Goal: Task Accomplishment & Management: Manage account settings

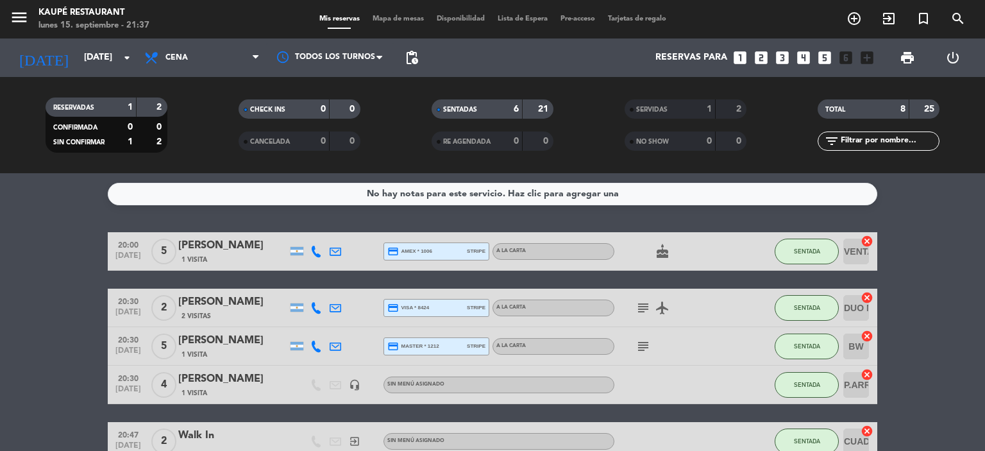
scroll to position [186, 0]
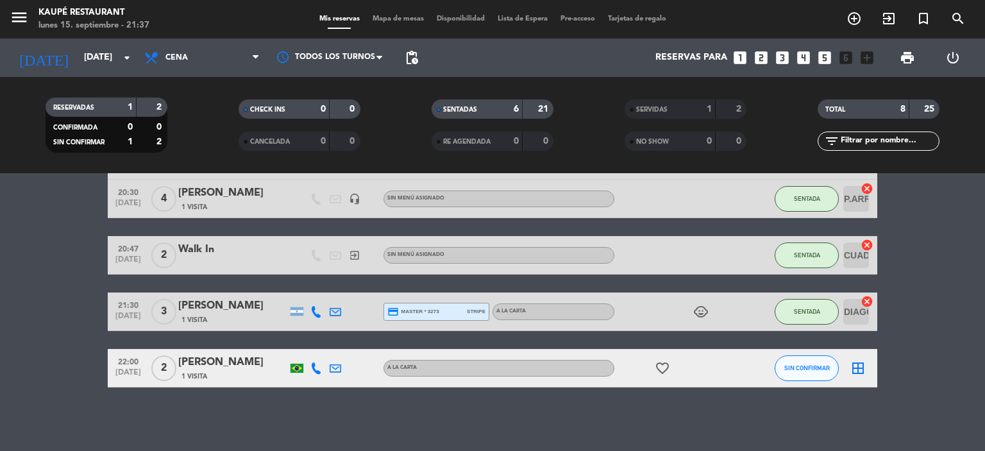
click at [252, 378] on div "1 Visita" at bounding box center [232, 376] width 109 height 11
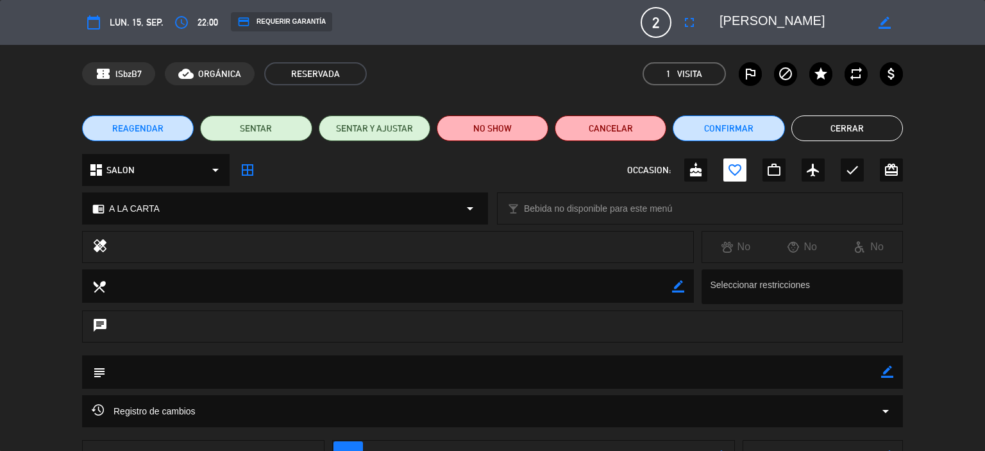
click at [871, 133] on button "Cerrar" at bounding box center [847, 128] width 112 height 26
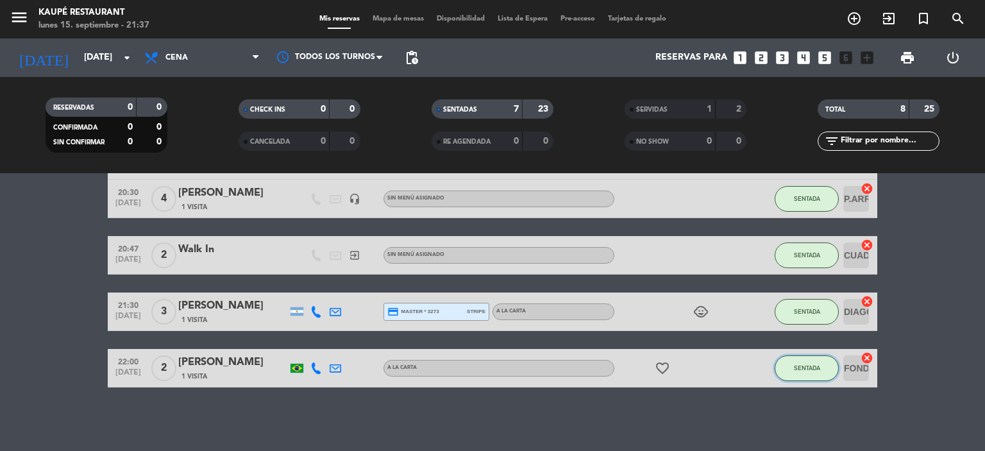
click at [804, 367] on span "SENTADA" at bounding box center [807, 367] width 26 height 7
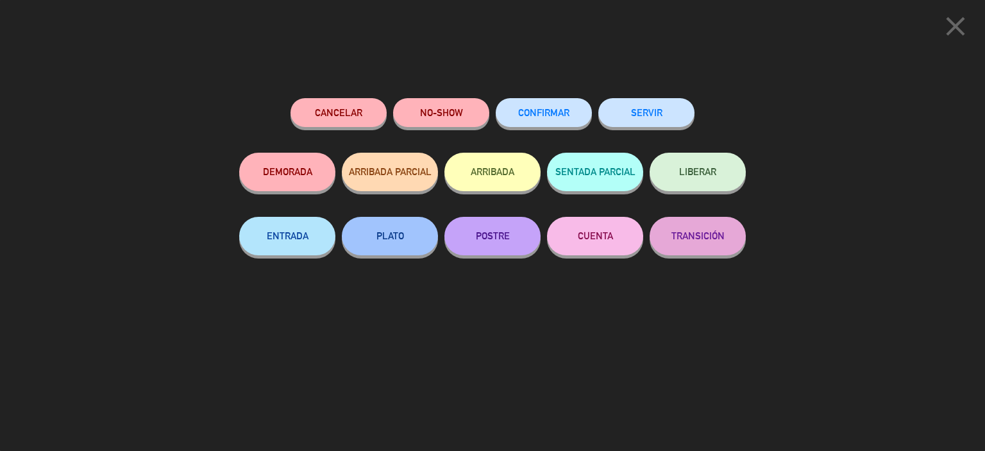
click at [955, 29] on icon "close" at bounding box center [955, 26] width 32 height 32
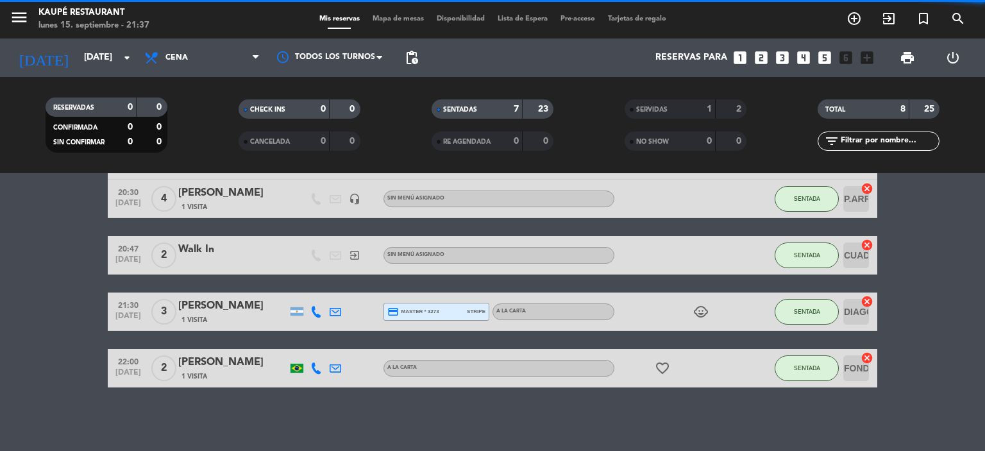
click at [246, 376] on div "1 Visita" at bounding box center [232, 376] width 109 height 11
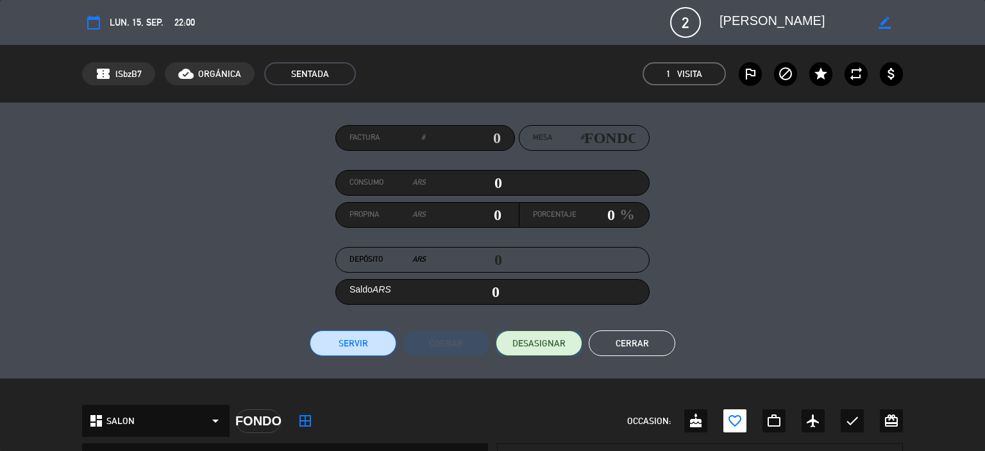
click at [546, 350] on button "DESASIGNAR" at bounding box center [539, 343] width 87 height 26
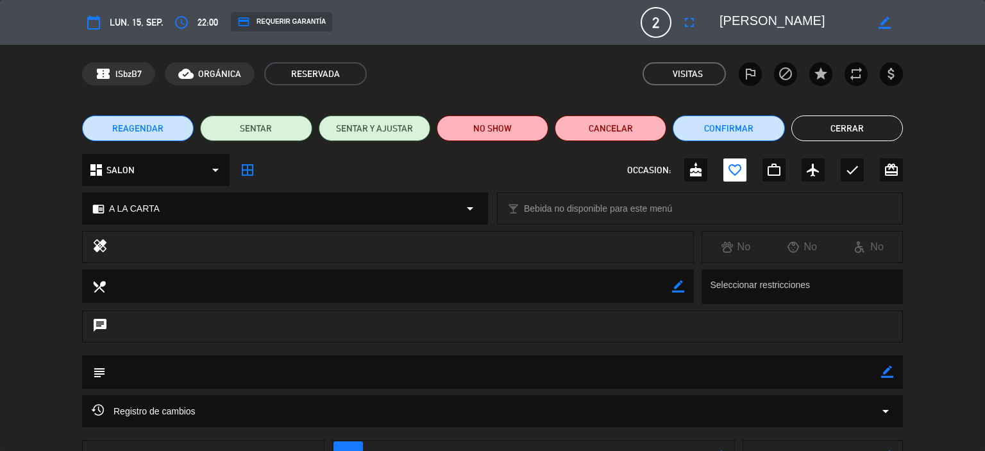
click at [836, 125] on button "Cerrar" at bounding box center [847, 128] width 112 height 26
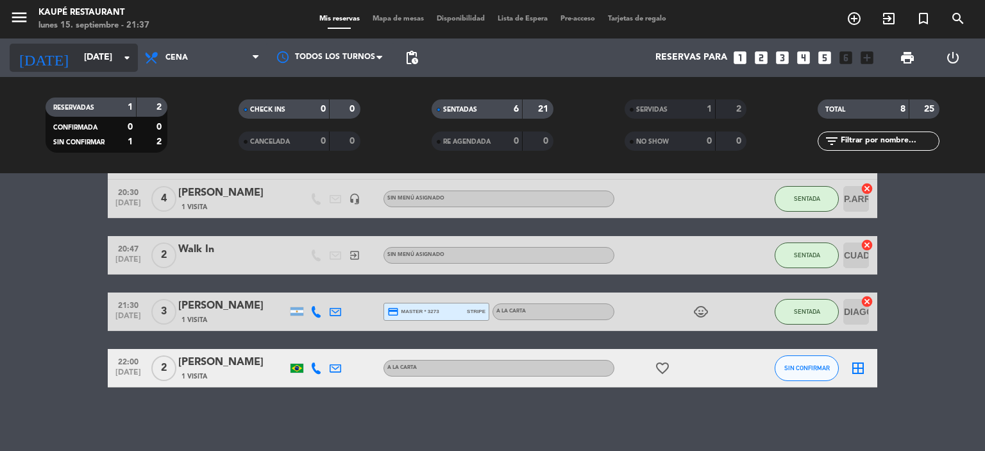
click at [89, 57] on input "[DATE]" at bounding box center [139, 57] width 122 height 23
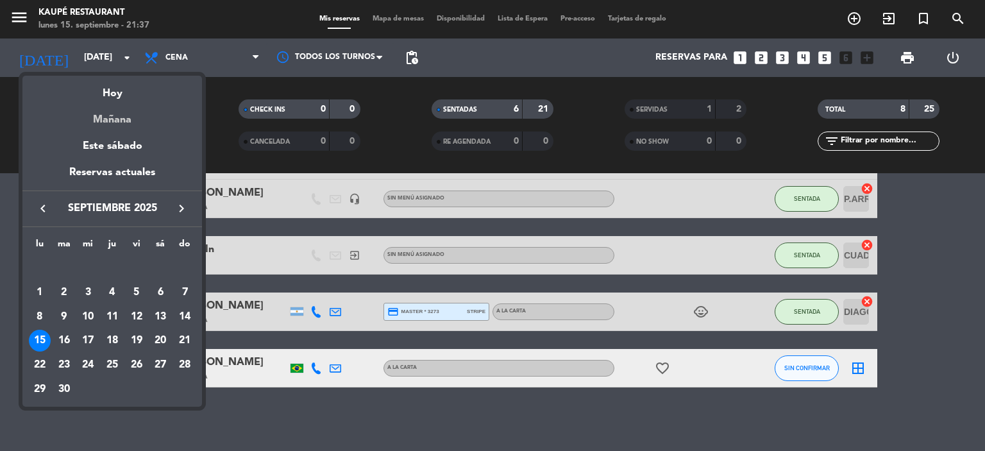
click at [123, 121] on div "Mañana" at bounding box center [112, 115] width 180 height 26
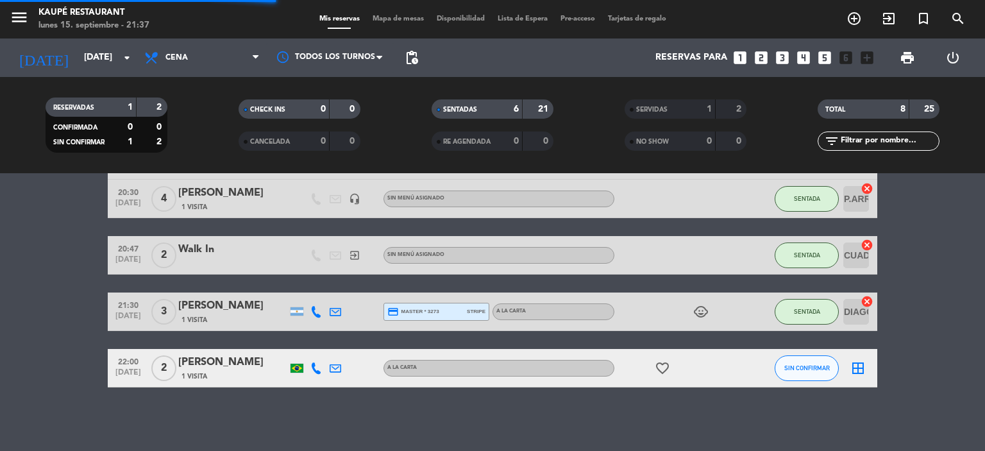
scroll to position [35, 0]
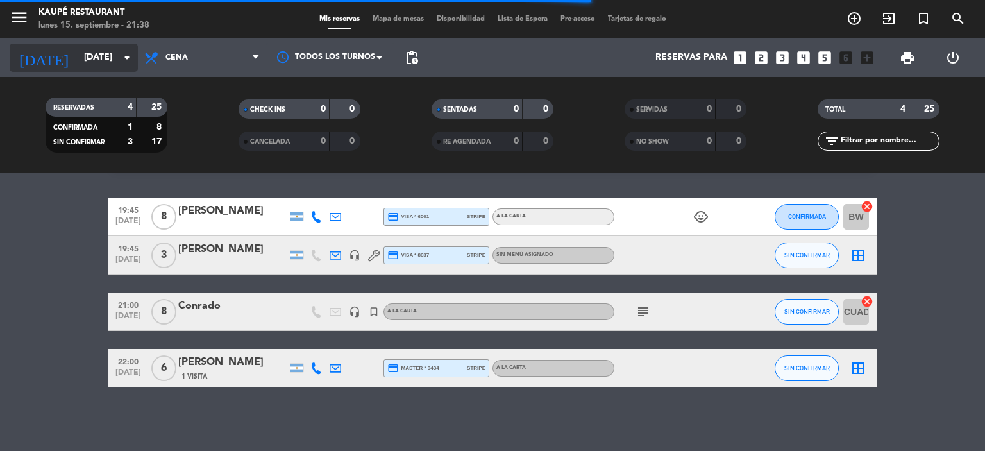
click at [90, 56] on input "[DATE]" at bounding box center [139, 57] width 122 height 23
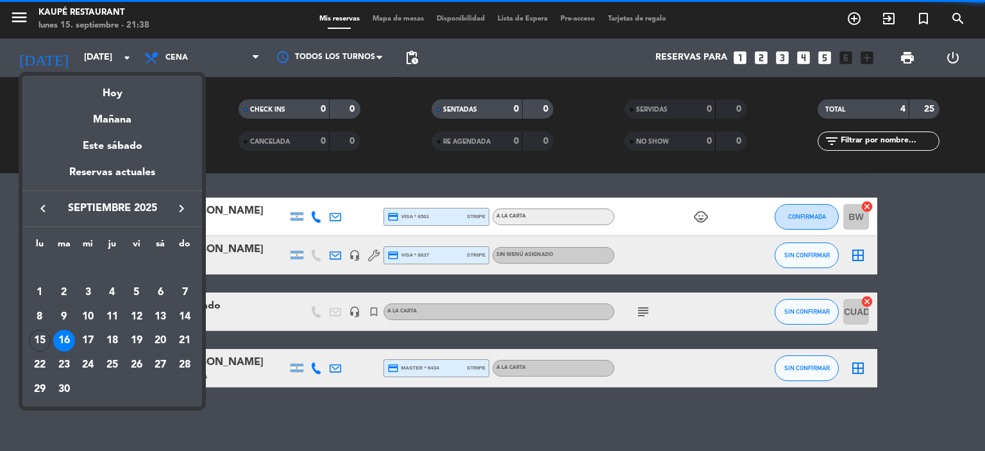
click at [87, 337] on div "17" at bounding box center [88, 341] width 22 height 22
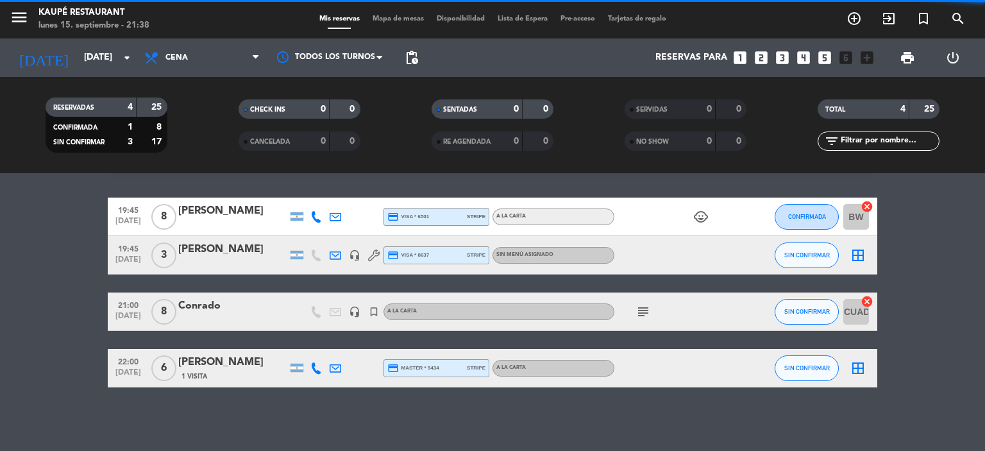
scroll to position [0, 0]
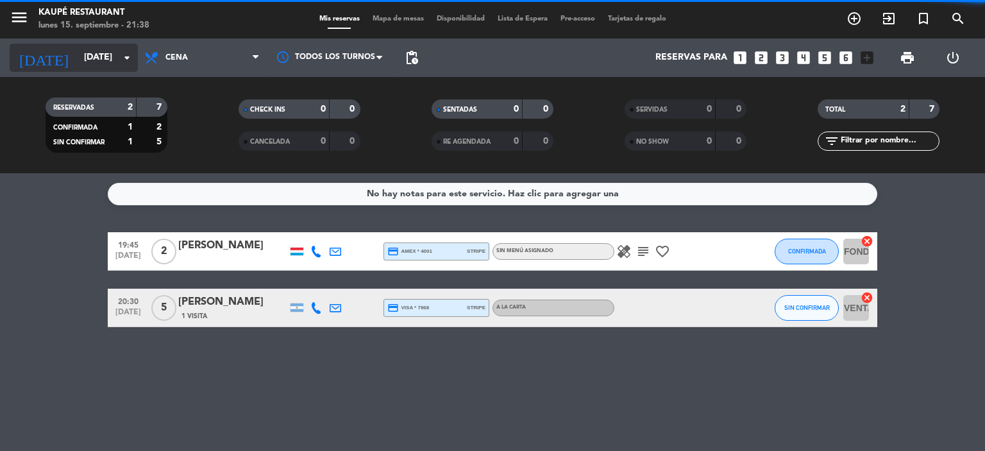
click at [103, 65] on input "[DATE]" at bounding box center [139, 57] width 122 height 23
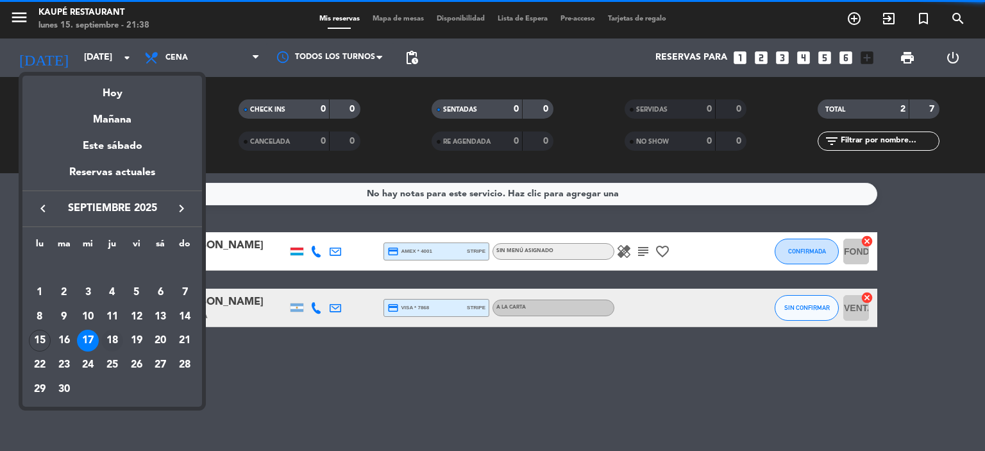
click at [110, 339] on div "18" at bounding box center [112, 341] width 22 height 22
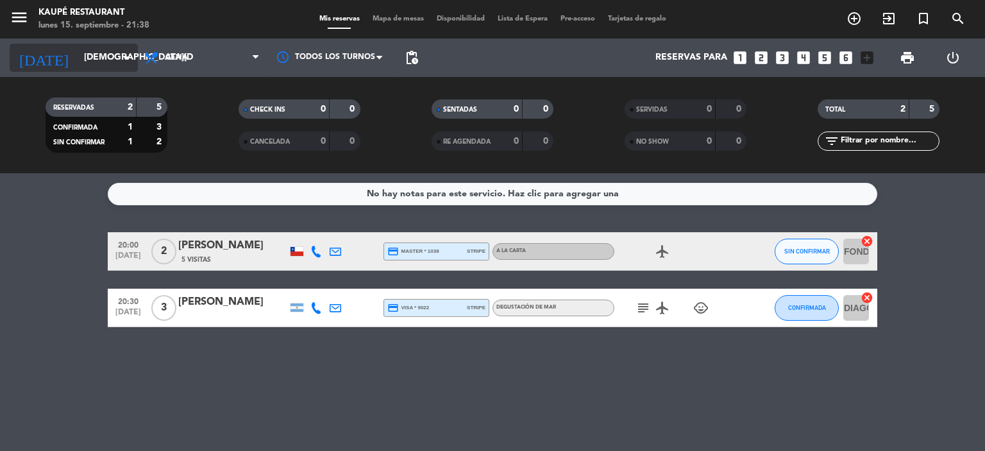
click at [92, 58] on input "[DEMOGRAPHIC_DATA][DATE]" at bounding box center [139, 57] width 122 height 23
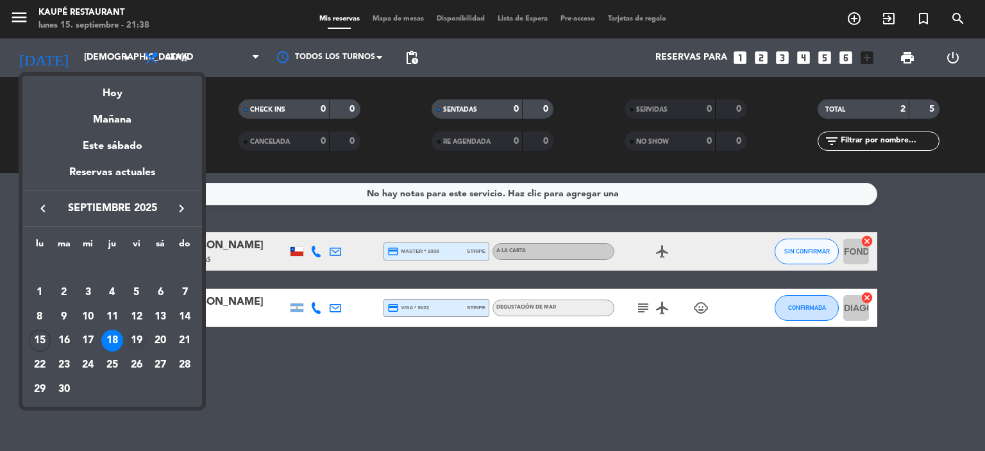
click at [136, 337] on div "19" at bounding box center [137, 341] width 22 height 22
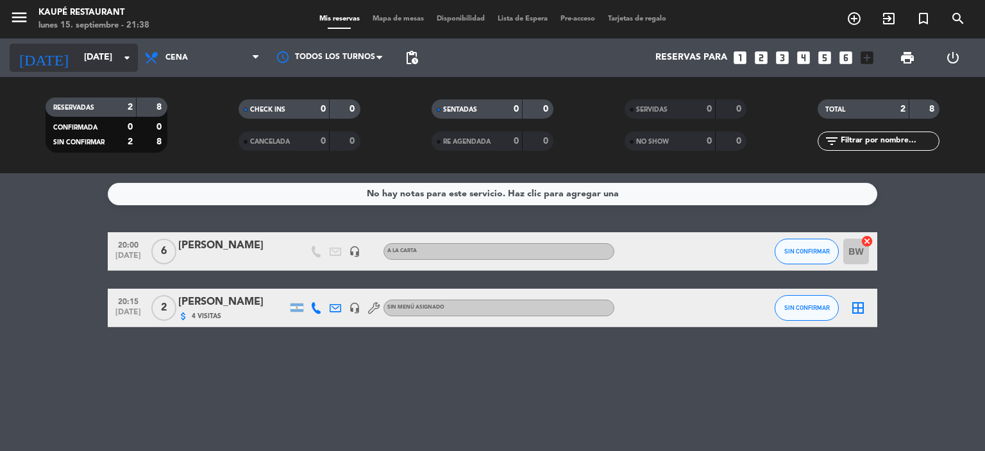
click at [111, 56] on input "[DATE]" at bounding box center [139, 57] width 122 height 23
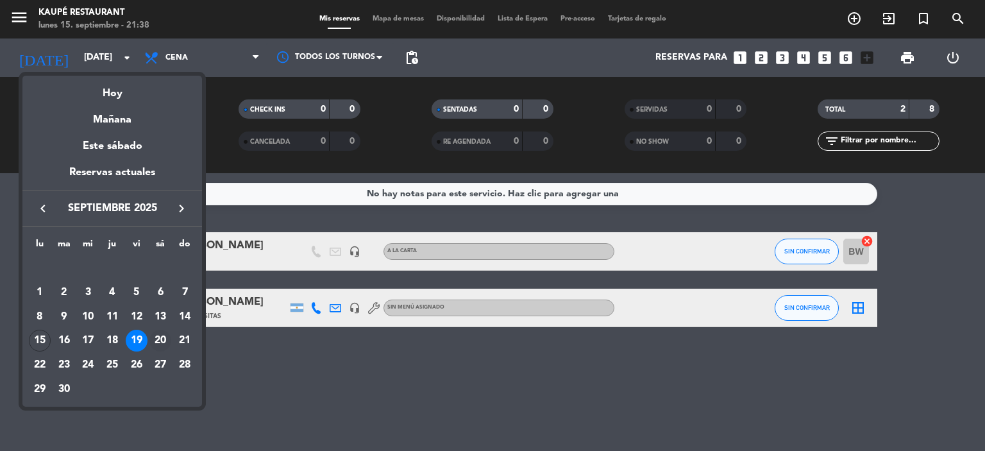
click at [157, 335] on div "20" at bounding box center [160, 341] width 22 height 22
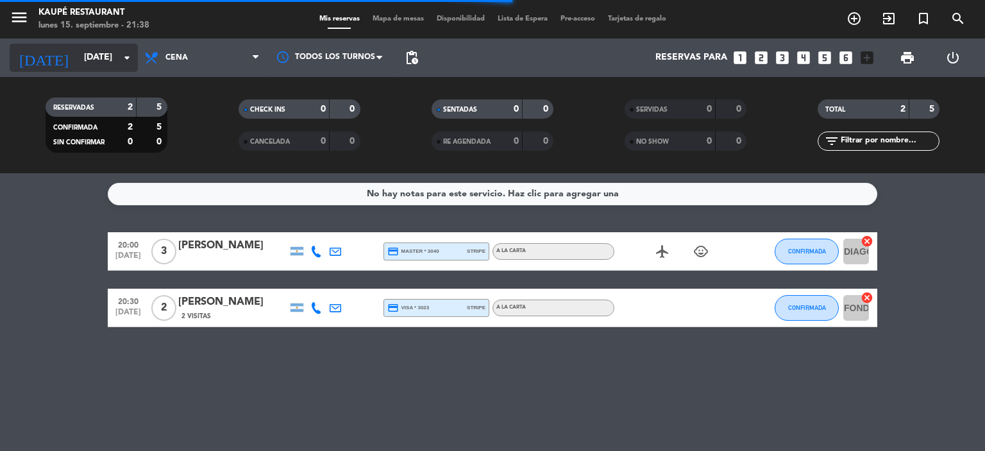
click at [95, 68] on input "[DATE]" at bounding box center [139, 57] width 122 height 23
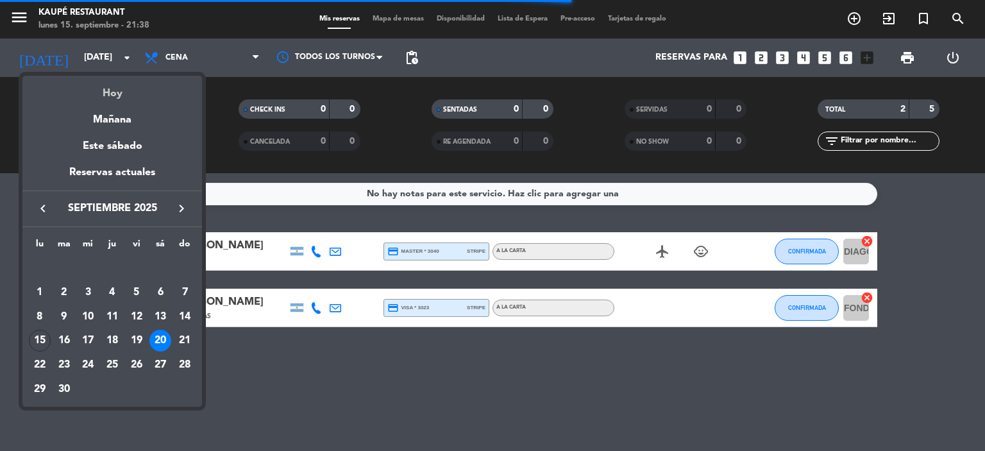
click at [109, 96] on div "Hoy" at bounding box center [112, 89] width 180 height 26
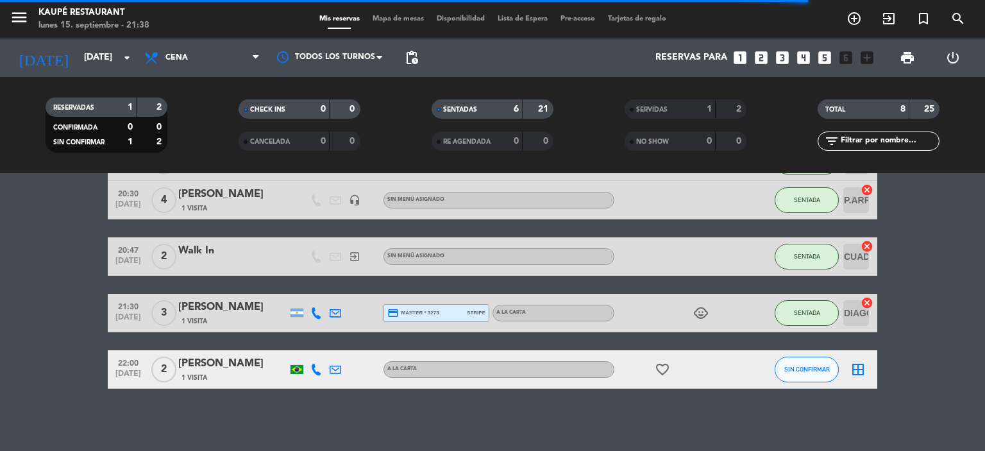
scroll to position [186, 0]
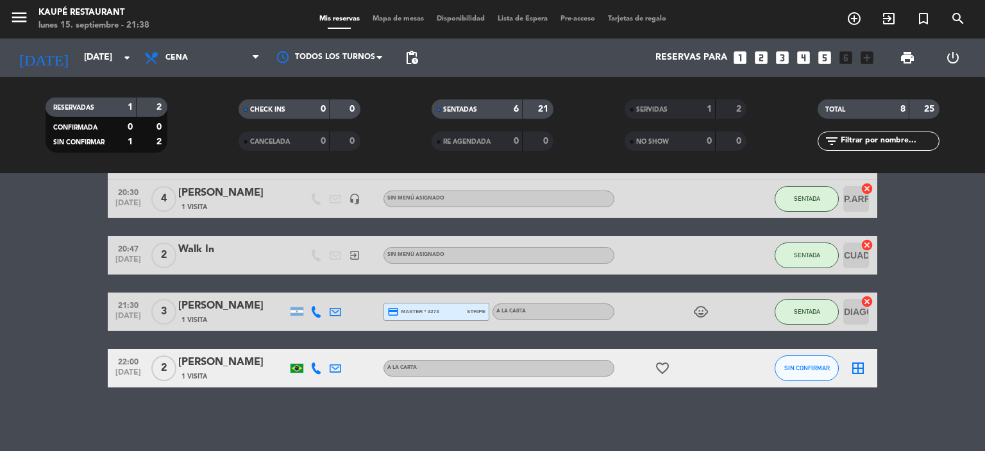
click at [316, 369] on icon at bounding box center [316, 368] width 12 height 12
click at [307, 344] on span "Copiar" at bounding box center [303, 346] width 27 height 13
click at [305, 405] on div "No hay notas para este servicio. Haz clic para agregar una 20:00 [DATE] 5 [PERS…" at bounding box center [492, 312] width 985 height 278
click at [501, 433] on div "No hay notas para este servicio. Haz clic para agregar una 20:00 [DATE] 5 [PERS…" at bounding box center [492, 312] width 985 height 278
click at [102, 57] on input "[DATE]" at bounding box center [139, 57] width 122 height 23
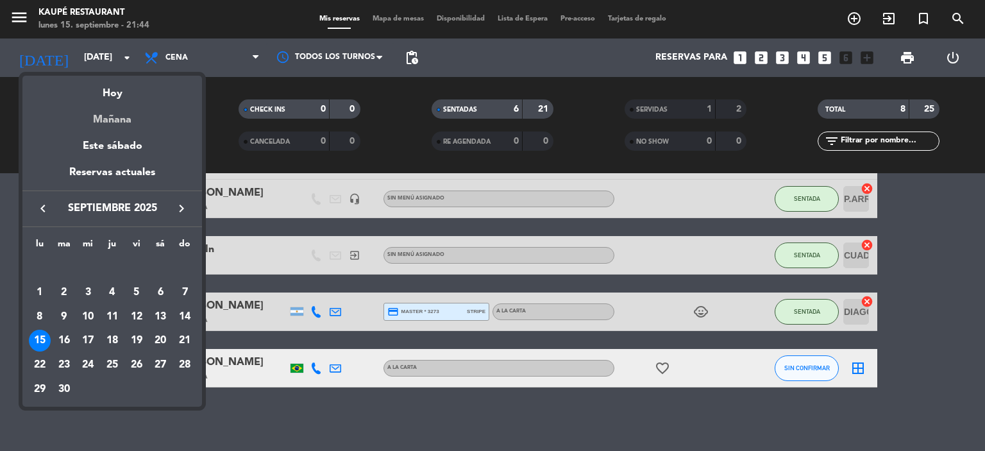
click at [117, 119] on div "Mañana" at bounding box center [112, 115] width 180 height 26
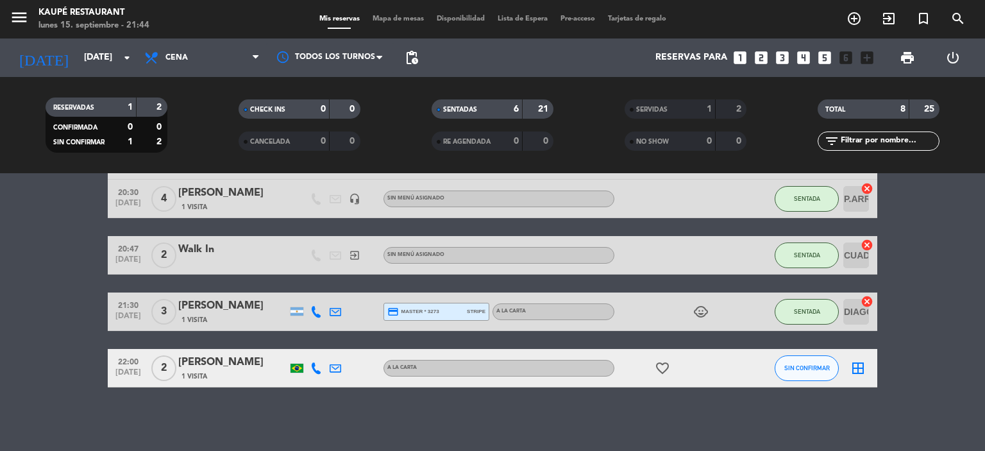
type input "[DATE]"
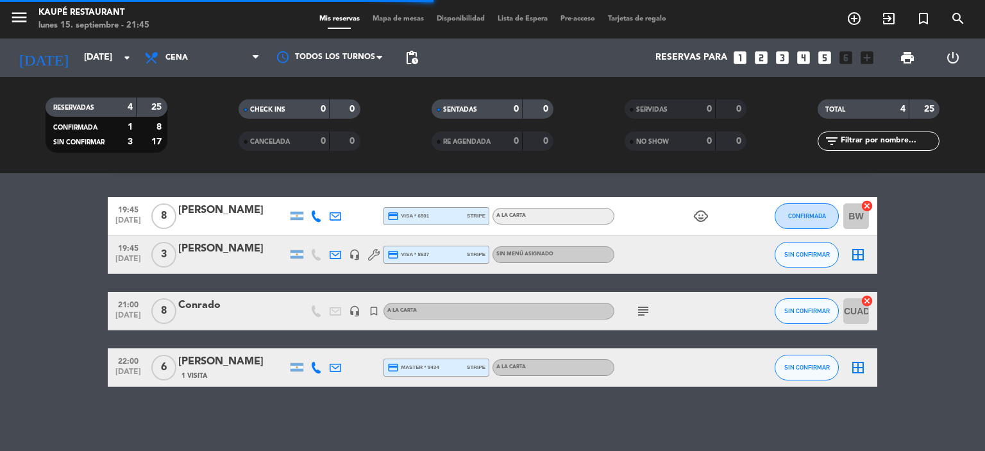
scroll to position [35, 0]
click at [858, 256] on icon "border_all" at bounding box center [857, 254] width 15 height 15
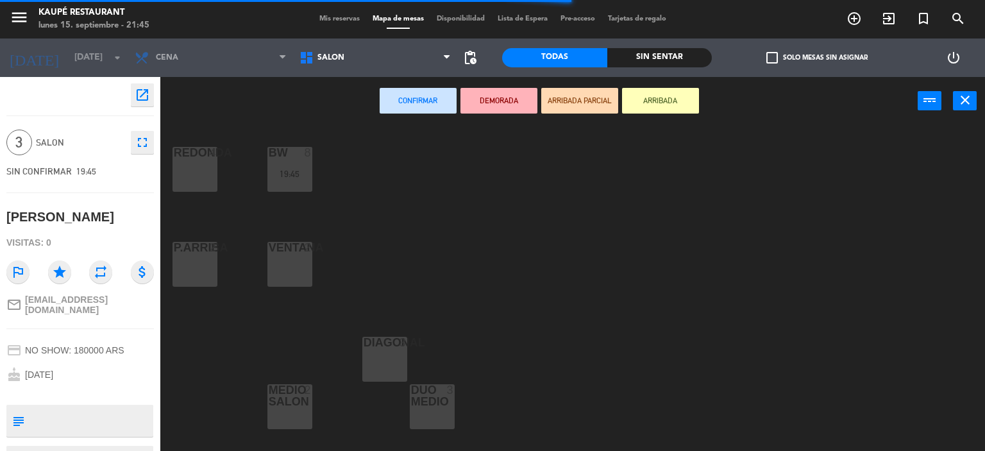
scroll to position [192, 0]
click at [383, 358] on div "DIAGONAl 3" at bounding box center [384, 358] width 45 height 45
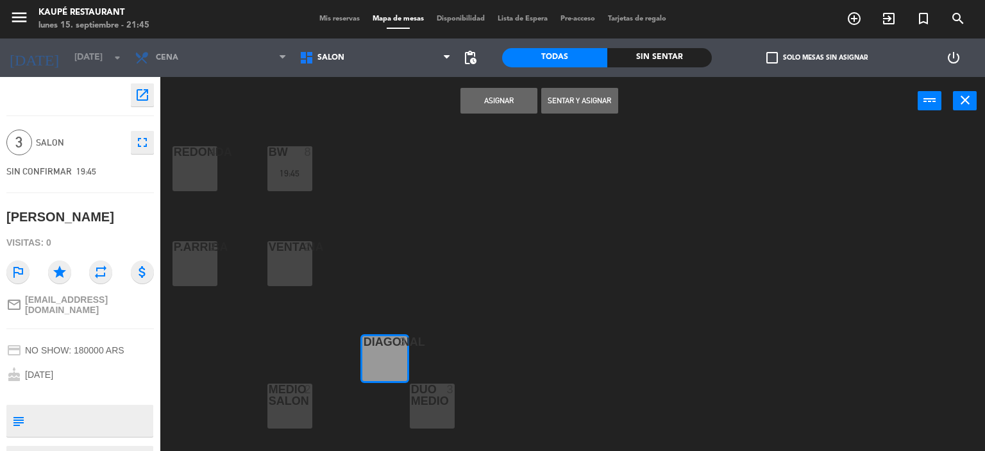
click at [513, 103] on button "Asignar" at bounding box center [498, 101] width 77 height 26
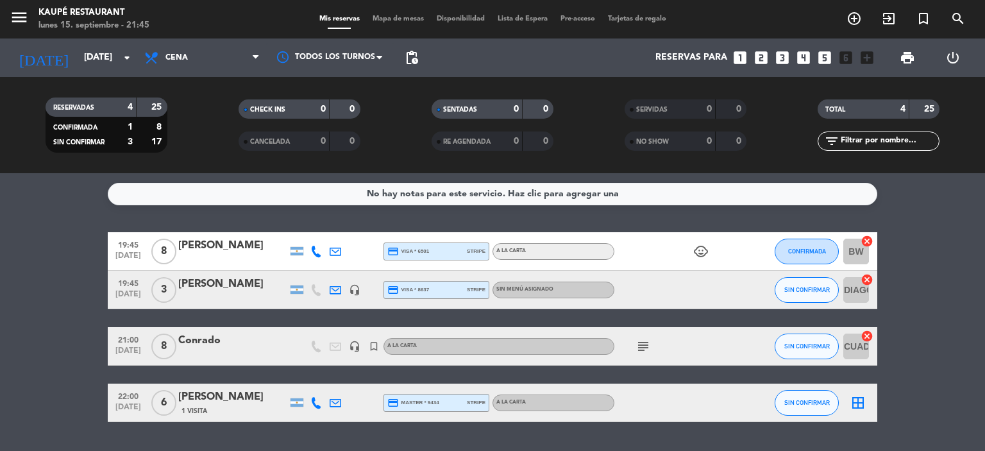
click at [641, 350] on icon "subject" at bounding box center [642, 346] width 15 height 15
click at [923, 331] on bookings-row "19:45 [DATE] 8 Diego di maggio credit_card visa * 6501 stripe A LA CARTA child_…" at bounding box center [492, 327] width 985 height 190
click at [867, 336] on icon "cancel" at bounding box center [866, 336] width 13 height 13
click at [867, 239] on icon "cancel" at bounding box center [866, 241] width 13 height 13
click at [861, 251] on icon "border_all" at bounding box center [857, 251] width 15 height 15
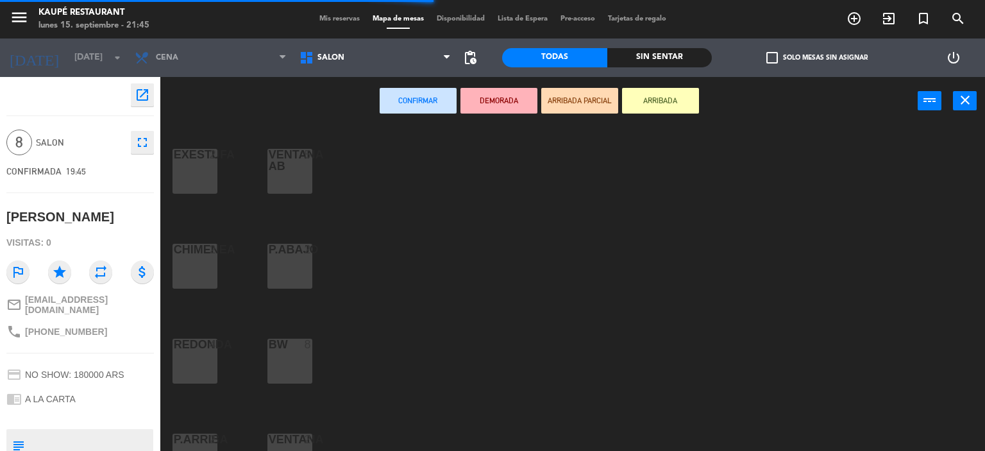
click at [197, 174] on div "EXESTUFA 2" at bounding box center [194, 171] width 45 height 45
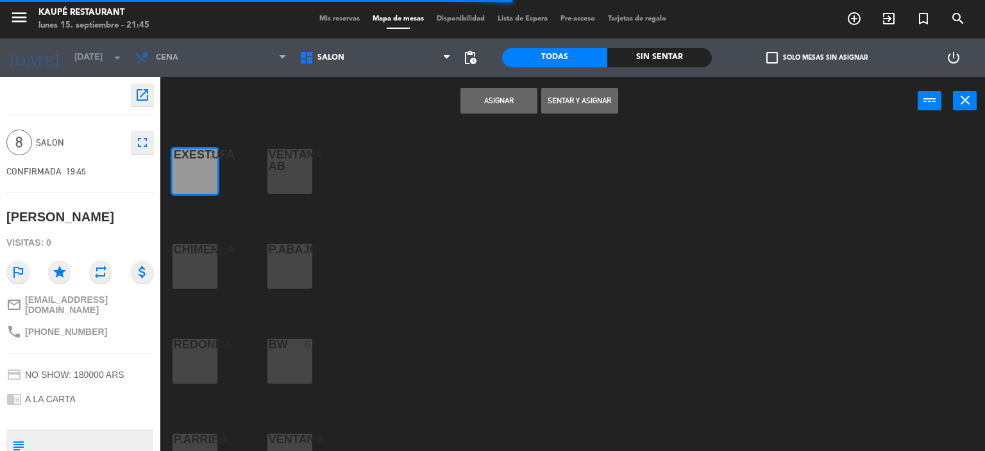
click at [269, 169] on div "VENTANA AB" at bounding box center [269, 160] width 1 height 23
click at [490, 94] on button "Asignar" at bounding box center [498, 101] width 77 height 26
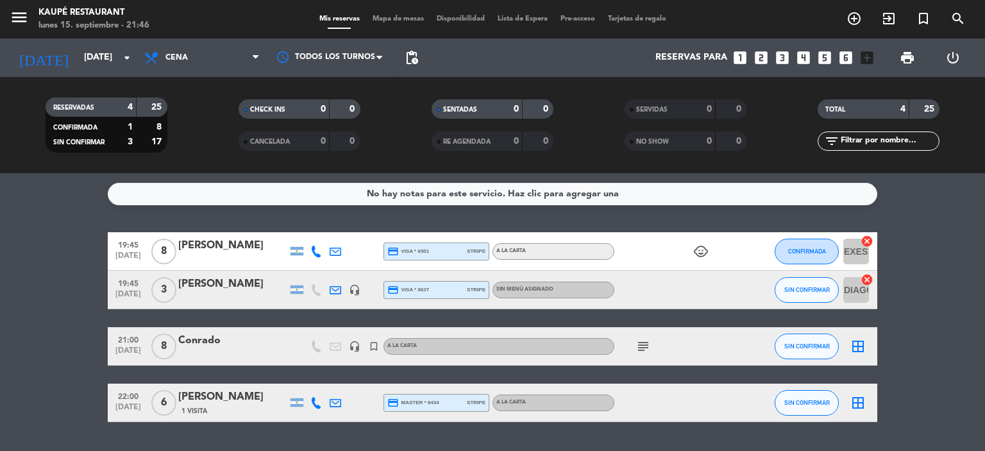
scroll to position [35, 0]
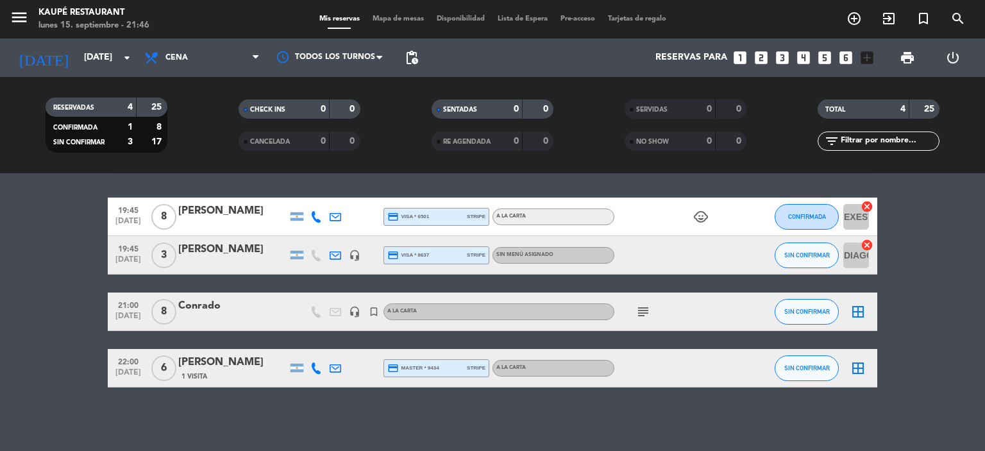
click at [863, 310] on icon "border_all" at bounding box center [857, 311] width 15 height 15
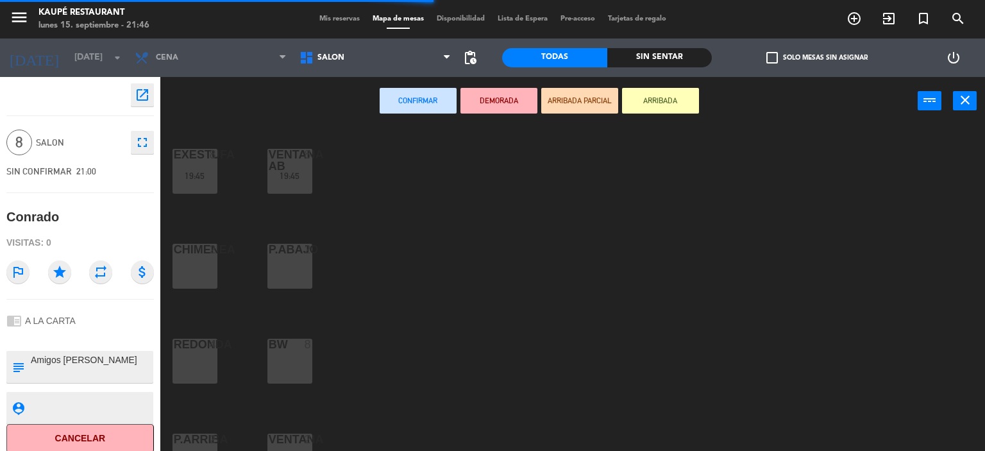
scroll to position [64, 0]
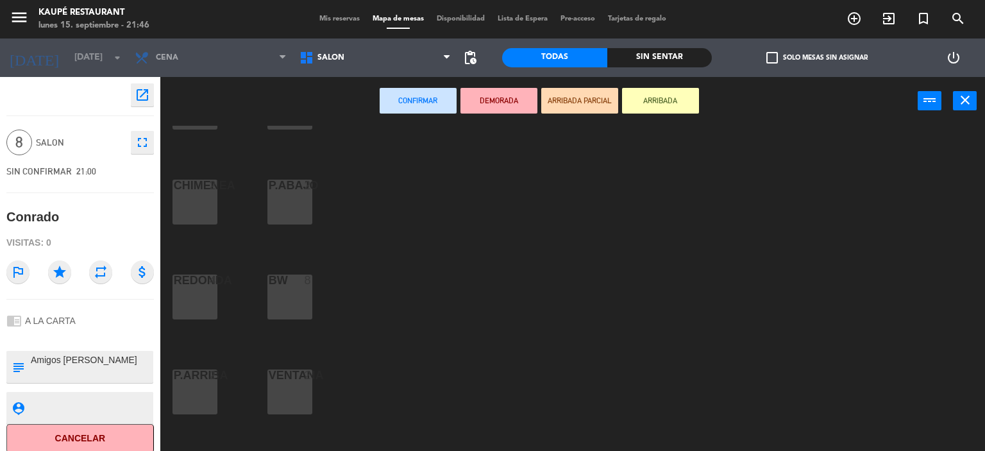
click at [289, 293] on div "BW 8" at bounding box center [289, 296] width 45 height 45
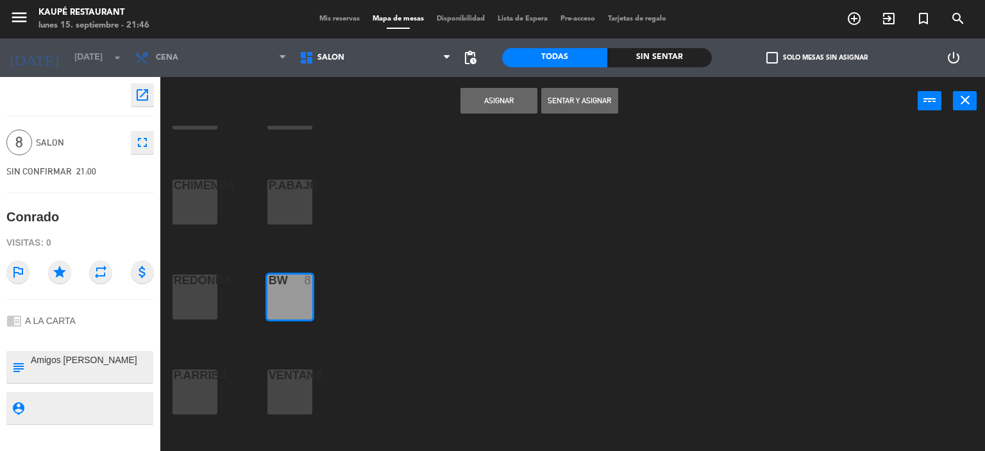
click at [485, 104] on button "Asignar" at bounding box center [498, 101] width 77 height 26
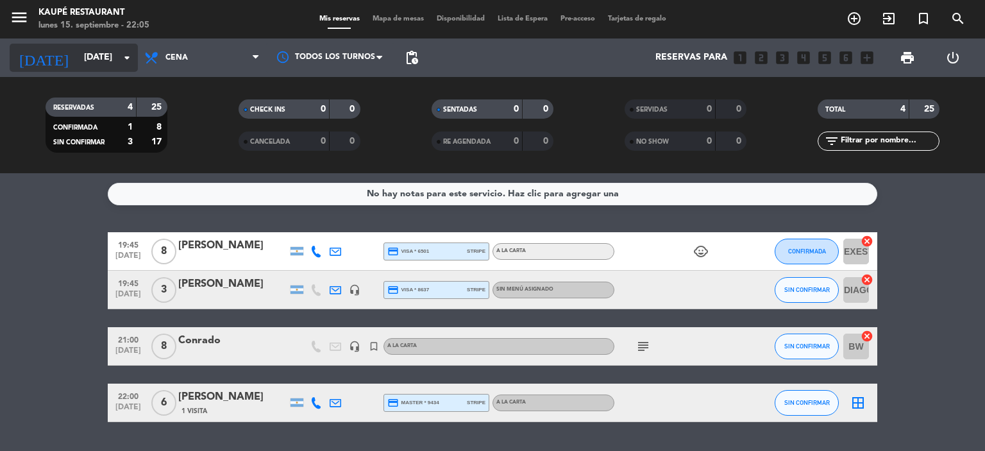
click at [97, 47] on input "[DATE]" at bounding box center [139, 57] width 122 height 23
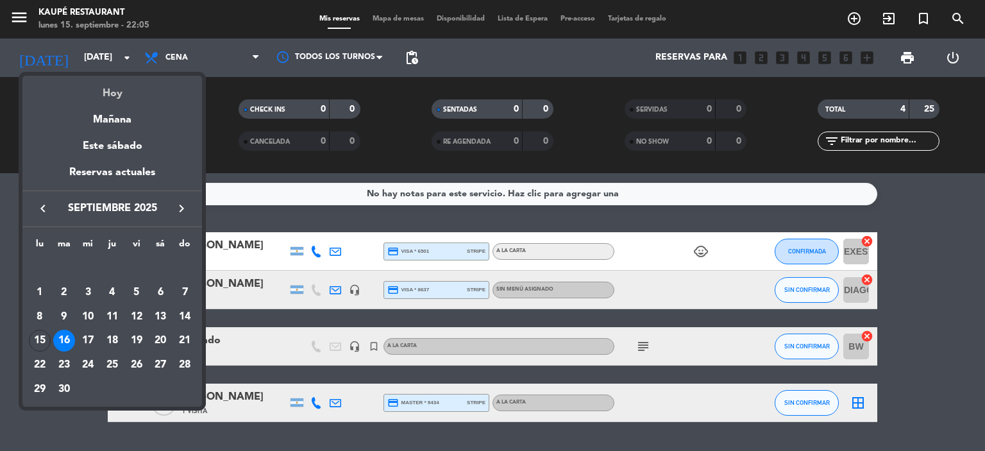
click at [125, 99] on div "Hoy" at bounding box center [112, 89] width 180 height 26
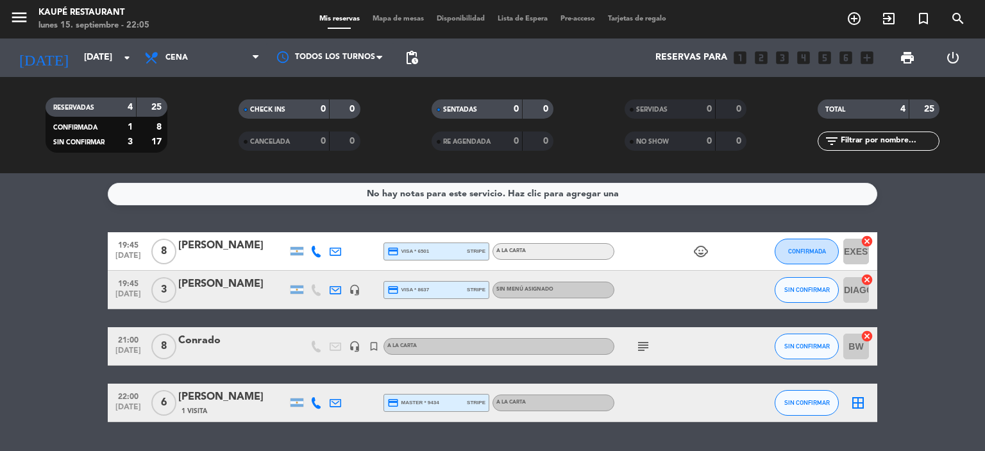
type input "[DATE]"
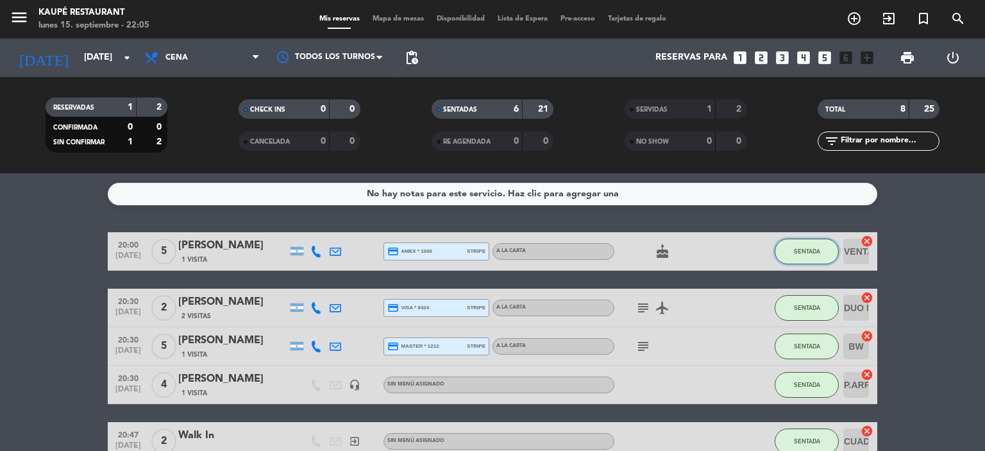
click at [797, 253] on span "SENTADA" at bounding box center [807, 250] width 26 height 7
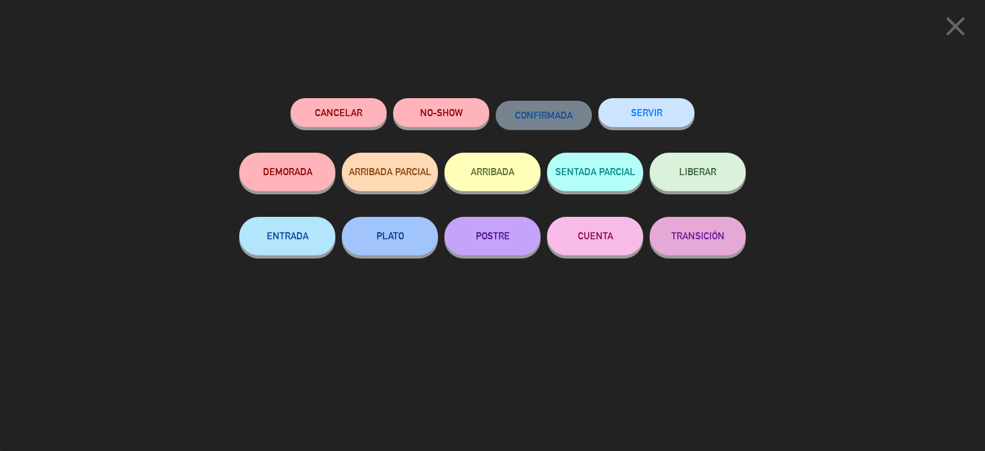
click at [662, 117] on button "SERVIR" at bounding box center [646, 112] width 96 height 29
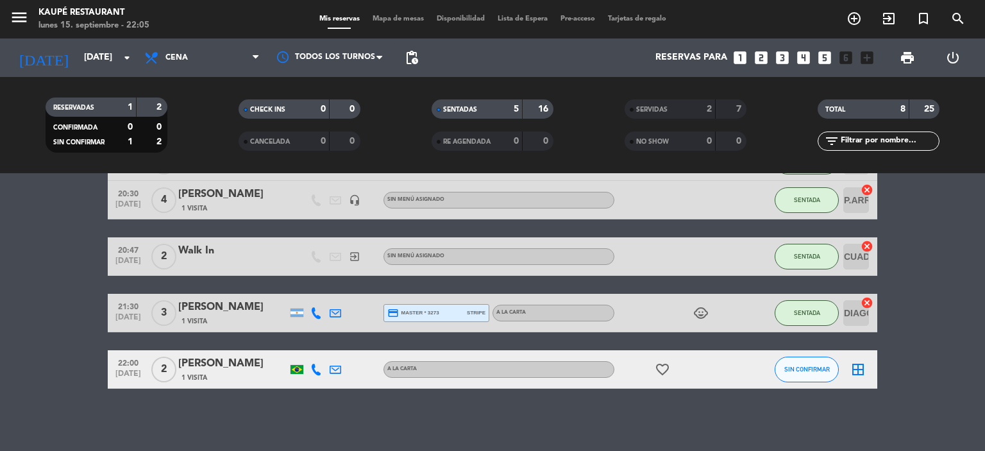
scroll to position [130, 0]
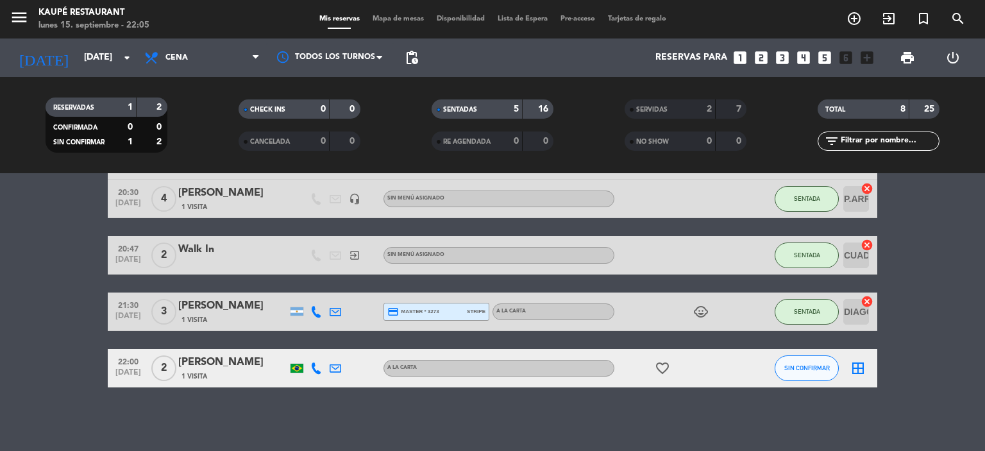
click at [857, 369] on icon "border_all" at bounding box center [857, 367] width 15 height 15
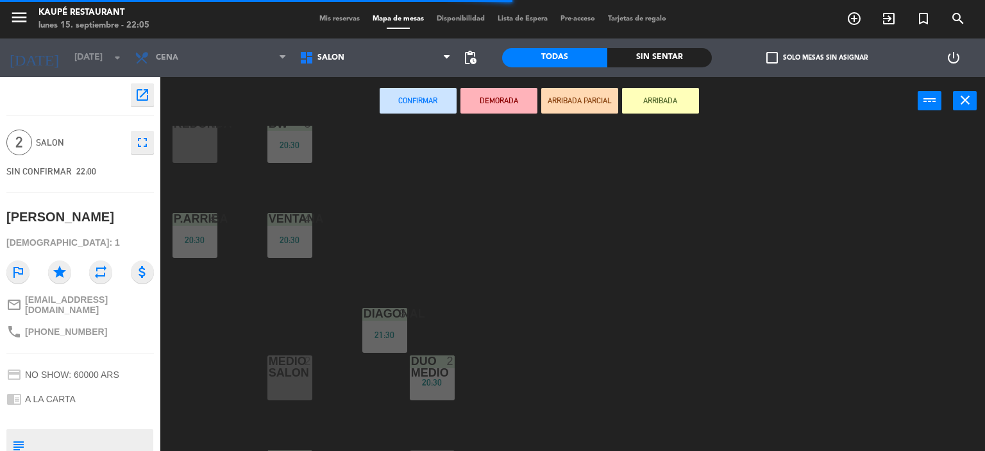
scroll to position [264, 0]
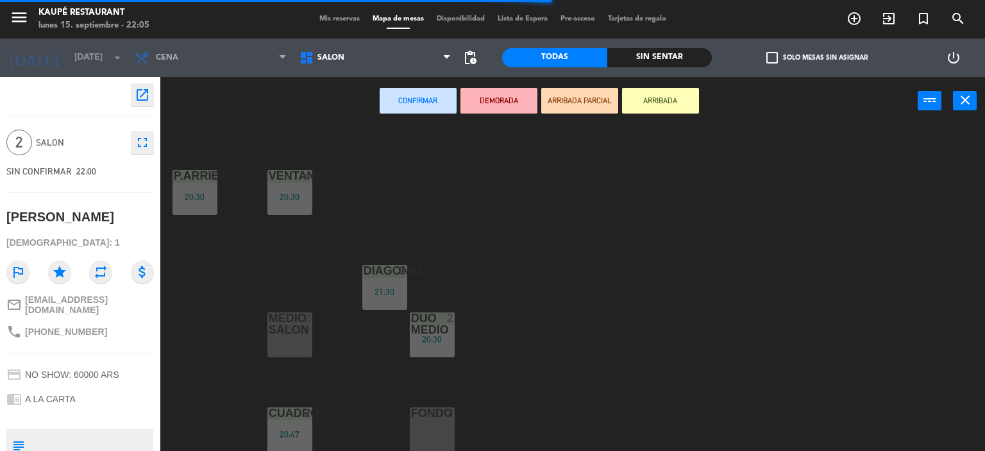
click at [445, 414] on div "2" at bounding box center [453, 413] width 21 height 12
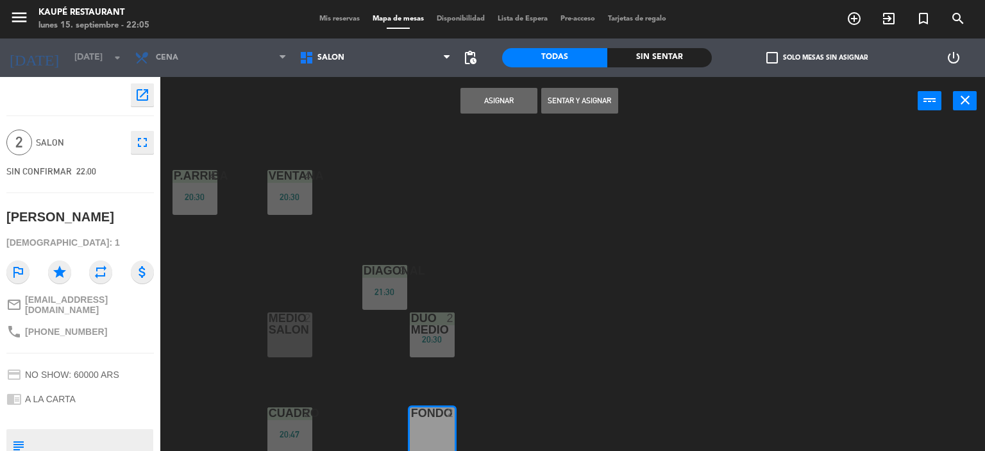
click at [573, 101] on button "Sentar y Asignar" at bounding box center [579, 101] width 77 height 26
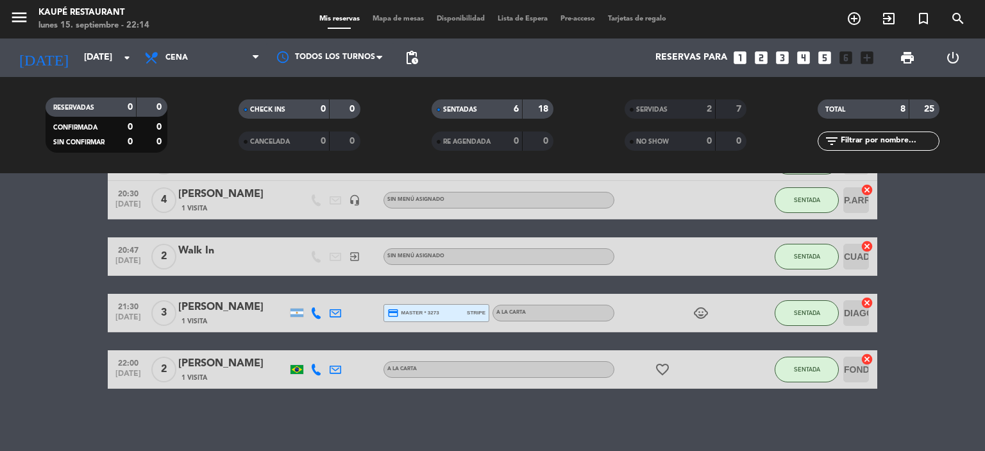
scroll to position [130, 0]
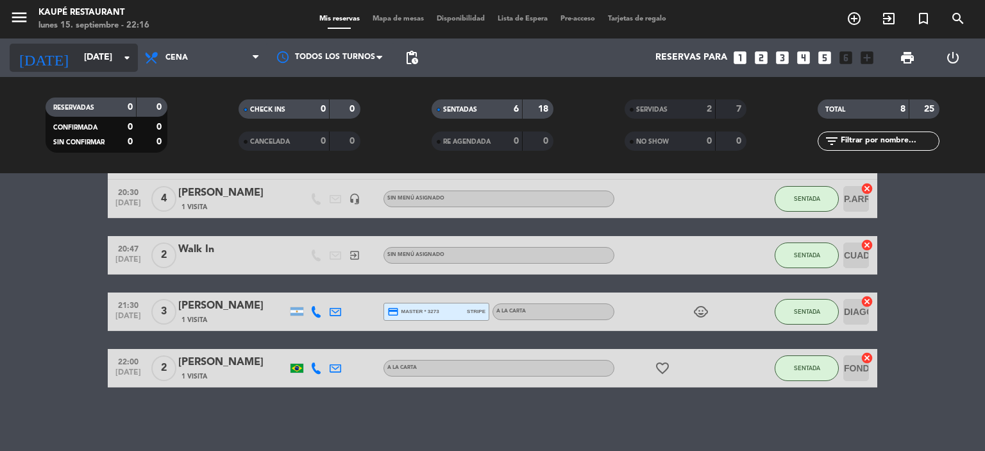
click at [87, 61] on input "[DATE]" at bounding box center [139, 57] width 122 height 23
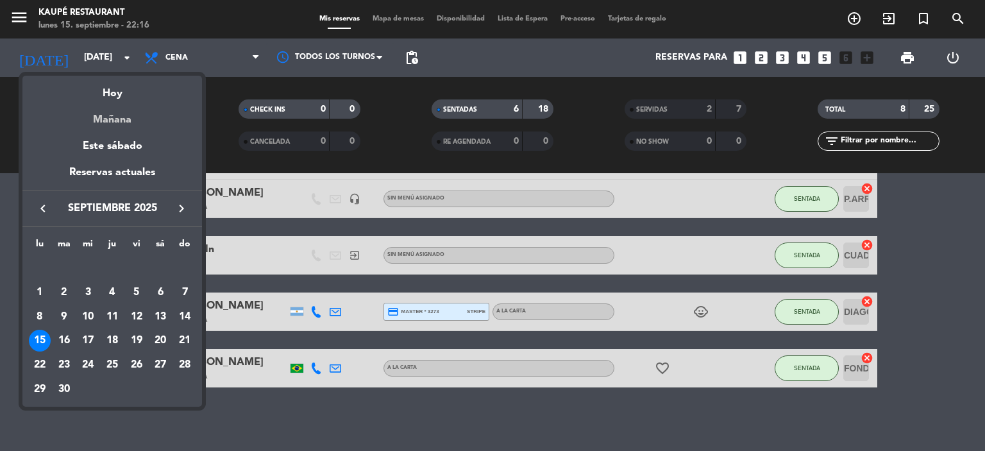
click at [107, 118] on div "Mañana" at bounding box center [112, 115] width 180 height 26
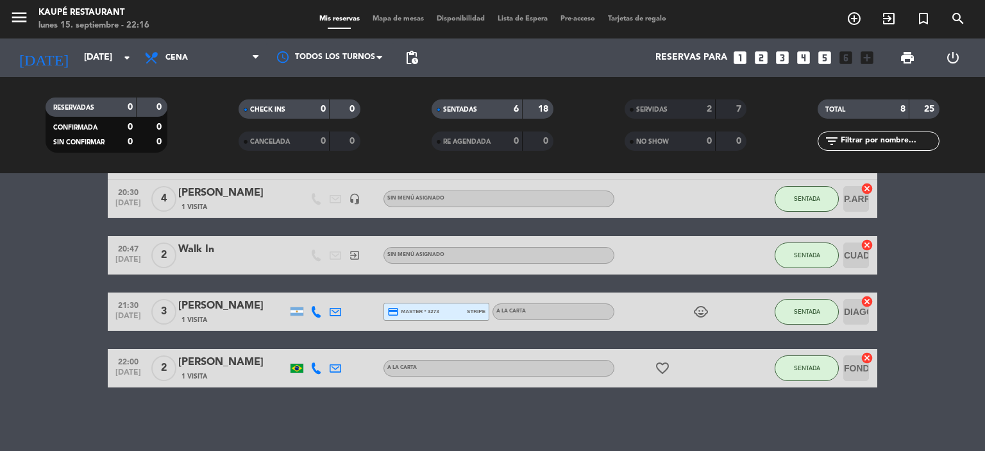
type input "[DATE]"
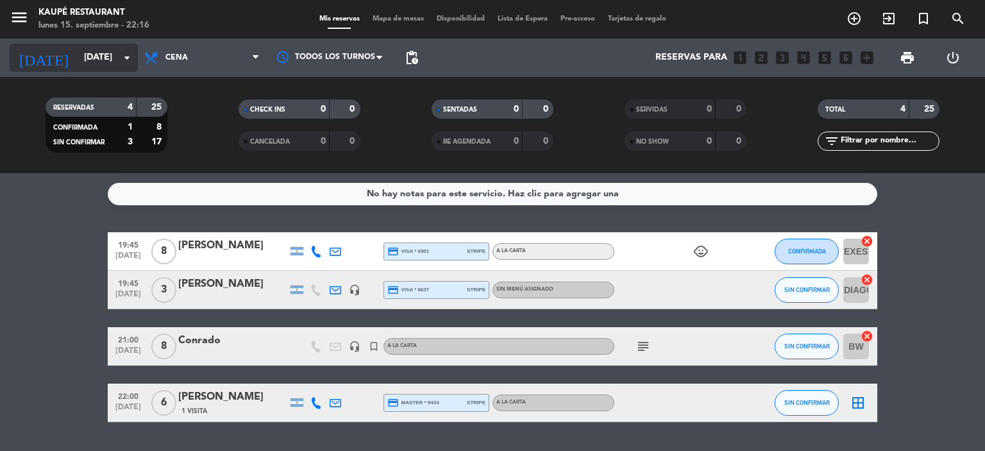
scroll to position [0, 0]
click at [852, 21] on icon "add_circle_outline" at bounding box center [853, 18] width 15 height 15
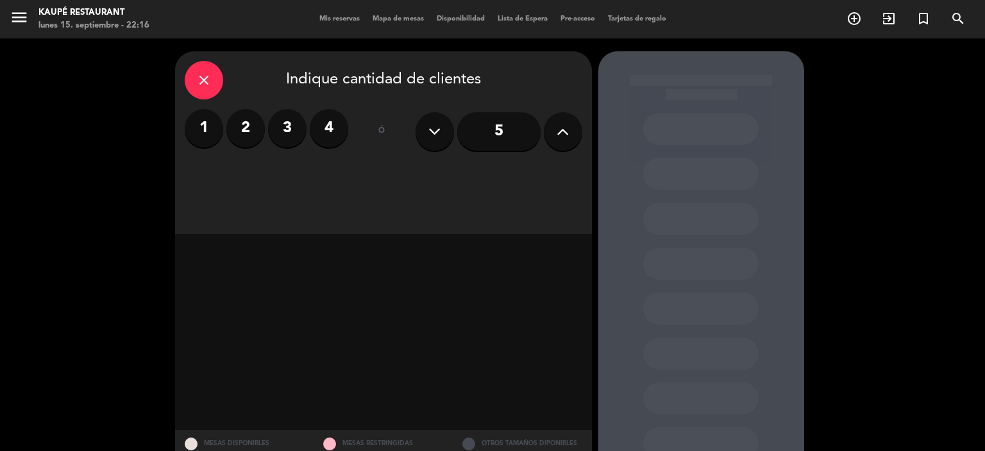
click at [253, 130] on label "2" at bounding box center [245, 128] width 38 height 38
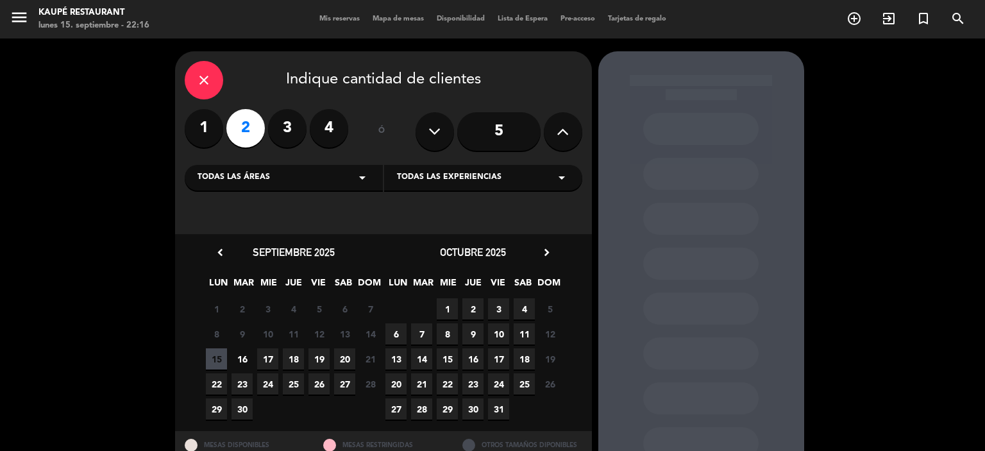
click at [246, 358] on span "16" at bounding box center [241, 358] width 21 height 21
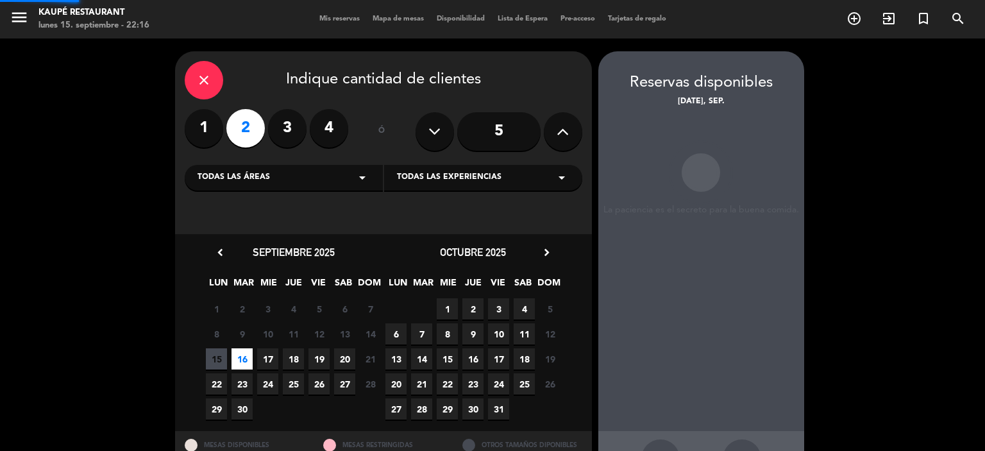
scroll to position [47, 0]
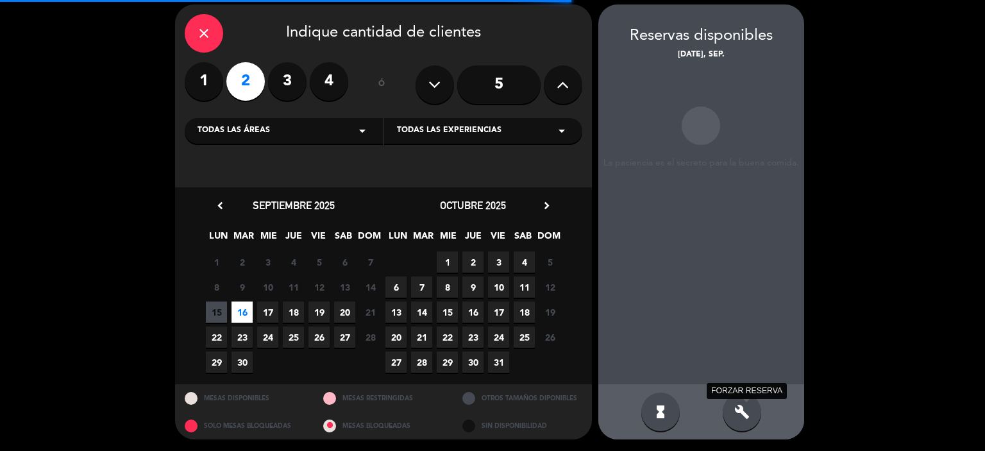
click at [741, 414] on icon "build" at bounding box center [741, 411] width 15 height 15
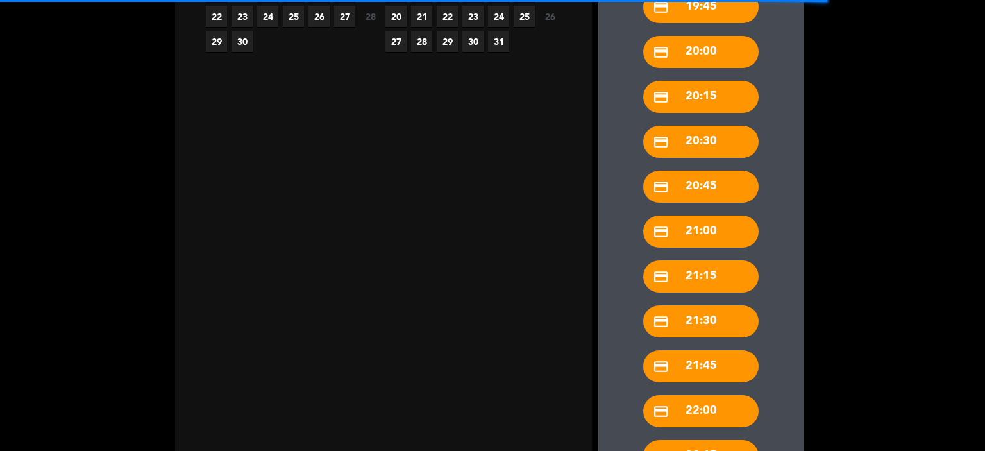
scroll to position [469, 0]
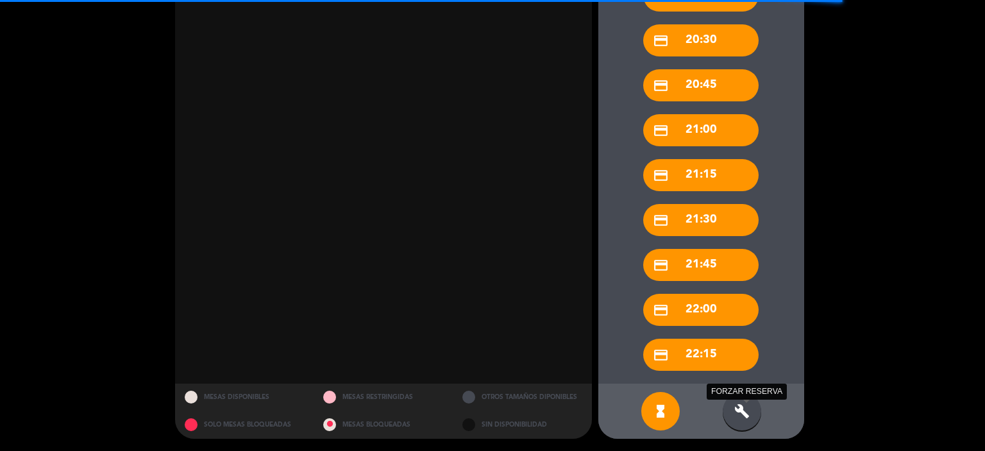
click at [737, 415] on icon "build" at bounding box center [741, 410] width 15 height 15
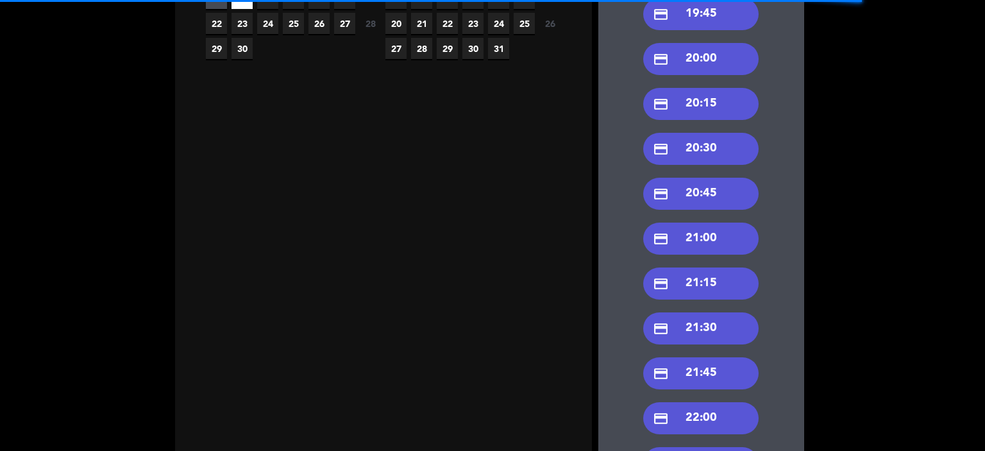
scroll to position [276, 0]
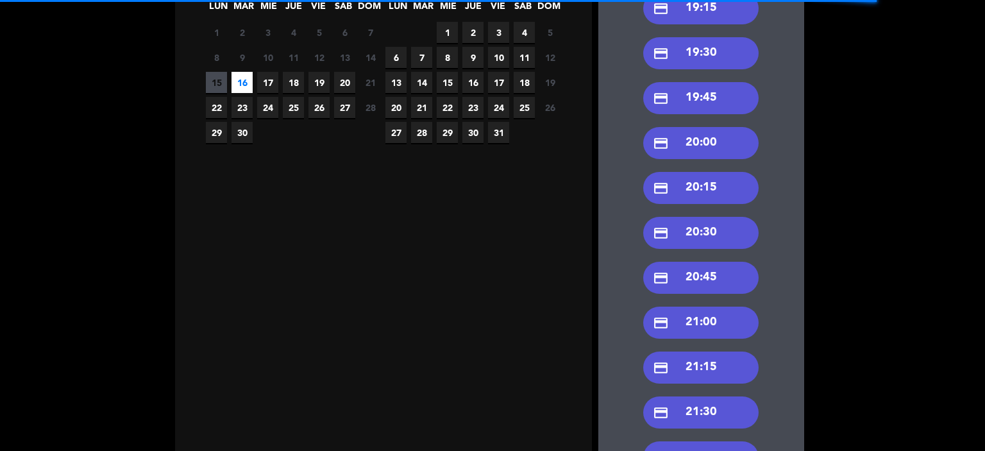
click at [694, 58] on div "credit_card 19:30" at bounding box center [700, 53] width 115 height 32
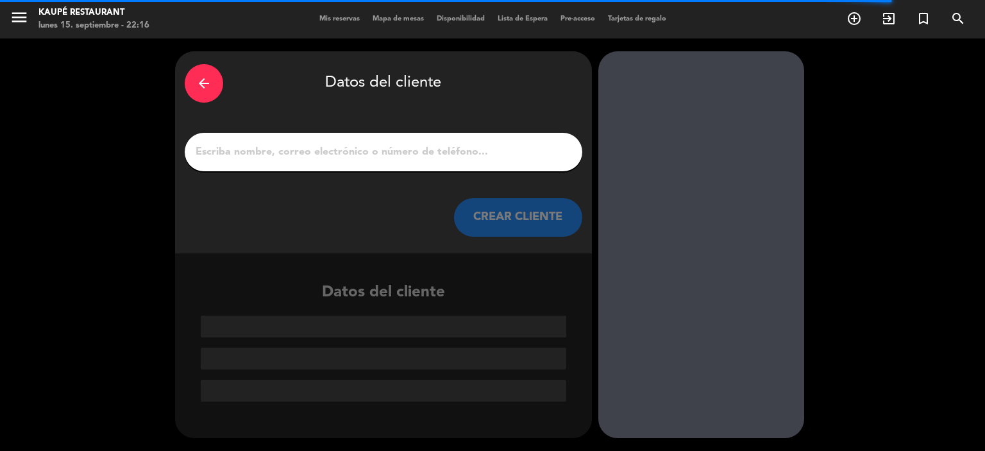
click at [348, 151] on input "1" at bounding box center [383, 152] width 378 height 18
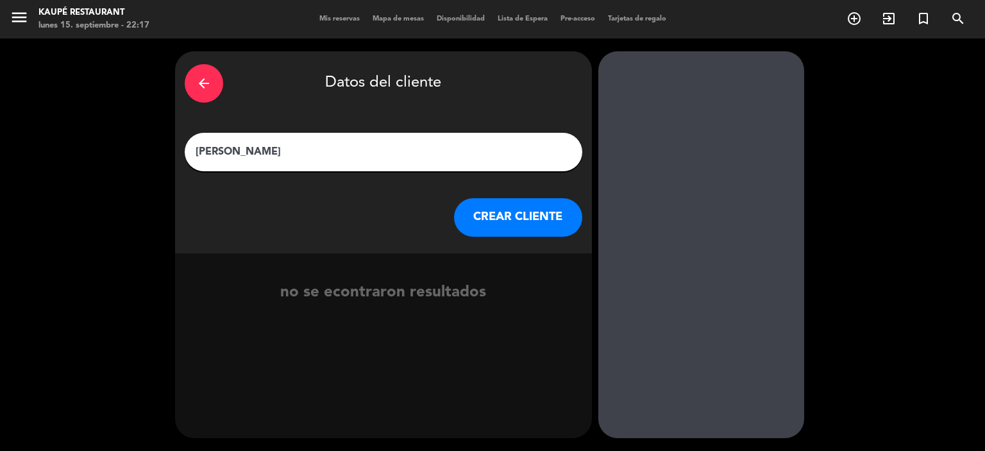
type input "[PERSON_NAME]"
click at [528, 220] on button "CREAR CLIENTE" at bounding box center [518, 217] width 128 height 38
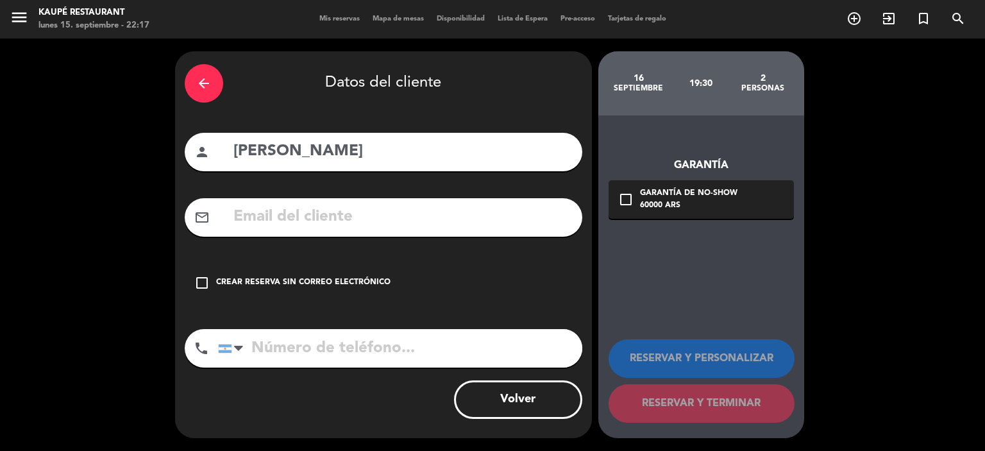
paste input "[EMAIL_ADDRESS][DOMAIN_NAME]"
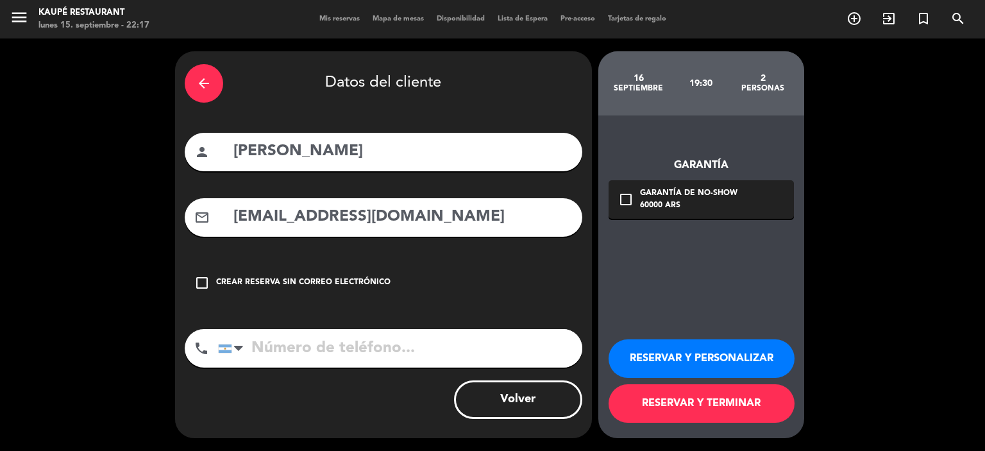
type input "[EMAIL_ADDRESS][DOMAIN_NAME]"
click at [283, 350] on input "tel" at bounding box center [400, 348] width 364 height 38
paste input "[PHONE_NUMBER]"
type input "[PHONE_NUMBER]"
click at [628, 201] on icon "check_box_outline_blank" at bounding box center [625, 199] width 15 height 15
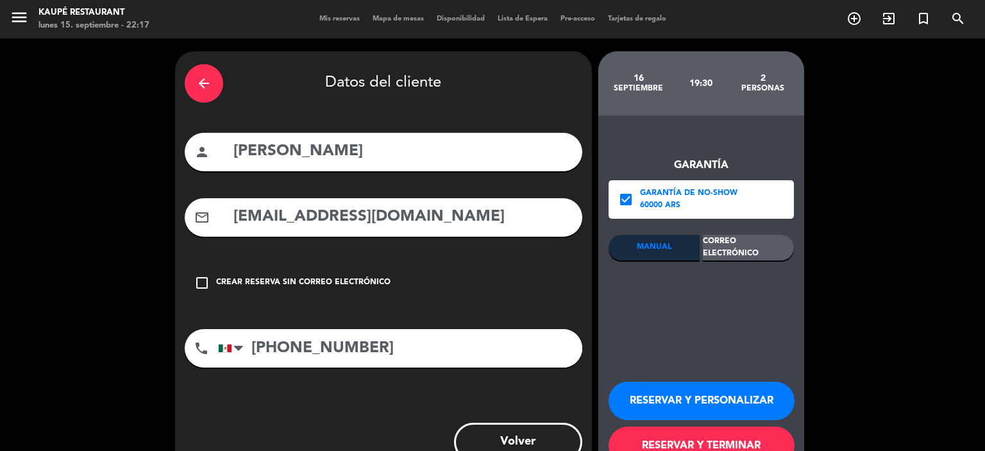
drag, startPoint x: 758, startPoint y: 258, endPoint x: 767, endPoint y: 248, distance: 14.1
click at [758, 257] on div "Correo Electrónico" at bounding box center [748, 248] width 91 height 26
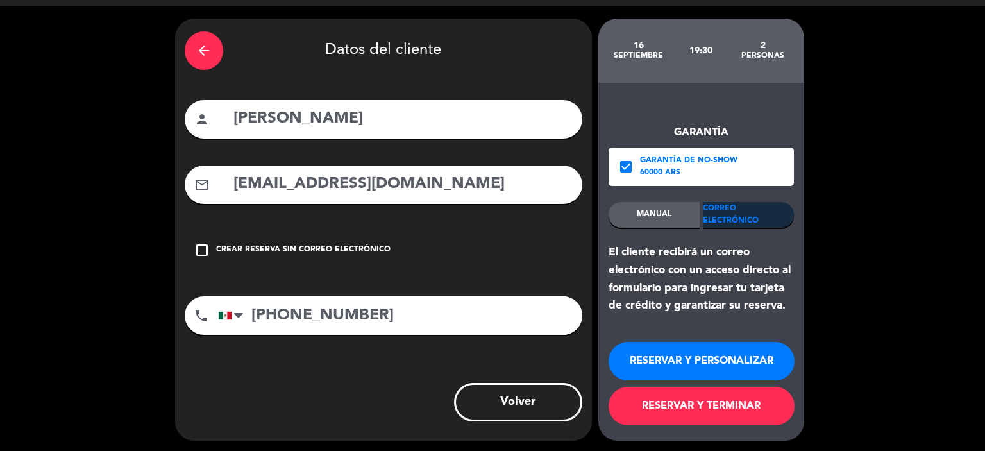
scroll to position [35, 0]
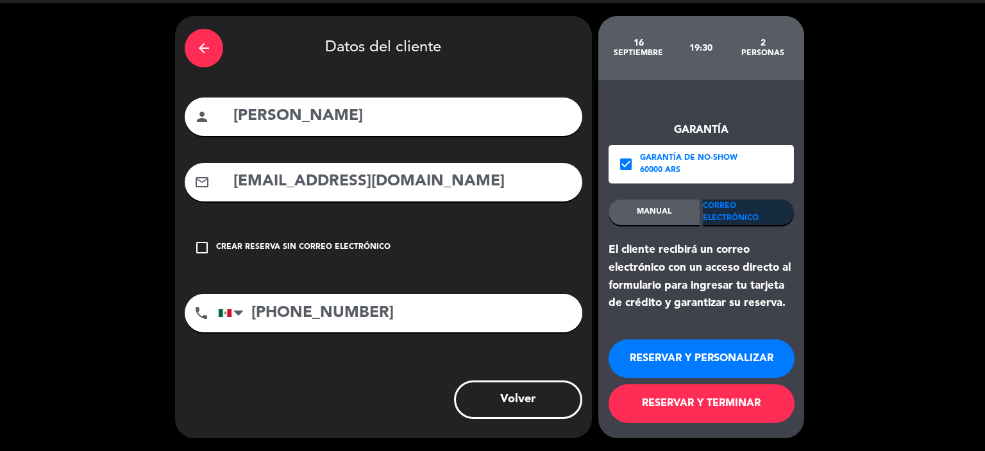
click at [731, 410] on button "RESERVAR Y TERMINAR" at bounding box center [701, 403] width 186 height 38
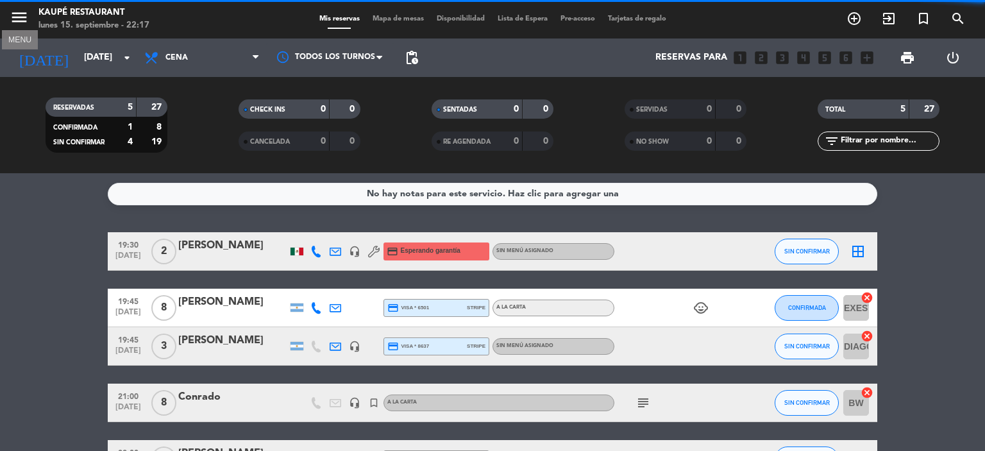
click at [21, 17] on icon "menu" at bounding box center [19, 17] width 19 height 19
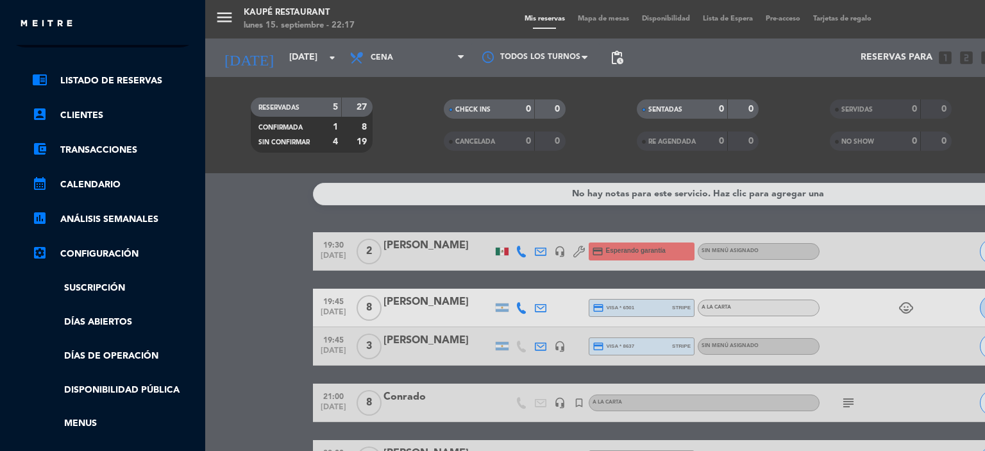
scroll to position [64, 0]
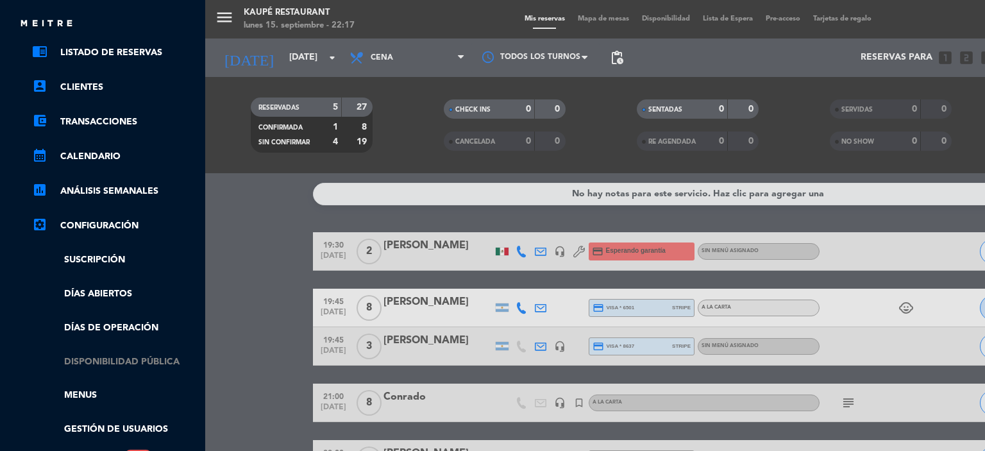
click at [144, 363] on link "Disponibilidad pública" at bounding box center [115, 362] width 167 height 15
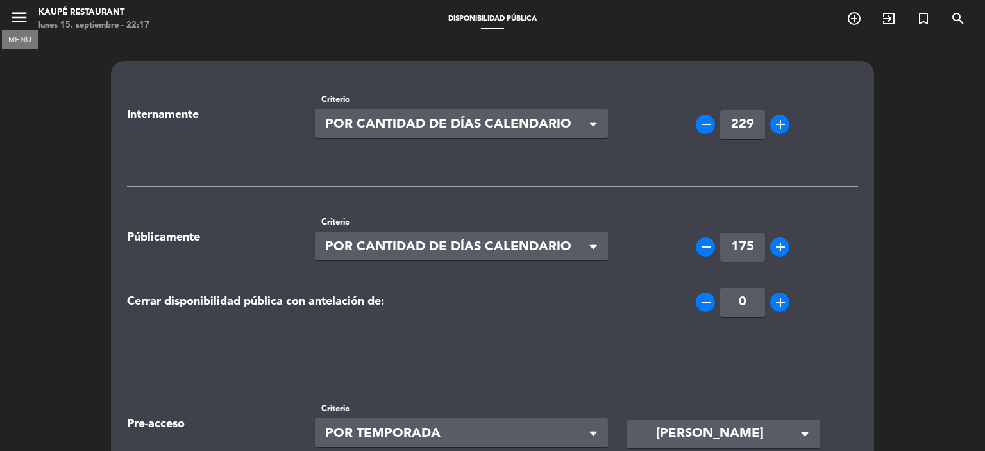
click at [19, 16] on icon "menu" at bounding box center [19, 17] width 19 height 19
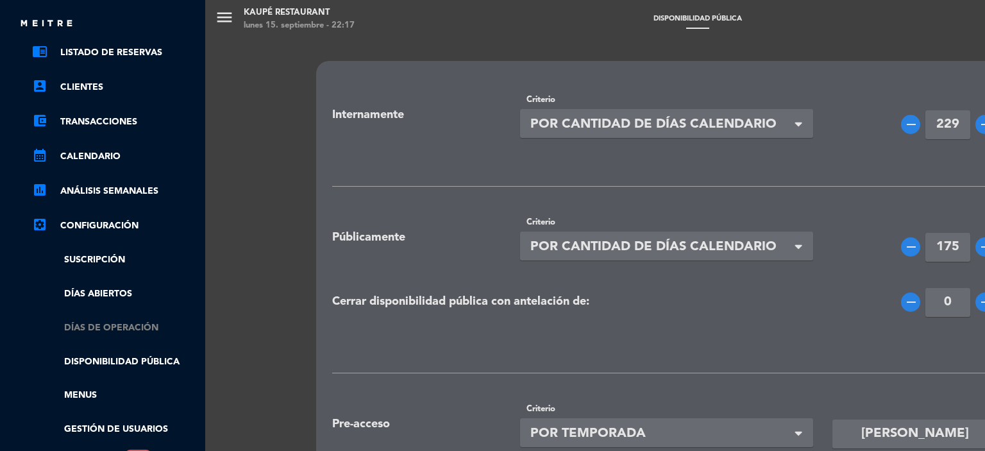
click at [129, 324] on link "Días de Operación" at bounding box center [115, 328] width 167 height 15
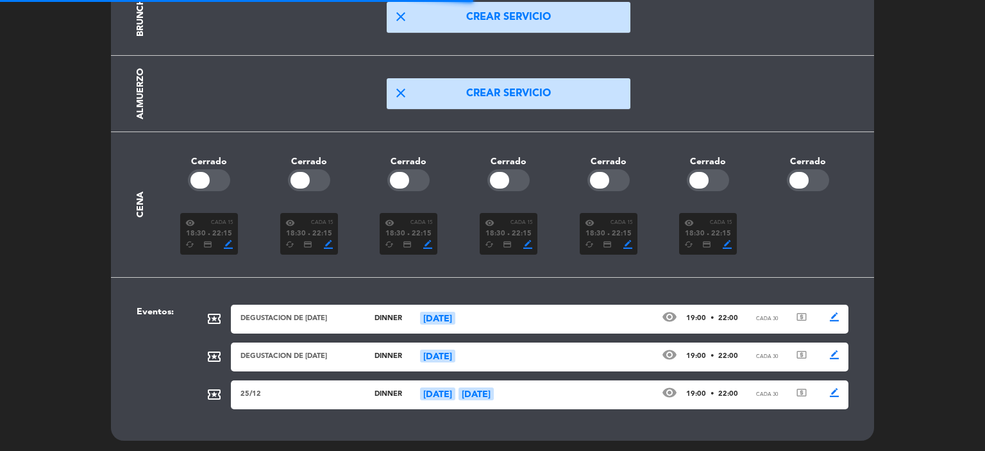
scroll to position [223, 0]
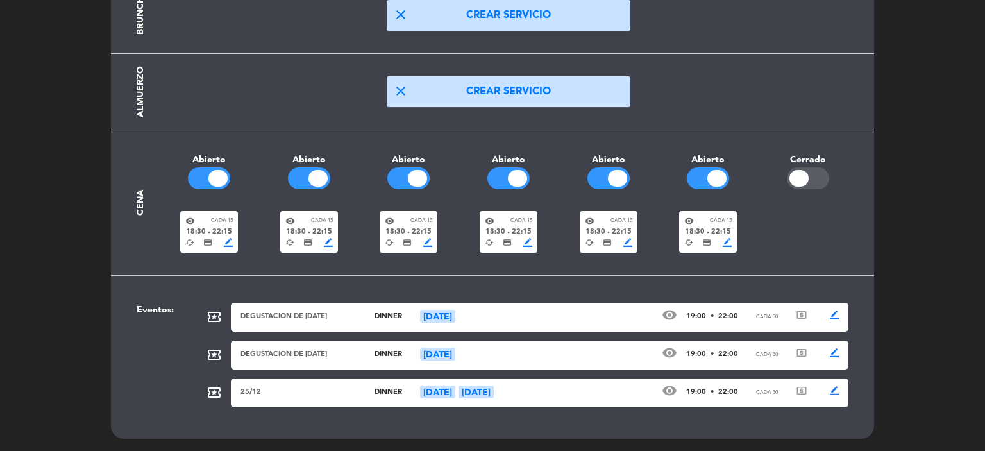
click at [326, 243] on span "border_color" at bounding box center [328, 242] width 9 height 9
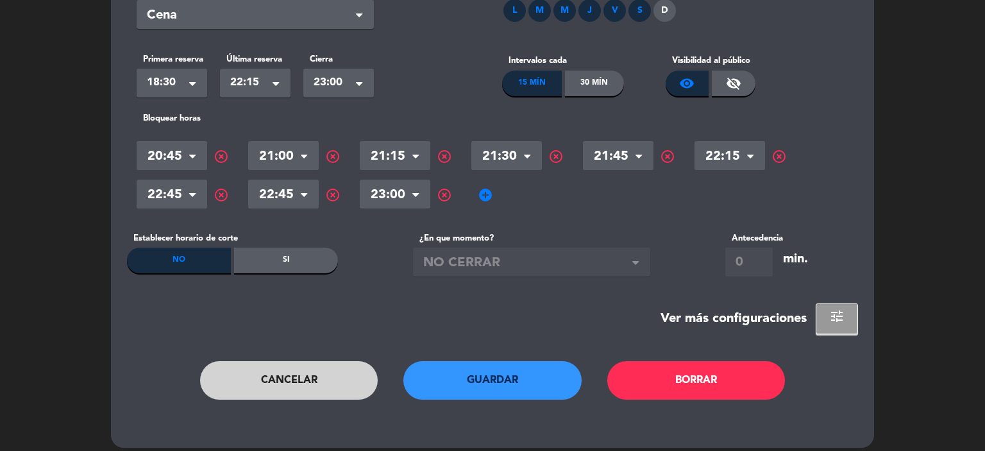
scroll to position [117, 0]
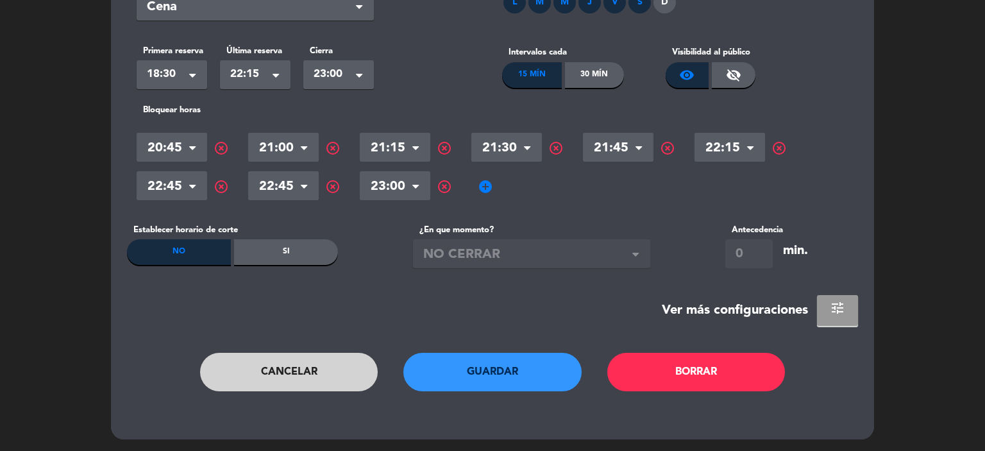
click at [838, 307] on span "tune" at bounding box center [837, 307] width 15 height 15
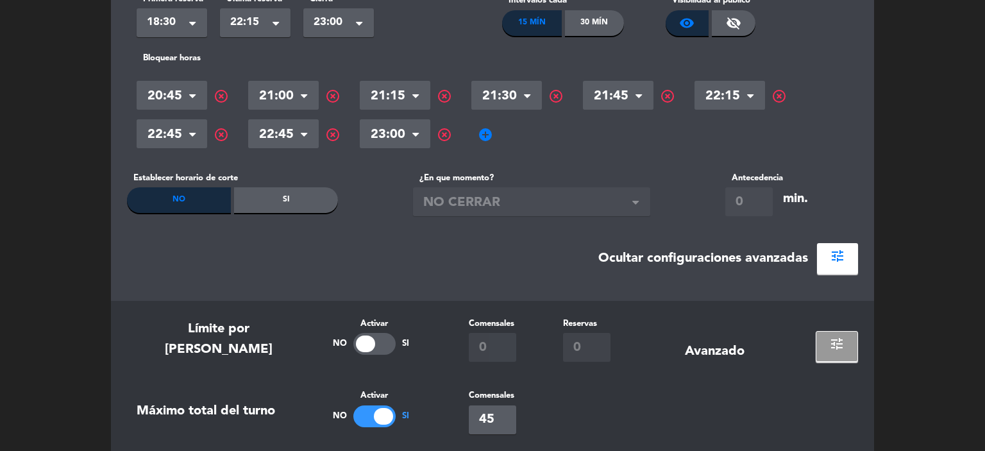
scroll to position [374, 0]
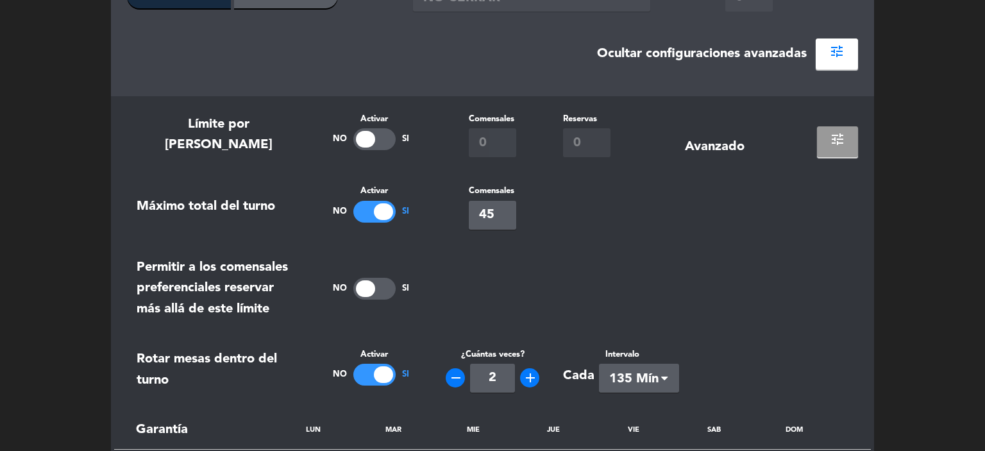
click at [839, 135] on span "tune" at bounding box center [837, 138] width 15 height 15
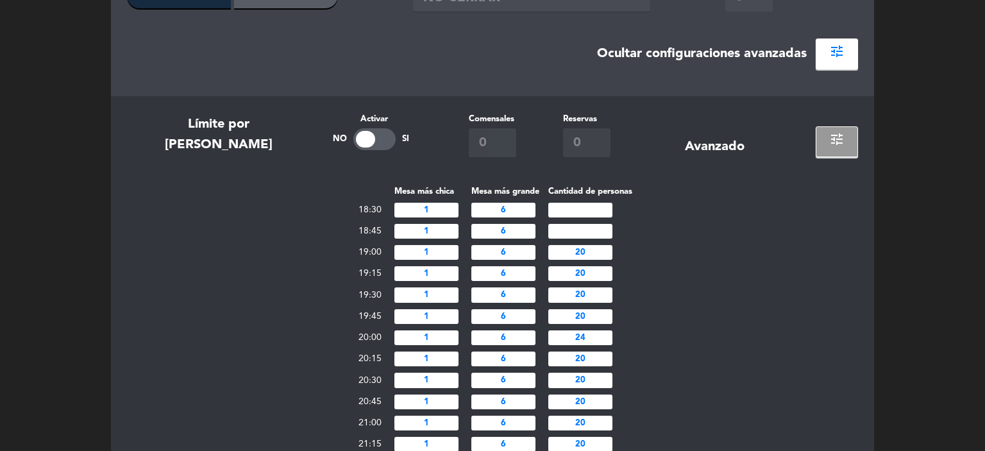
drag, startPoint x: 572, startPoint y: 294, endPoint x: 590, endPoint y: 295, distance: 18.0
click at [590, 295] on input "20" at bounding box center [580, 294] width 64 height 15
type input "30"
drag, startPoint x: 572, startPoint y: 313, endPoint x: 593, endPoint y: 316, distance: 21.4
click at [593, 316] on input "20" at bounding box center [580, 316] width 64 height 15
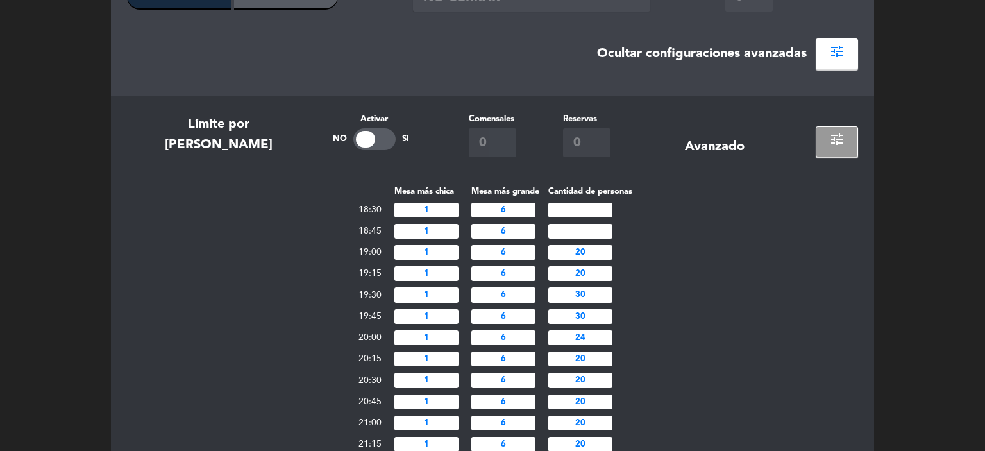
type input "30"
drag, startPoint x: 577, startPoint y: 336, endPoint x: 592, endPoint y: 337, distance: 15.4
click at [592, 337] on input "24" at bounding box center [580, 337] width 64 height 15
type input "30"
click at [694, 325] on div "Mesa más chica Mesa más grande Cantidad de personas 18:30 1 6 18:45 1 6 19:00 1…" at bounding box center [492, 362] width 731 height 356
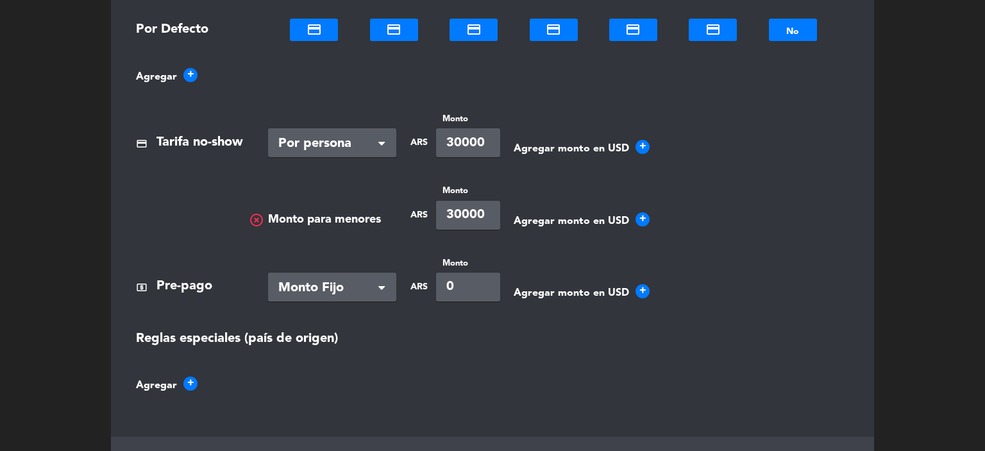
scroll to position [1271, 0]
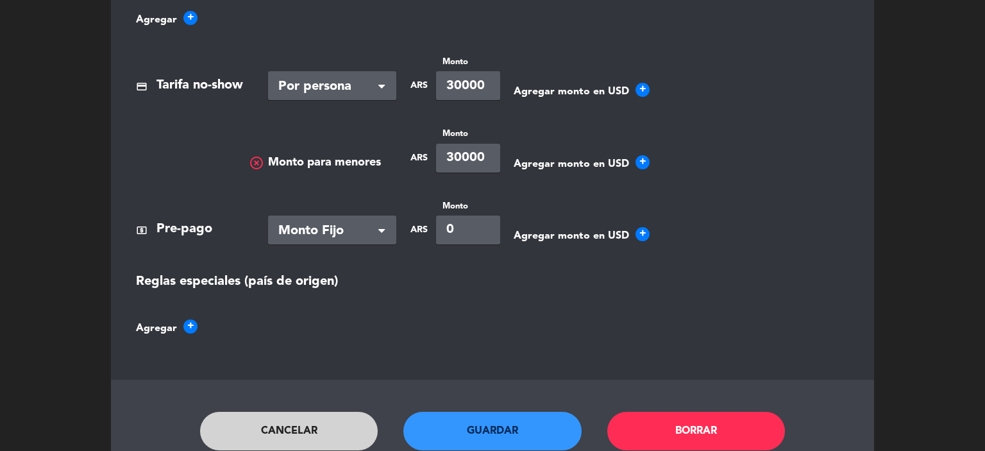
click at [514, 428] on button "Guardar" at bounding box center [492, 431] width 178 height 38
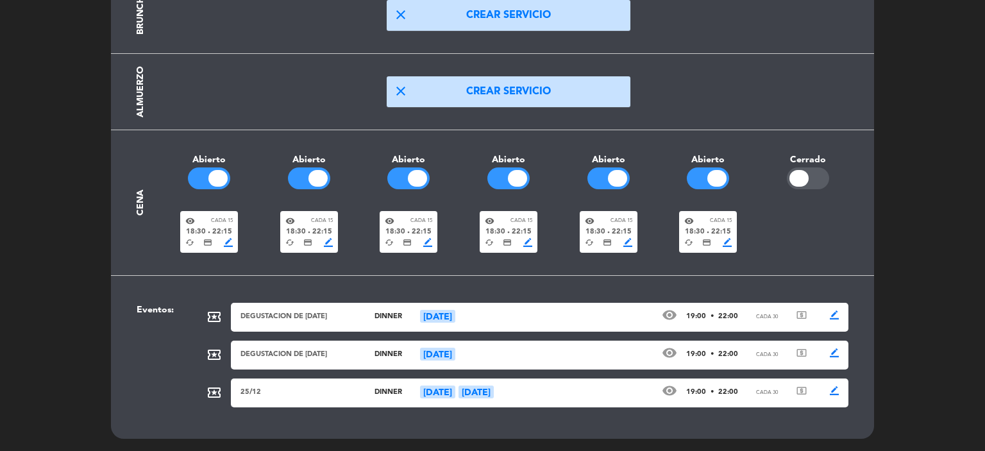
scroll to position [0, 0]
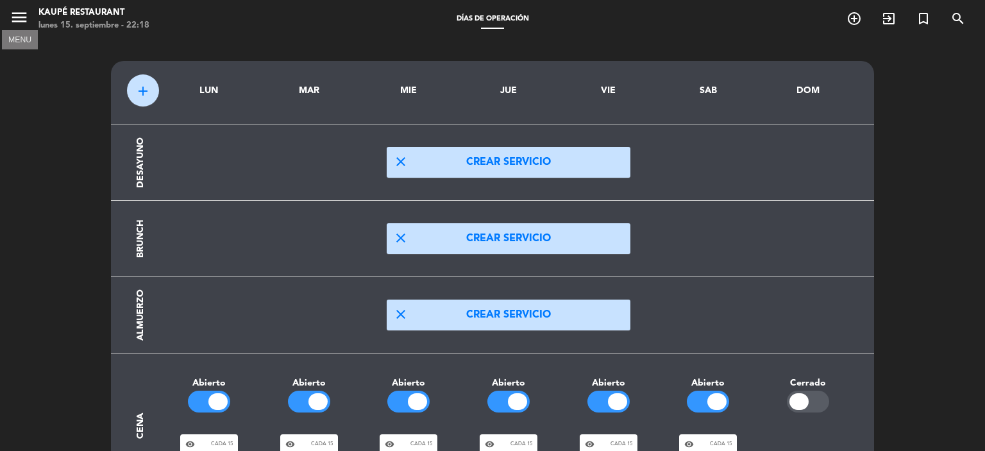
click at [21, 23] on icon "menu" at bounding box center [19, 17] width 19 height 19
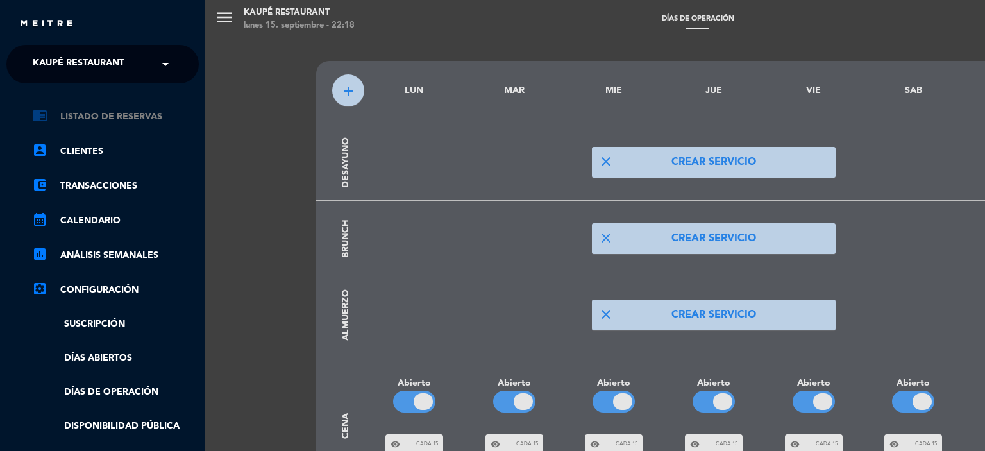
click at [113, 116] on link "chrome_reader_mode Listado de Reservas" at bounding box center [115, 116] width 167 height 15
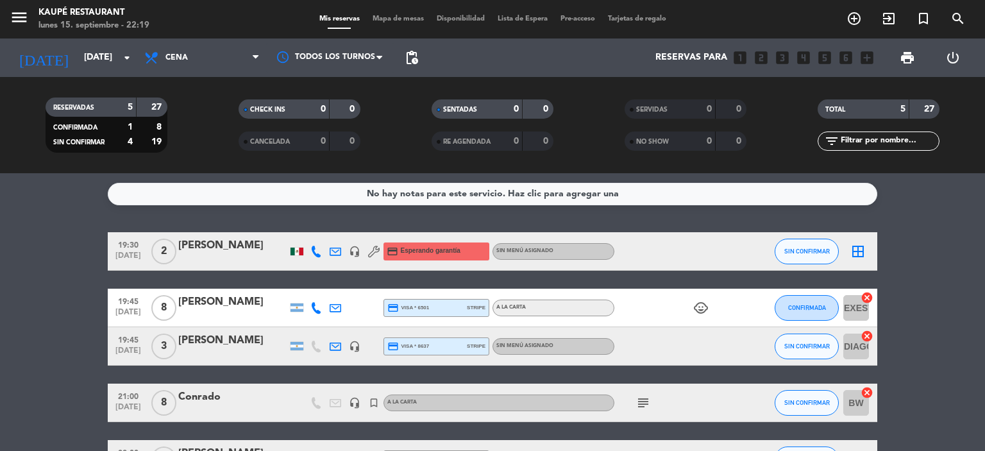
scroll to position [64, 0]
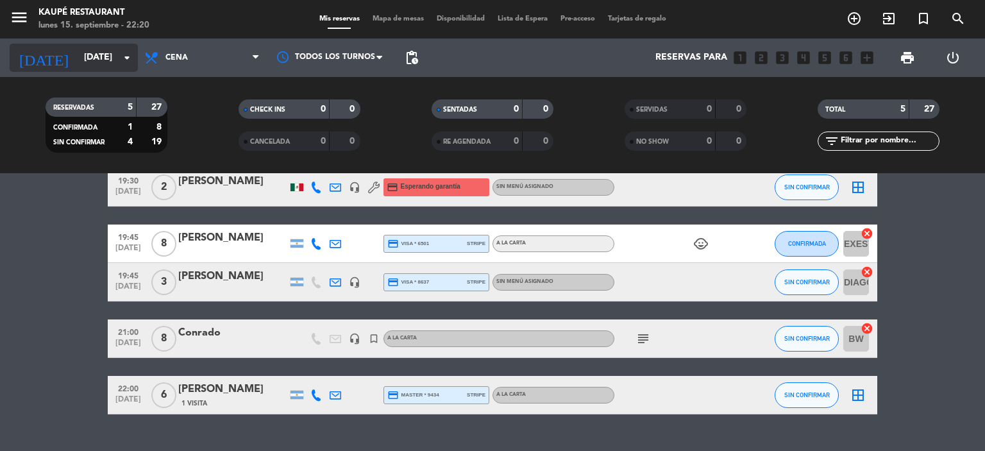
click at [78, 56] on input "[DATE]" at bounding box center [139, 57] width 122 height 23
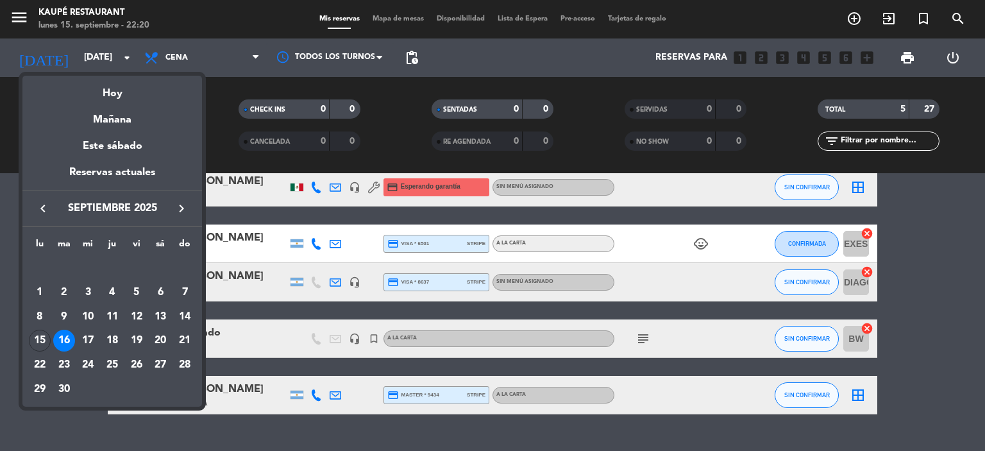
click at [21, 13] on div at bounding box center [492, 225] width 985 height 451
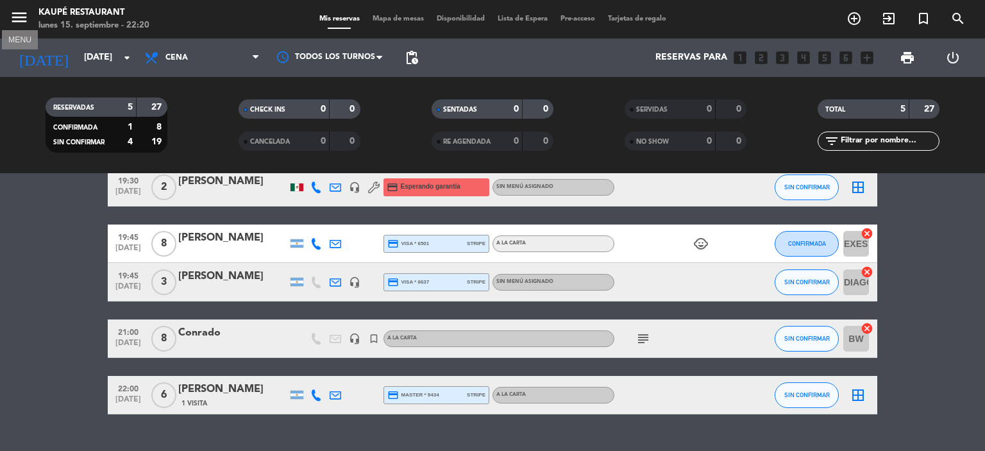
click at [19, 15] on icon "menu" at bounding box center [19, 17] width 19 height 19
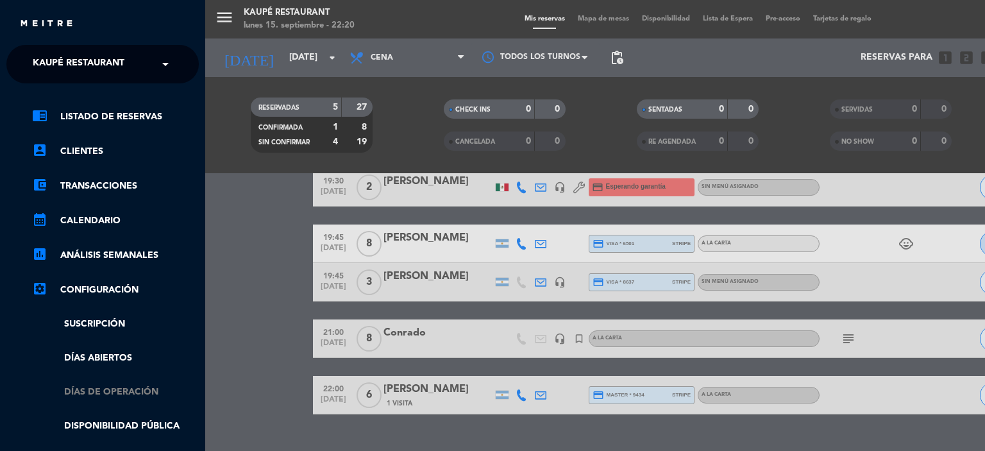
click at [113, 394] on link "Días de Operación" at bounding box center [115, 392] width 167 height 15
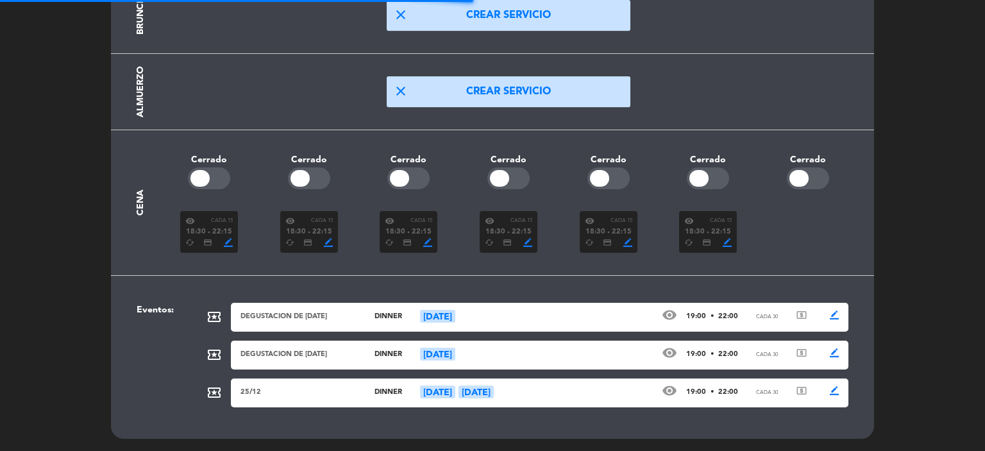
scroll to position [223, 0]
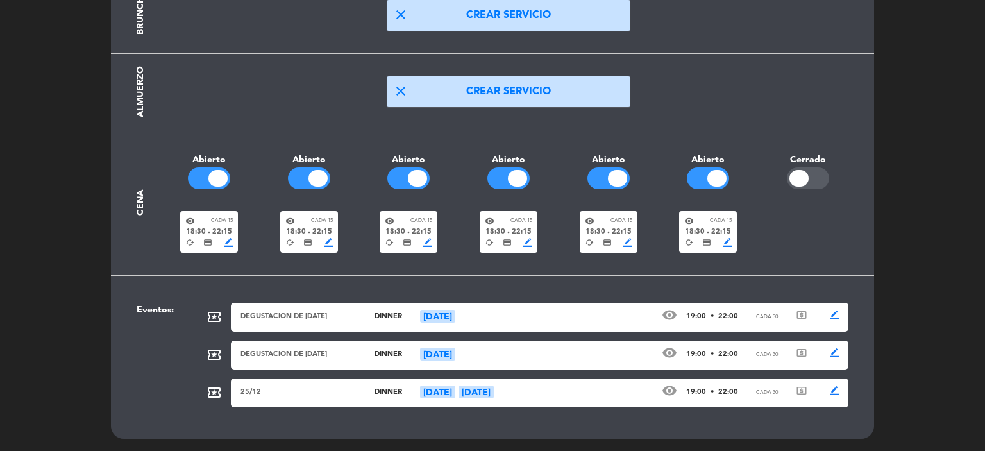
click at [324, 246] on span "border_color" at bounding box center [328, 242] width 9 height 9
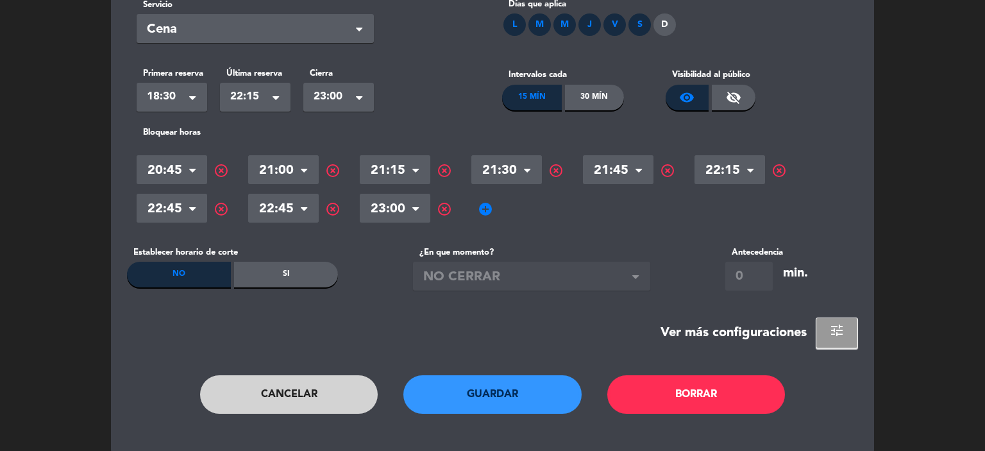
scroll to position [117, 0]
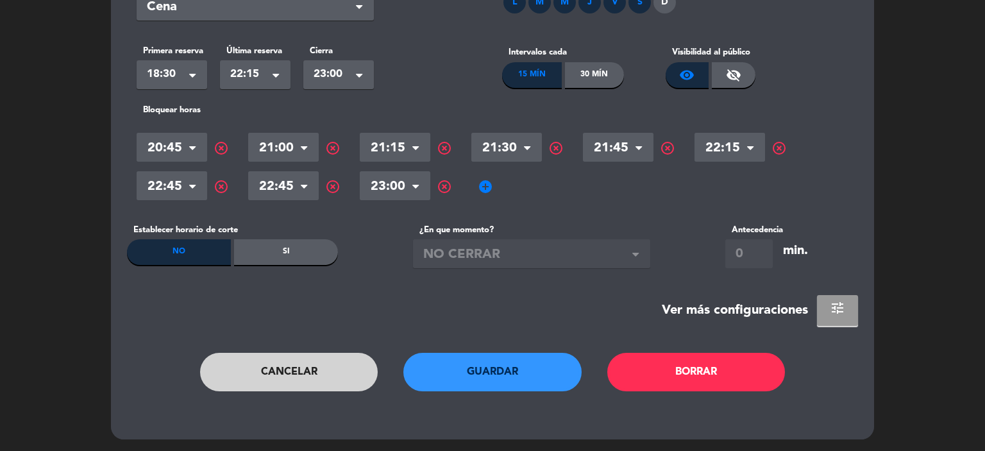
click at [842, 309] on span "tune" at bounding box center [837, 307] width 15 height 15
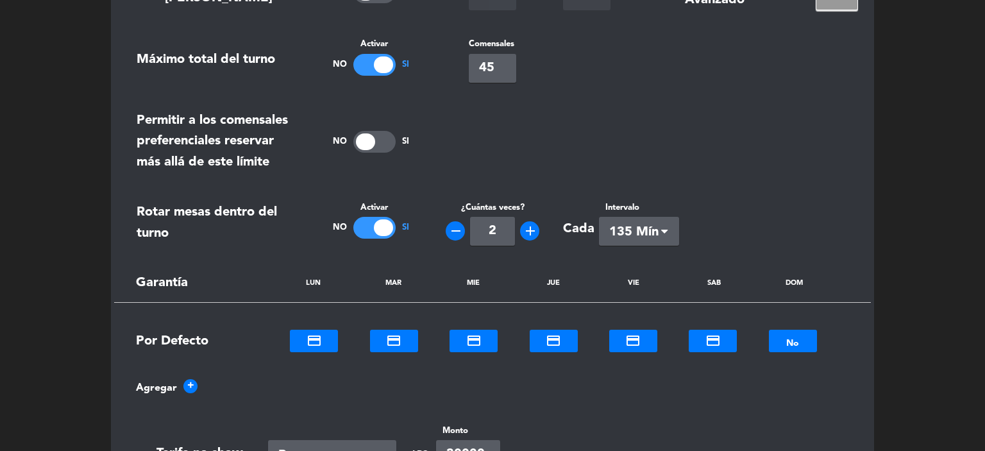
scroll to position [310, 0]
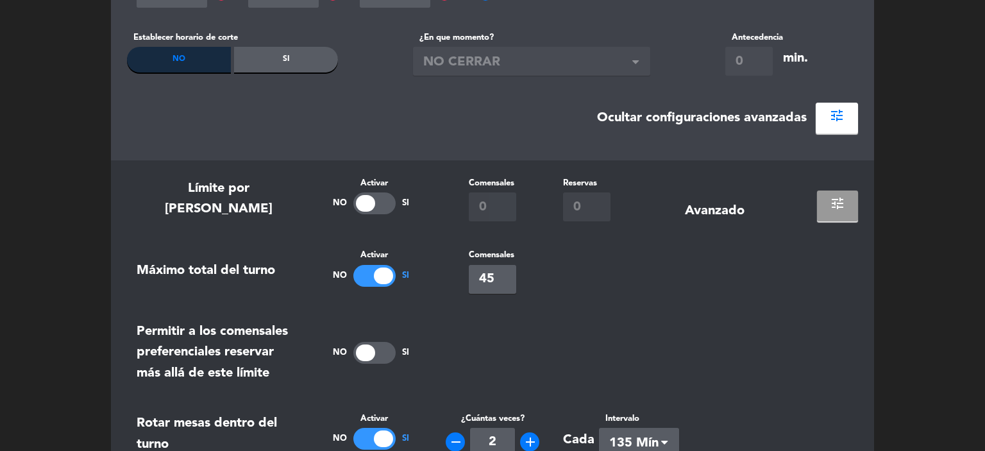
click at [837, 205] on span "tune" at bounding box center [837, 203] width 15 height 15
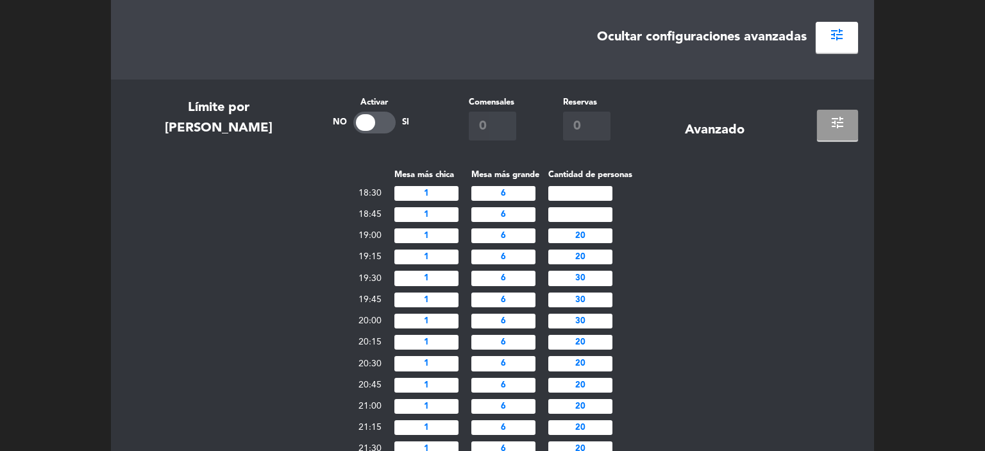
scroll to position [438, 0]
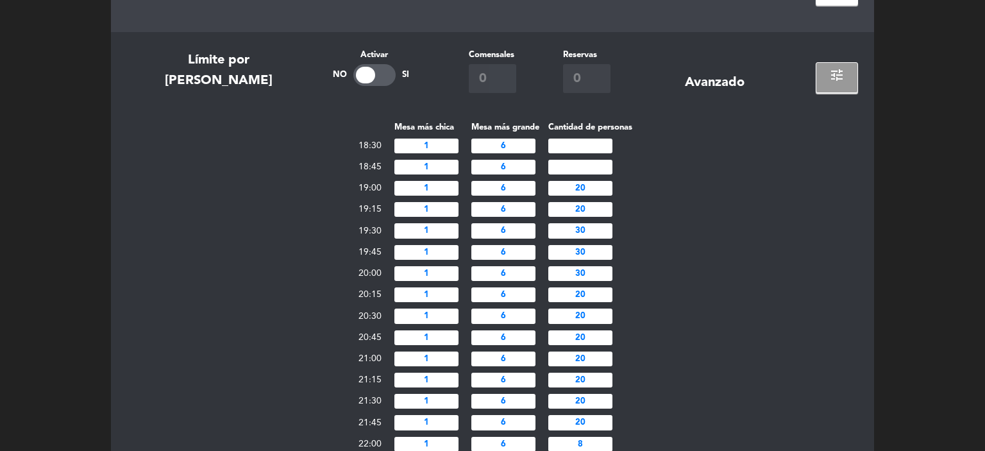
drag, startPoint x: 574, startPoint y: 230, endPoint x: 594, endPoint y: 228, distance: 19.4
click at [594, 228] on input "30" at bounding box center [580, 230] width 64 height 15
type input "40"
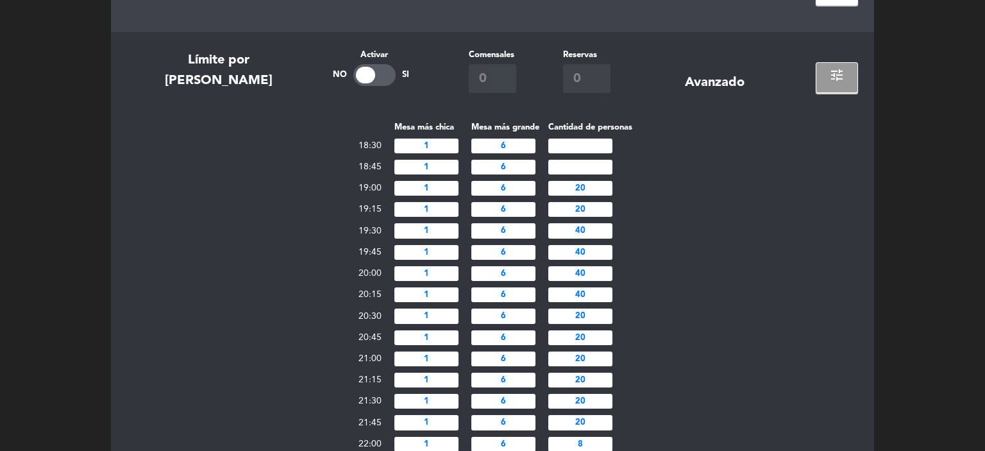
type input "40"
type input "30"
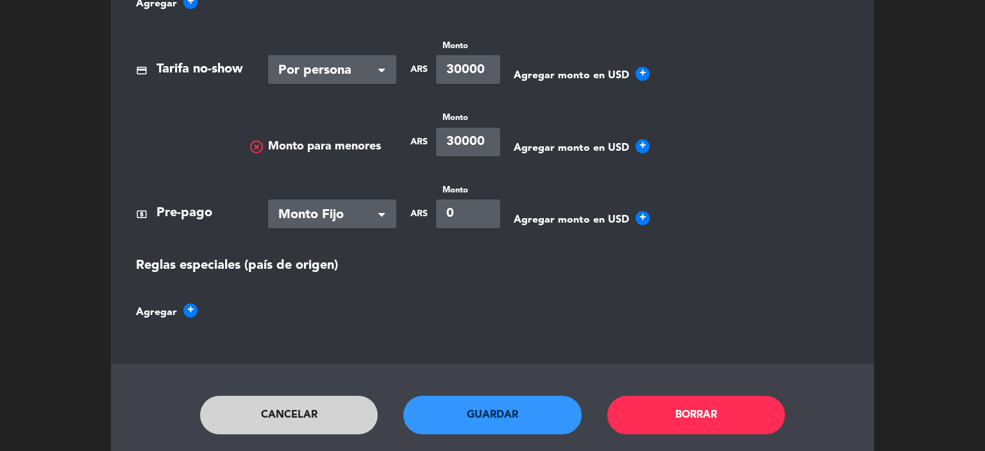
scroll to position [1328, 0]
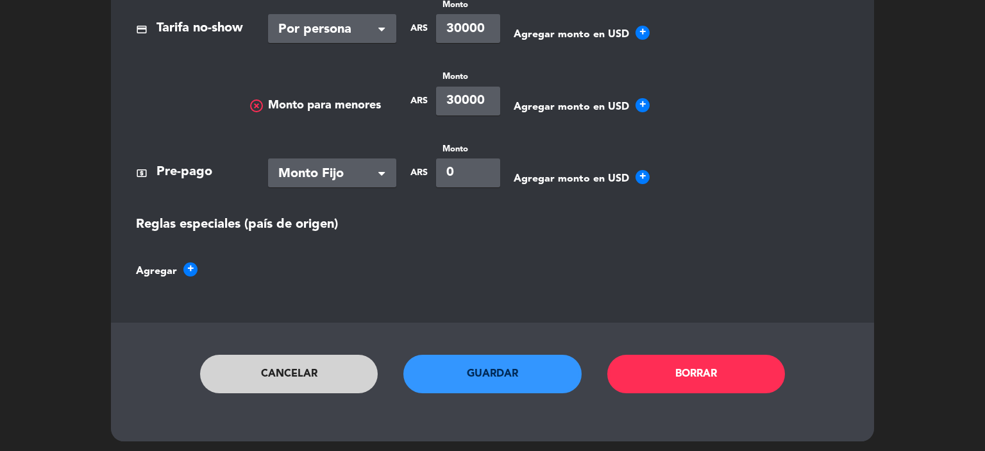
click at [471, 369] on button "Guardar" at bounding box center [492, 374] width 178 height 38
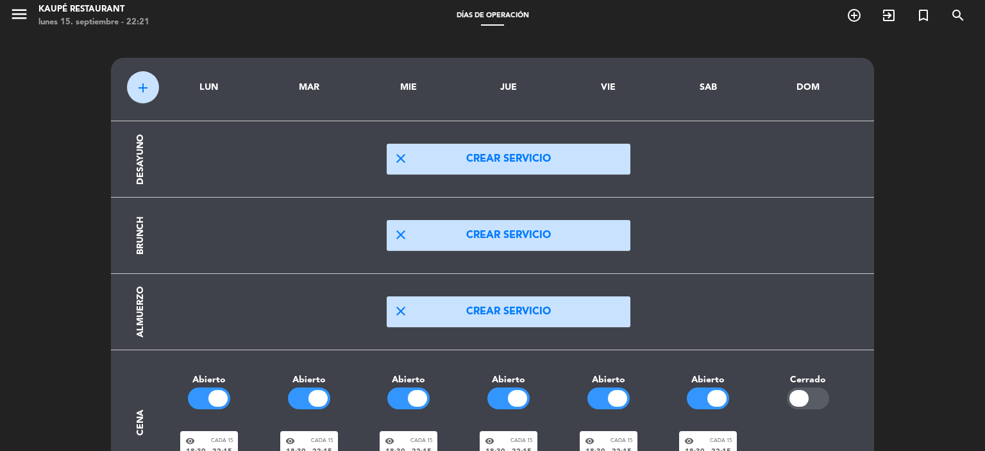
scroll to position [0, 0]
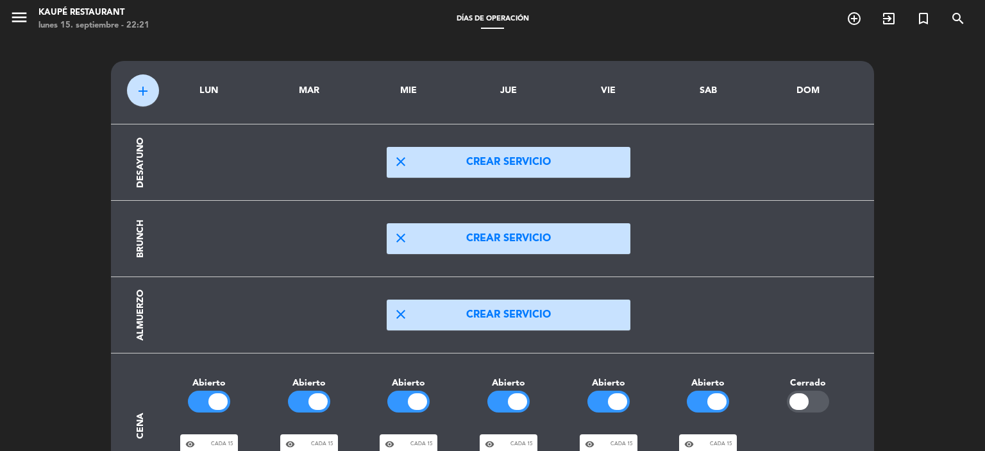
click at [33, 20] on span "menu" at bounding box center [24, 19] width 29 height 30
click at [21, 21] on icon "menu" at bounding box center [19, 17] width 19 height 19
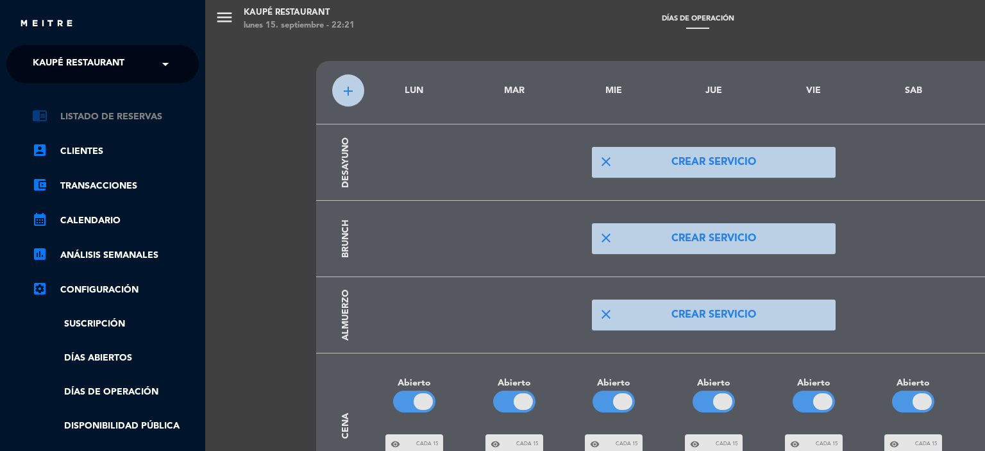
click at [90, 118] on link "chrome_reader_mode Listado de Reservas" at bounding box center [115, 116] width 167 height 15
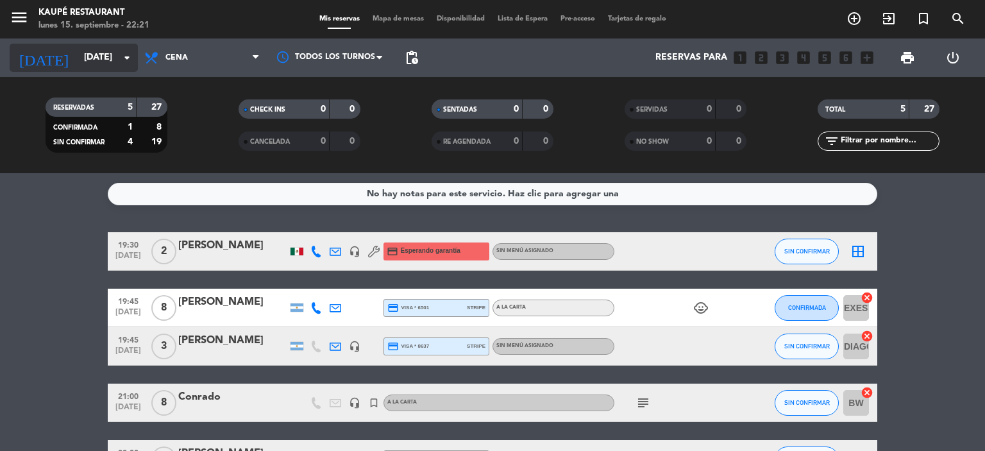
click at [95, 58] on input "[DATE]" at bounding box center [139, 57] width 122 height 23
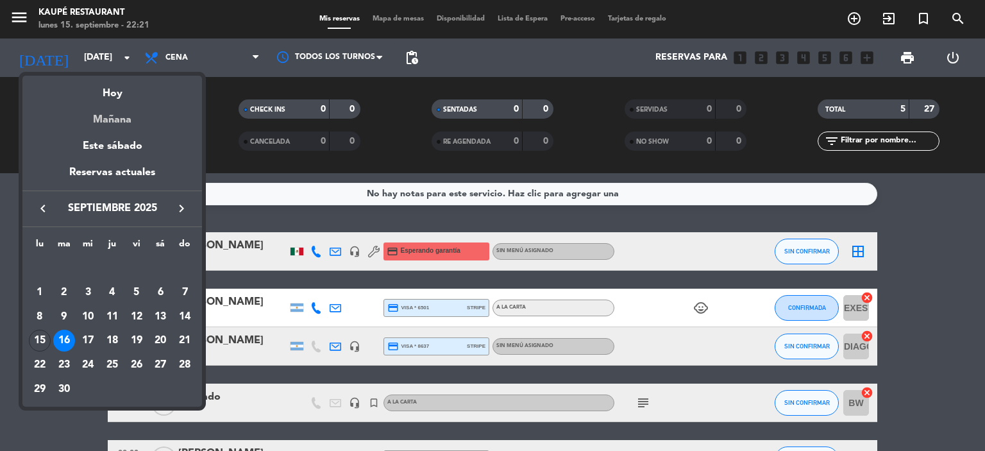
click at [121, 121] on div "Mañana" at bounding box center [112, 115] width 180 height 26
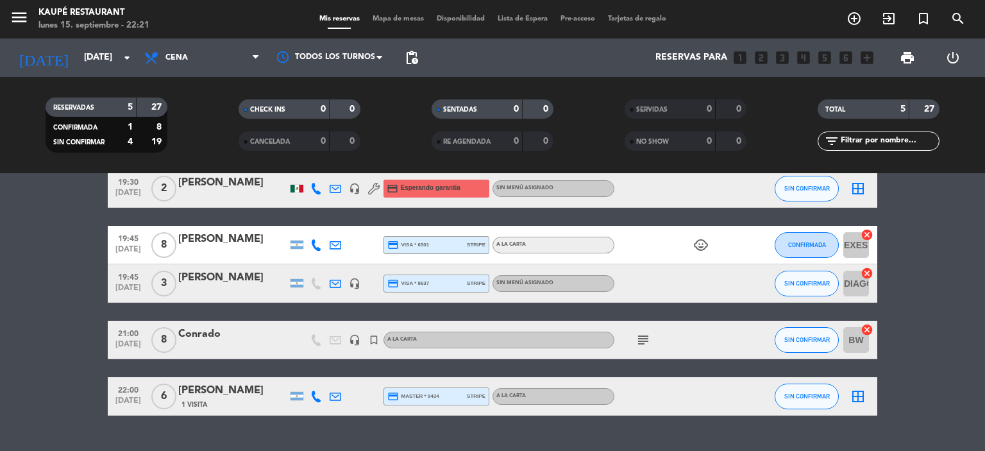
scroll to position [64, 0]
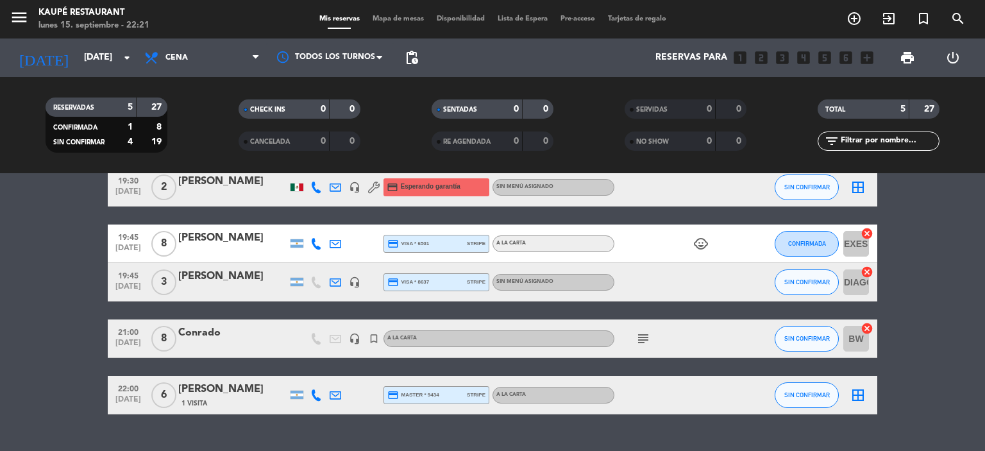
click at [408, 15] on span "Mapa de mesas" at bounding box center [398, 18] width 64 height 7
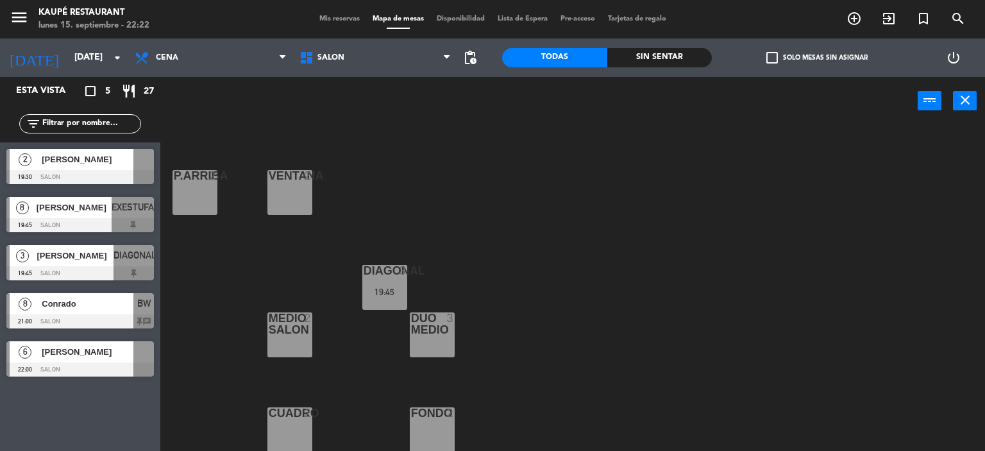
scroll to position [8, 0]
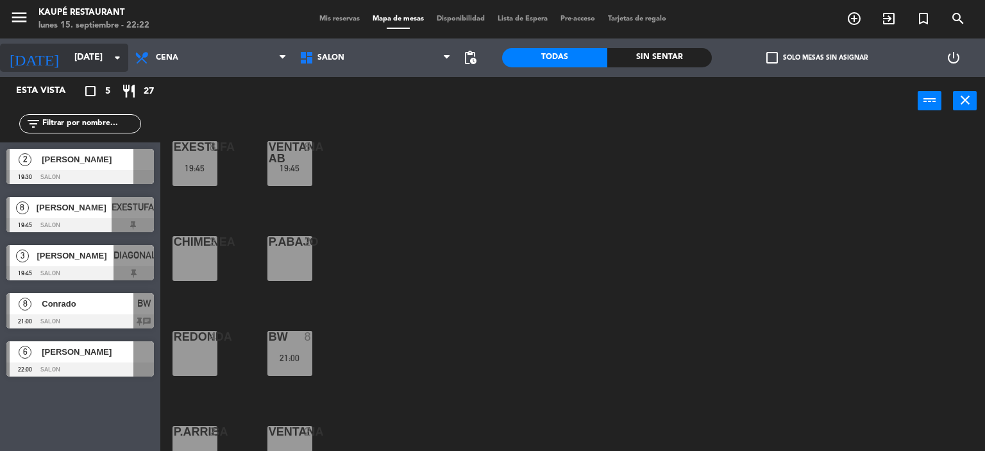
click at [81, 63] on input "[DATE]" at bounding box center [129, 57] width 122 height 23
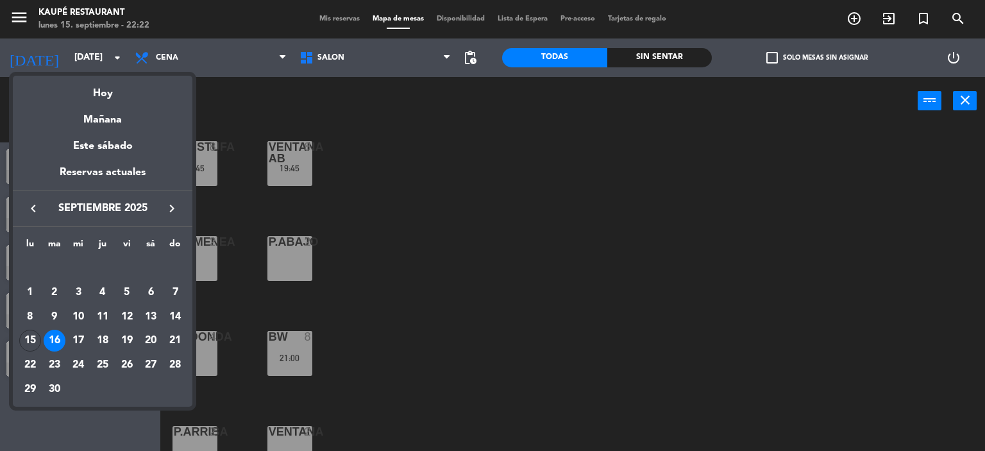
click at [559, 140] on div at bounding box center [492, 225] width 985 height 451
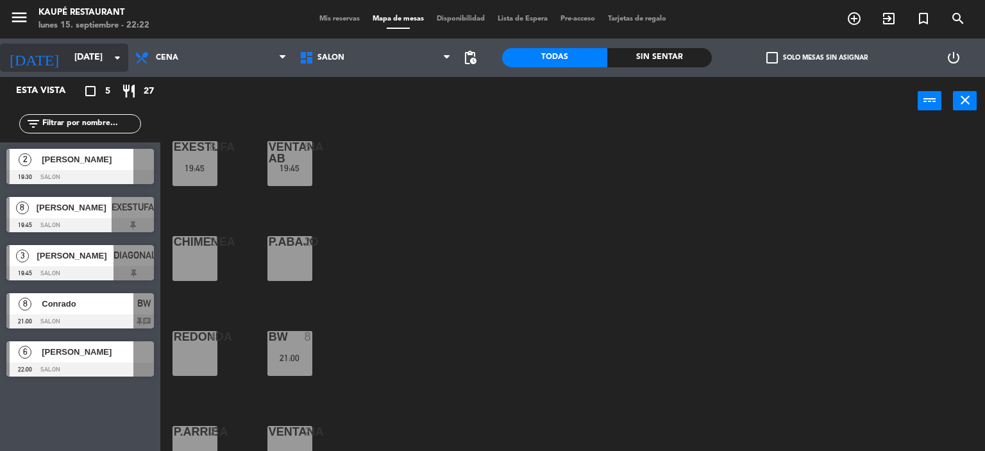
click at [68, 63] on input "[DATE]" at bounding box center [129, 57] width 122 height 23
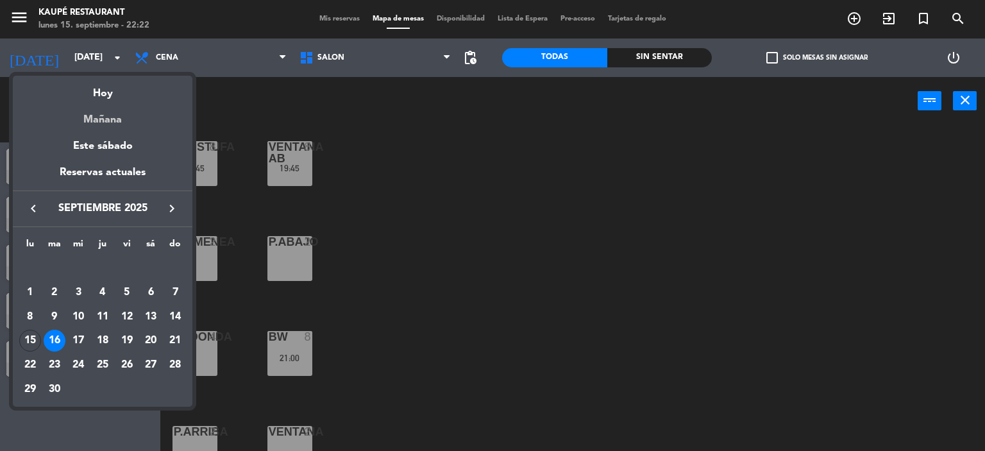
click at [116, 122] on div "Mañana" at bounding box center [103, 115] width 180 height 26
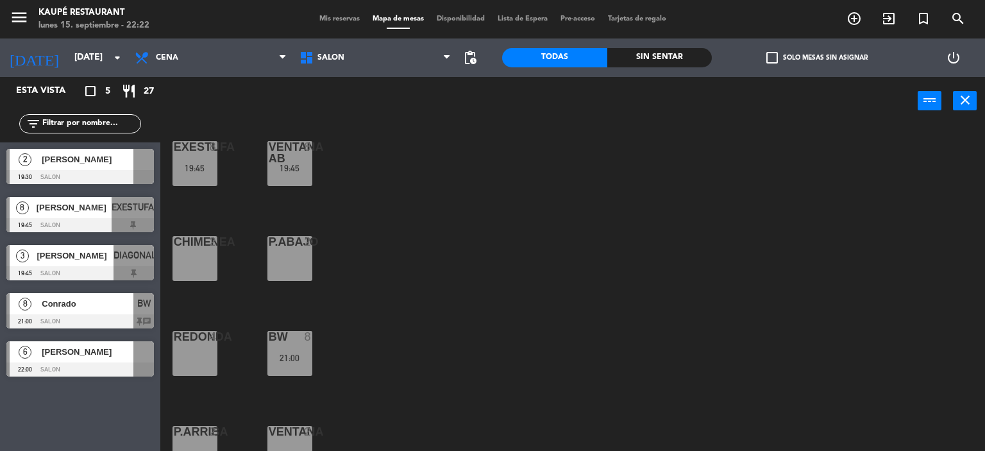
click at [339, 22] on span "Mis reservas" at bounding box center [339, 18] width 53 height 7
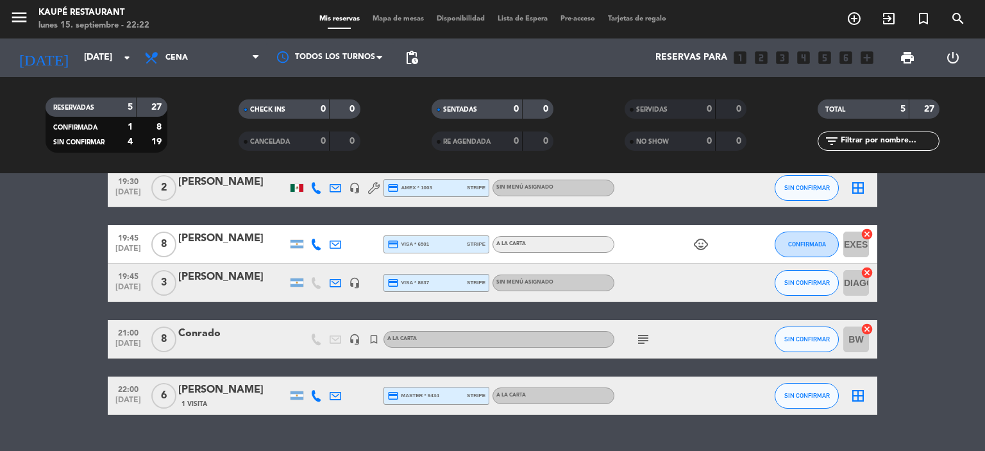
scroll to position [64, 0]
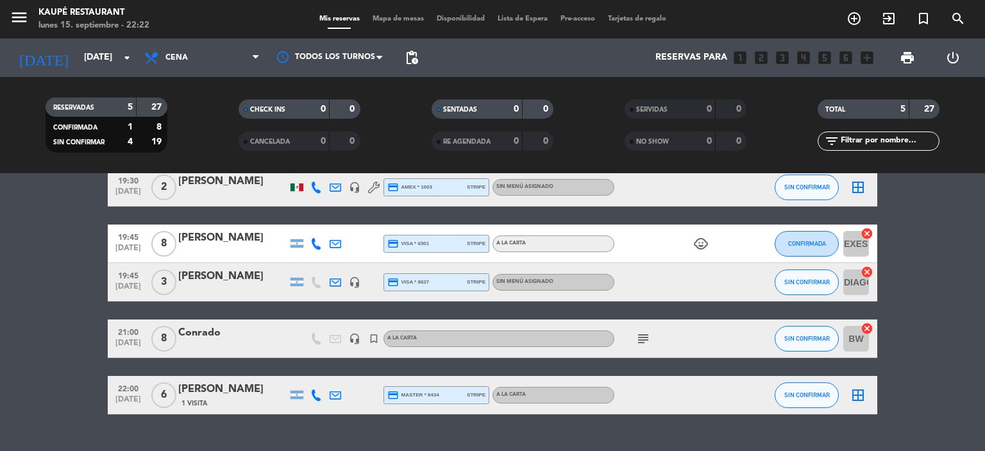
click at [700, 245] on icon "child_care" at bounding box center [700, 243] width 15 height 15
click at [922, 246] on bookings-row "19:30 [DATE] 2 [PERSON_NAME] headset_mic credit_card amex * 1003 stripe Sin men…" at bounding box center [492, 291] width 985 height 246
click at [100, 63] on input "[DATE]" at bounding box center [139, 57] width 122 height 23
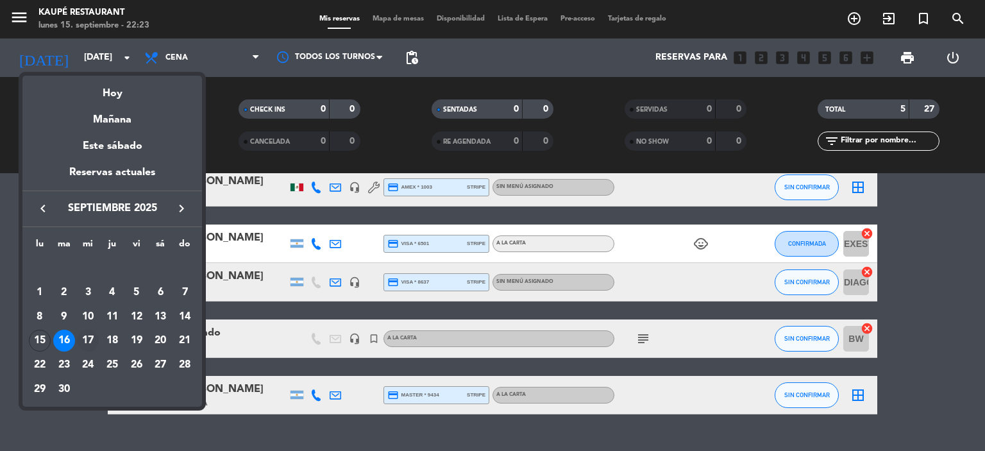
click at [87, 339] on div "17" at bounding box center [88, 341] width 22 height 22
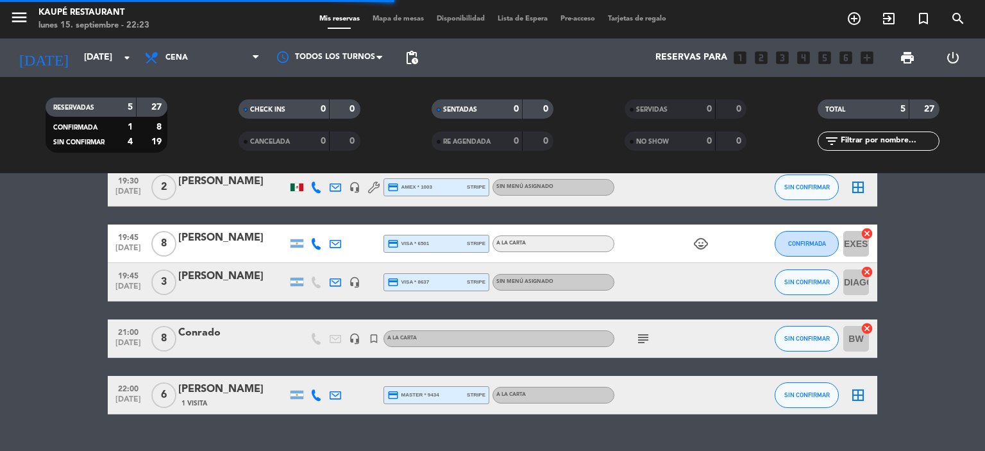
scroll to position [0, 0]
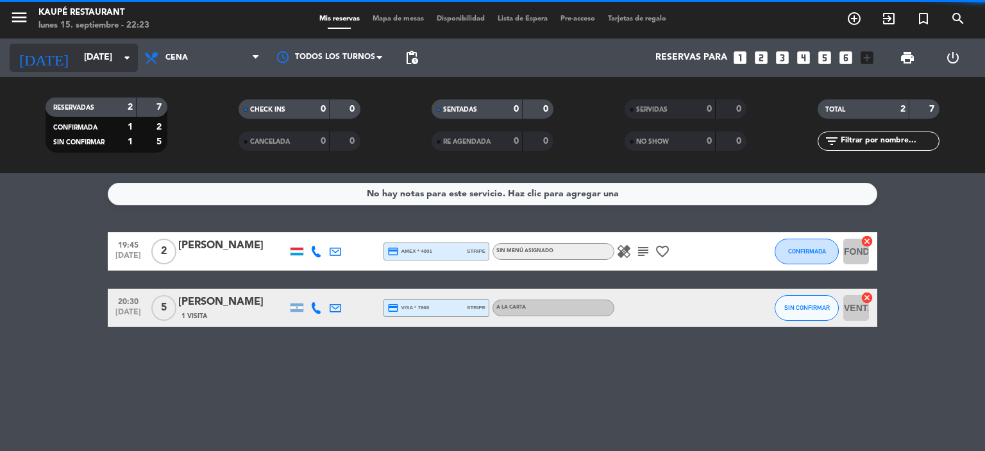
click at [80, 54] on input "[DATE]" at bounding box center [139, 57] width 122 height 23
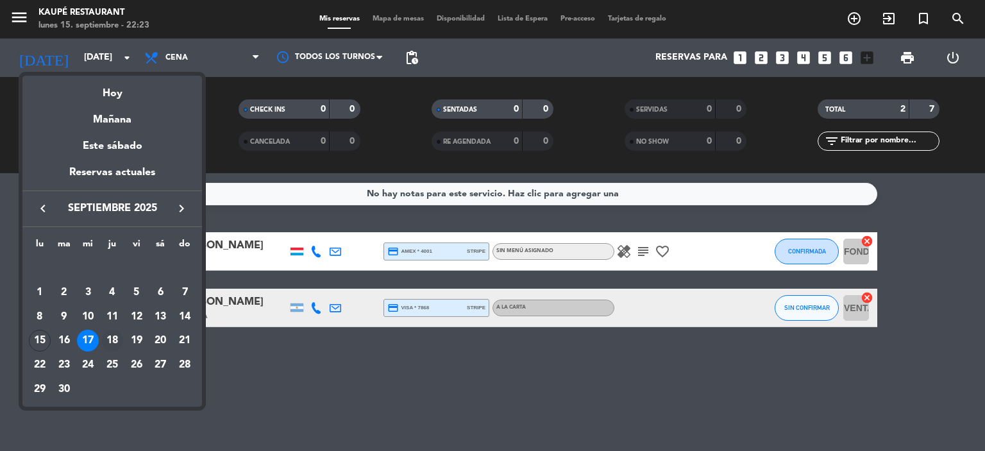
click at [117, 344] on div "18" at bounding box center [112, 341] width 22 height 22
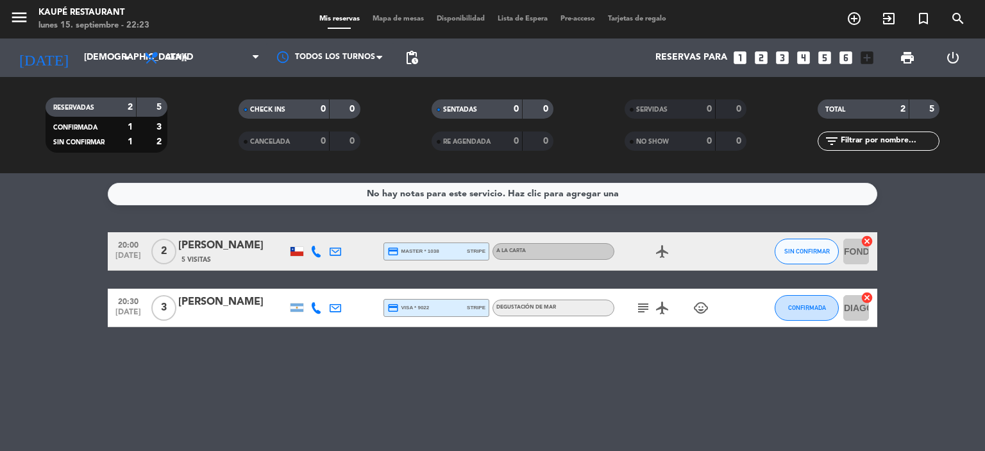
click at [702, 307] on icon "child_care" at bounding box center [700, 307] width 15 height 15
click at [708, 360] on div "No hay notas para este servicio. Haz clic para agregar una 20:00 [DATE] 2 [PERS…" at bounding box center [492, 312] width 985 height 278
click at [80, 62] on input "[DEMOGRAPHIC_DATA][DATE]" at bounding box center [139, 57] width 122 height 23
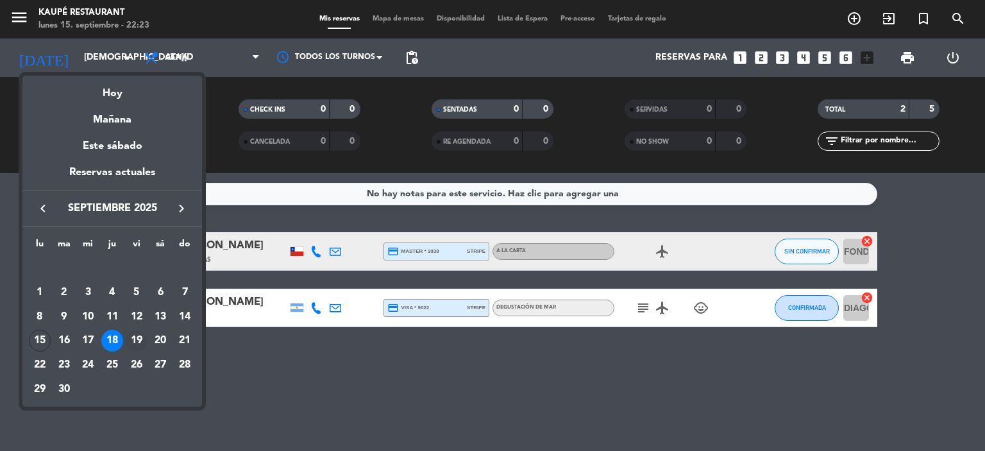
click at [134, 340] on div "19" at bounding box center [137, 341] width 22 height 22
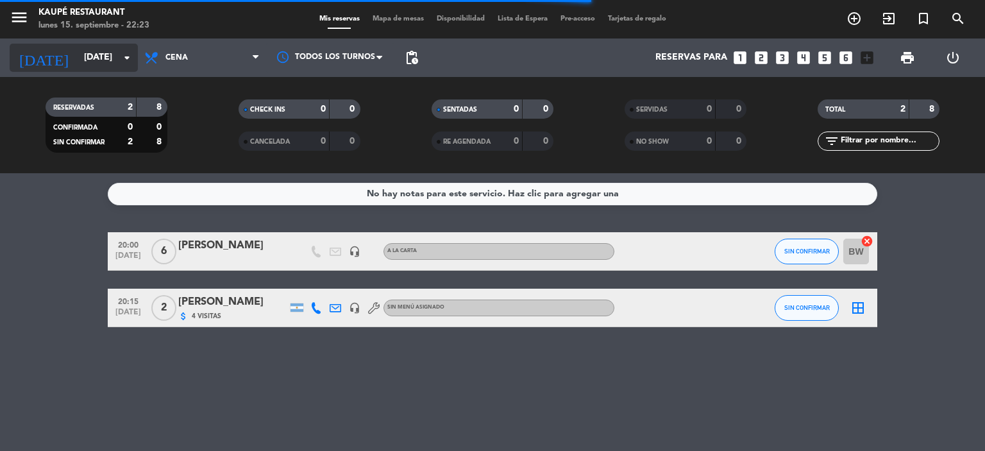
click at [78, 46] on input "[DATE]" at bounding box center [139, 57] width 122 height 23
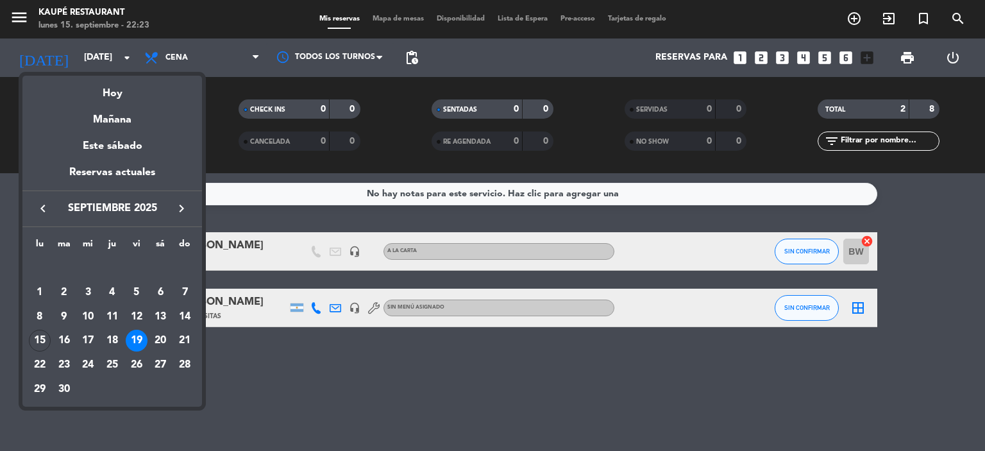
click at [160, 339] on div "20" at bounding box center [160, 341] width 22 height 22
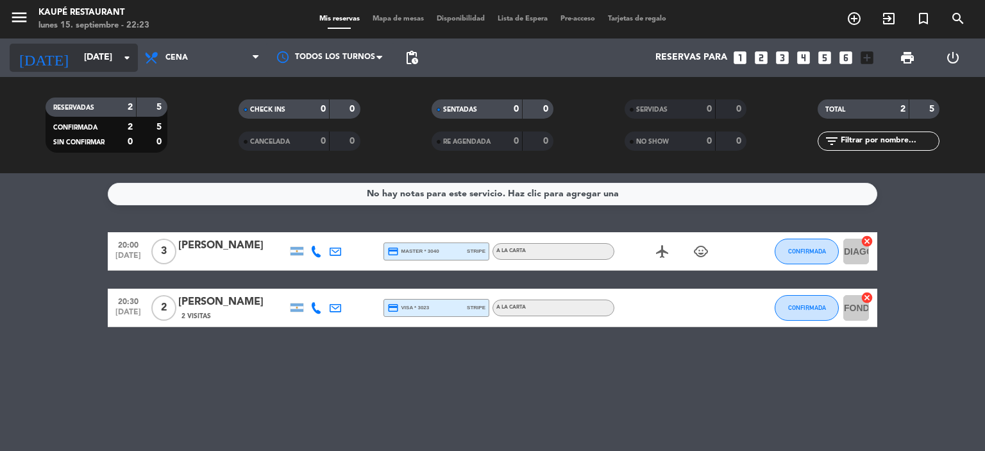
click at [78, 55] on input "[DATE]" at bounding box center [139, 57] width 122 height 23
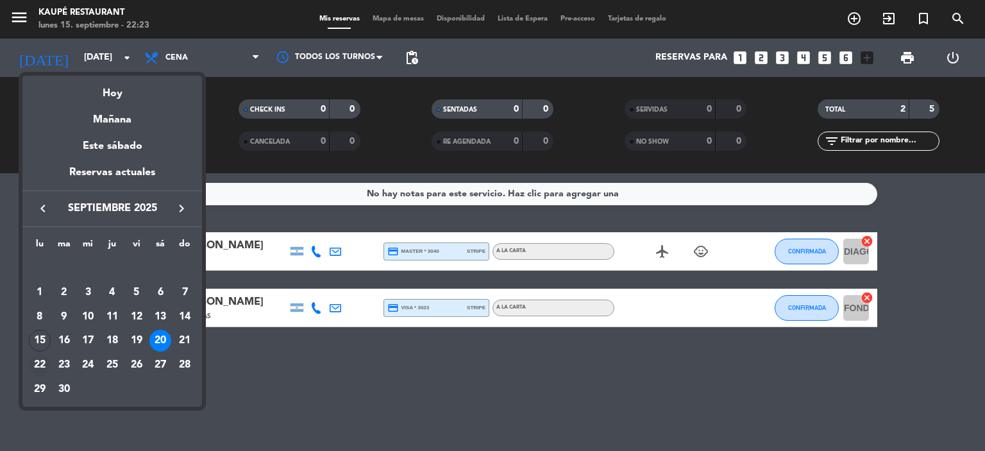
click at [42, 365] on div "22" at bounding box center [40, 365] width 22 height 22
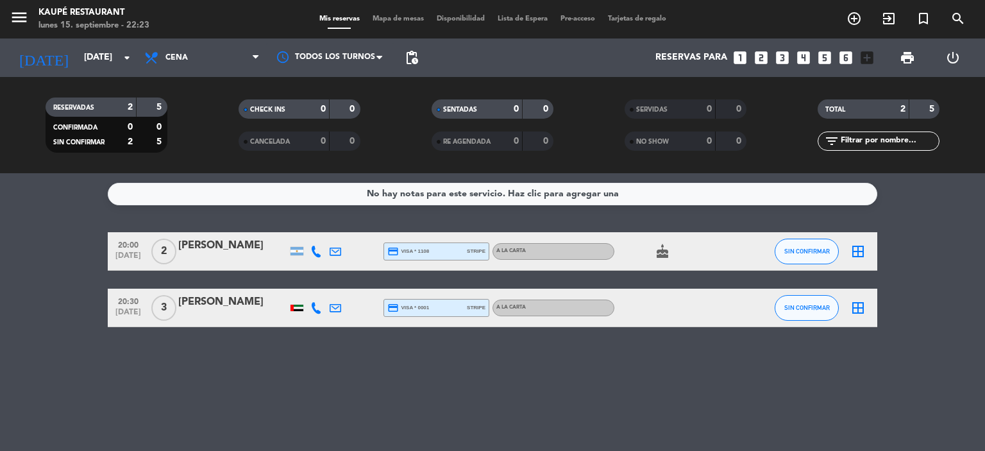
click at [296, 309] on div at bounding box center [296, 308] width 13 height 6
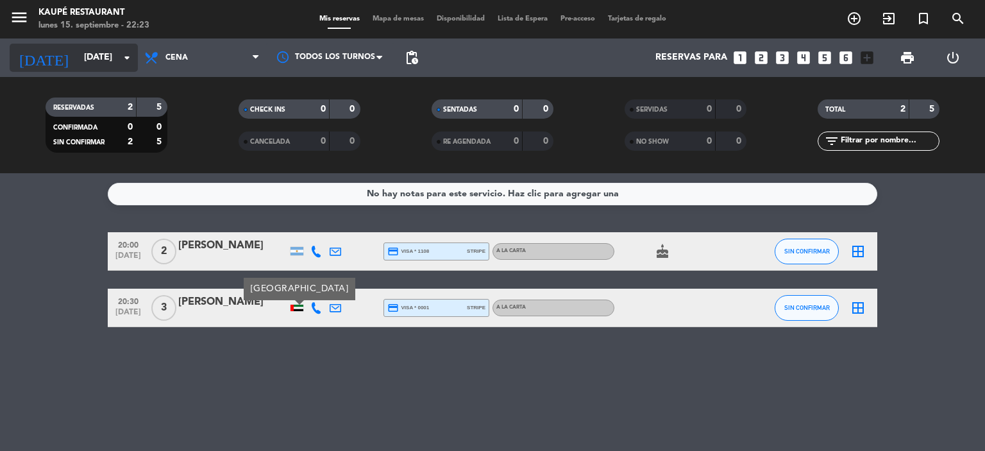
click at [78, 66] on input "[DATE]" at bounding box center [139, 57] width 122 height 23
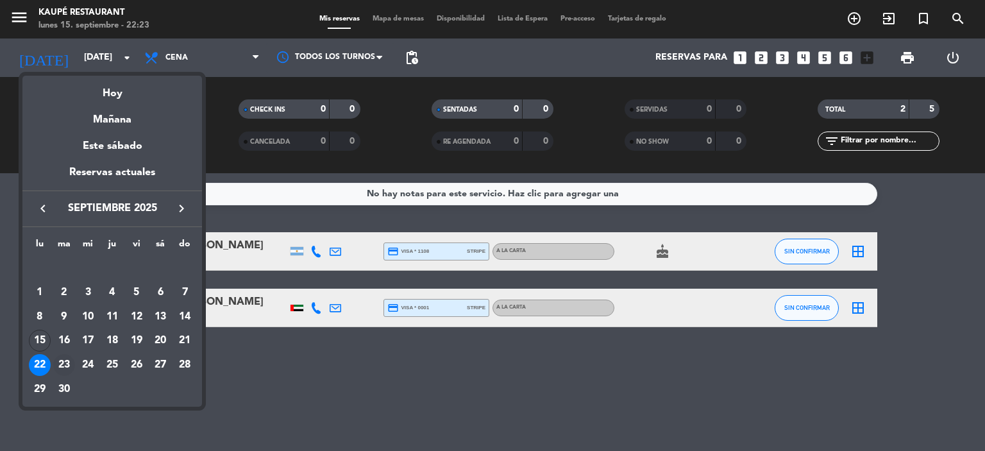
click at [66, 365] on div "23" at bounding box center [64, 365] width 22 height 22
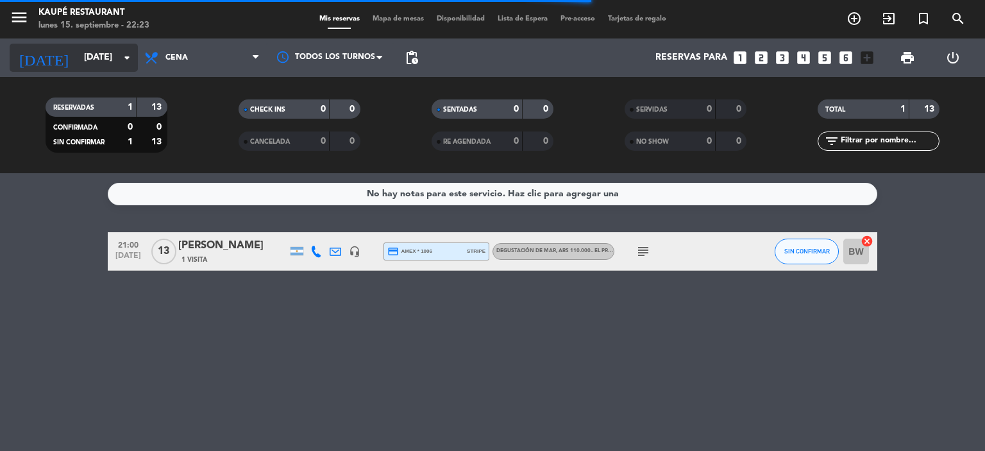
click at [78, 56] on input "[DATE]" at bounding box center [139, 57] width 122 height 23
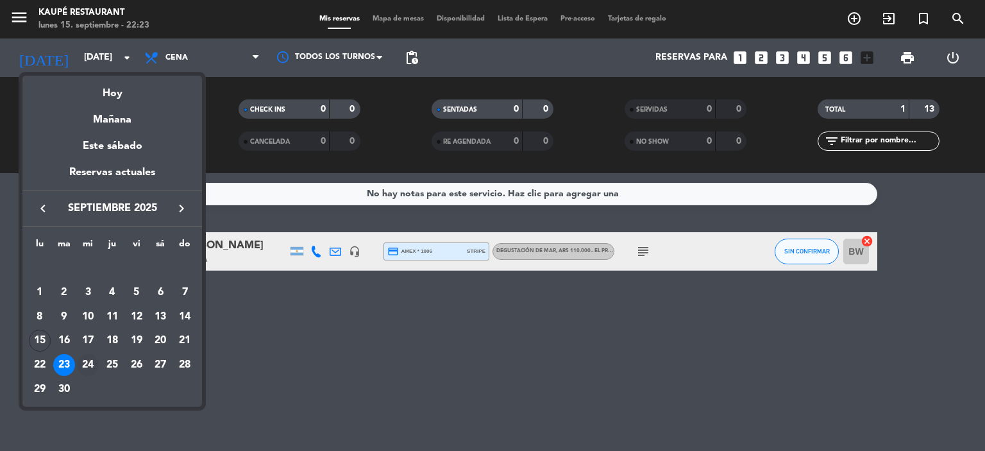
click at [88, 364] on div "24" at bounding box center [88, 365] width 22 height 22
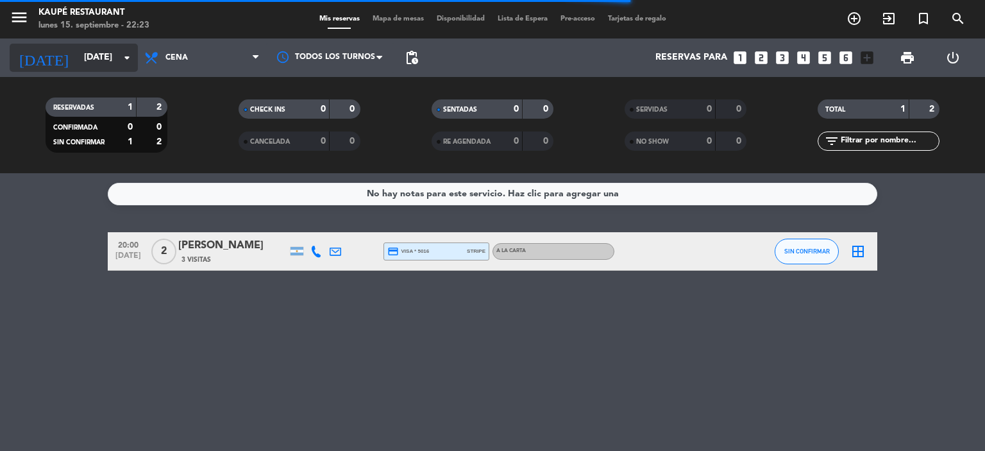
click at [87, 57] on input "[DATE]" at bounding box center [139, 57] width 122 height 23
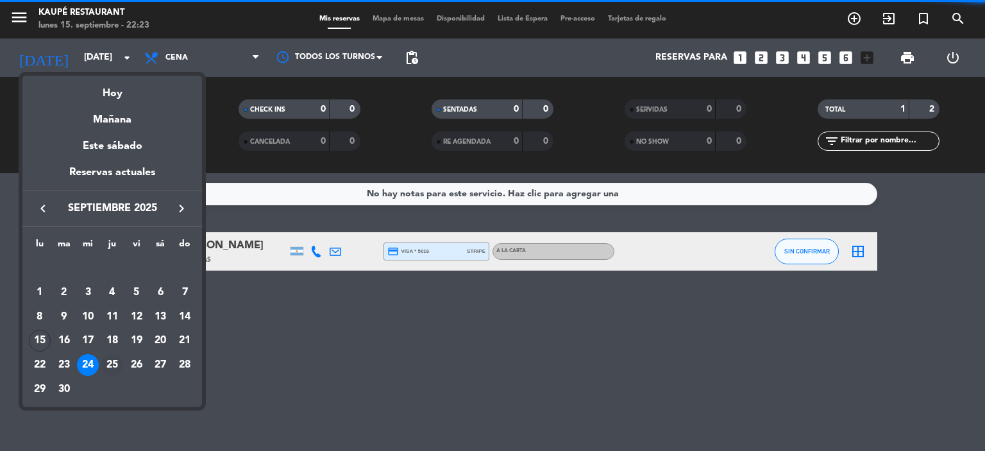
click at [111, 364] on div "25" at bounding box center [112, 365] width 22 height 22
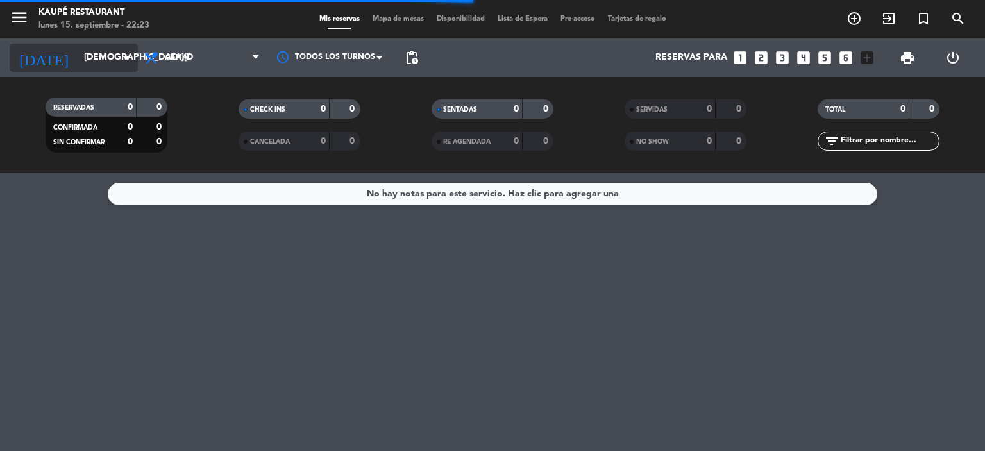
click at [78, 62] on input "[DEMOGRAPHIC_DATA][DATE]" at bounding box center [139, 57] width 122 height 23
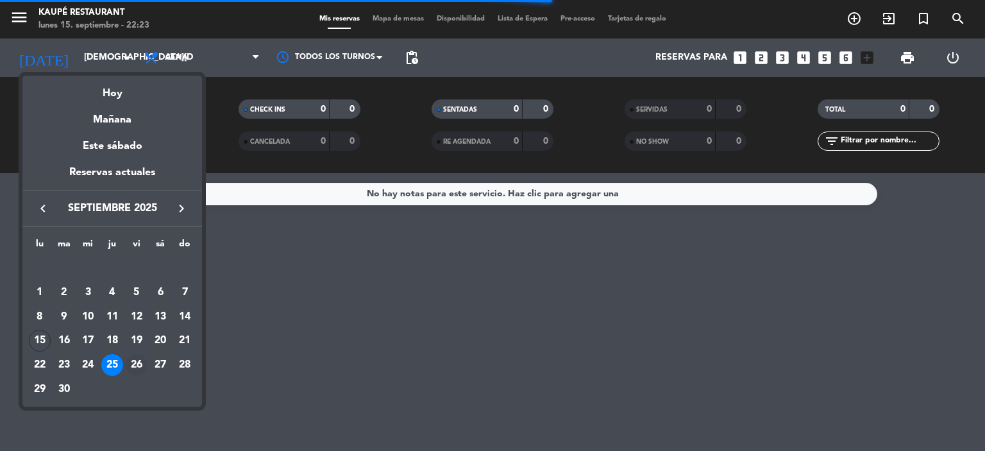
click at [135, 366] on div "26" at bounding box center [137, 365] width 22 height 22
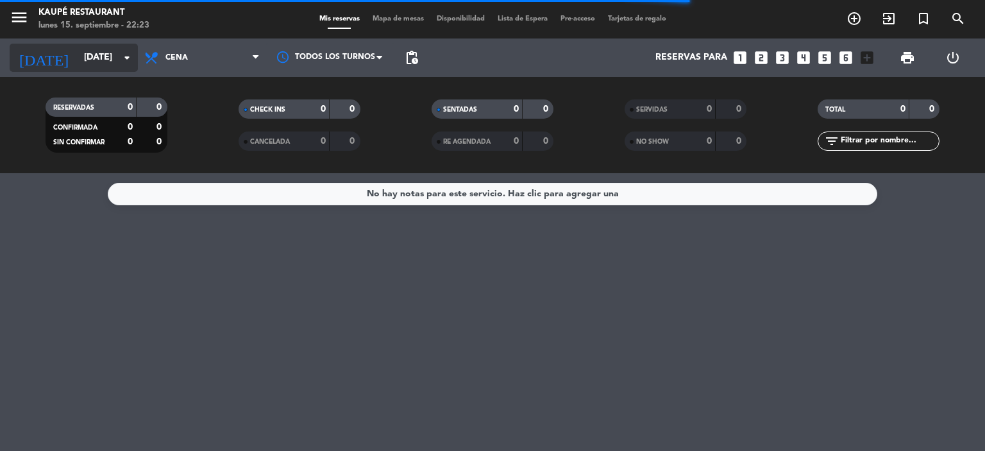
click at [94, 61] on input "[DATE]" at bounding box center [139, 57] width 122 height 23
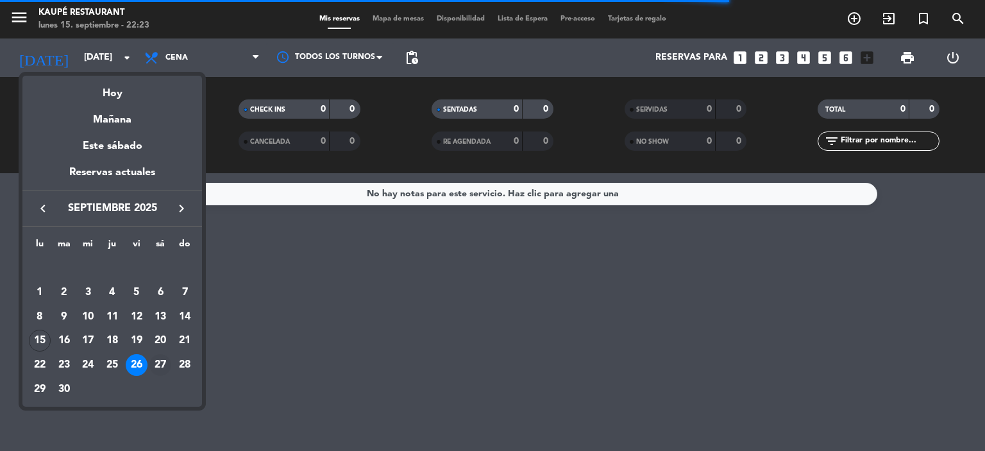
click at [157, 360] on div "27" at bounding box center [160, 365] width 22 height 22
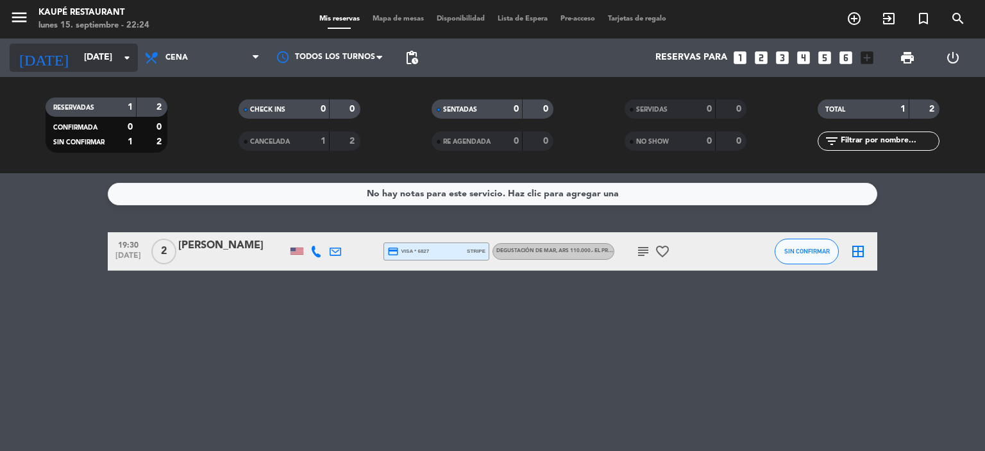
click at [81, 60] on input "[DATE]" at bounding box center [139, 57] width 122 height 23
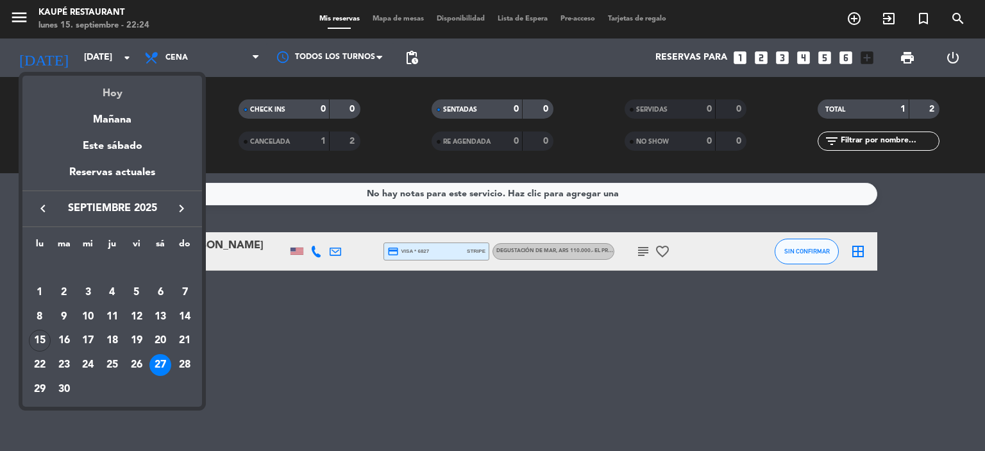
click at [112, 92] on div "Hoy" at bounding box center [112, 89] width 180 height 26
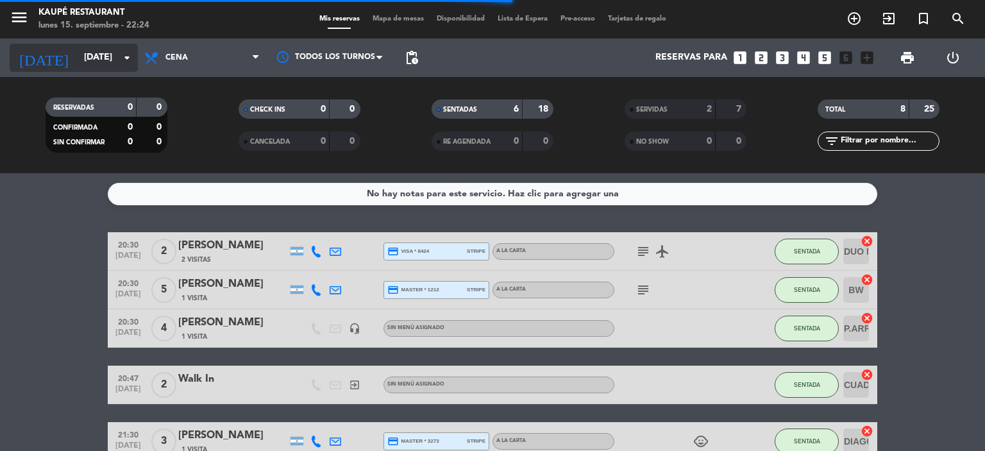
click at [78, 52] on input "[DATE]" at bounding box center [139, 57] width 122 height 23
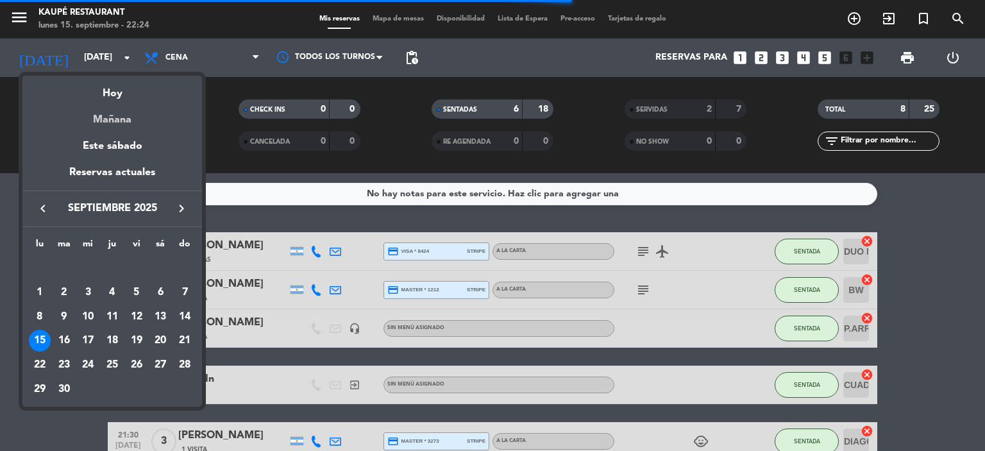
click at [110, 121] on div "Mañana" at bounding box center [112, 115] width 180 height 26
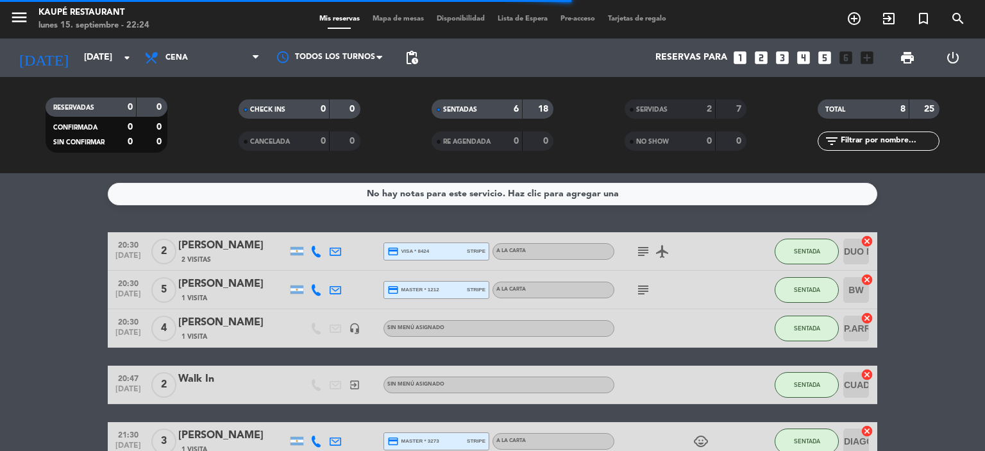
type input "[DATE]"
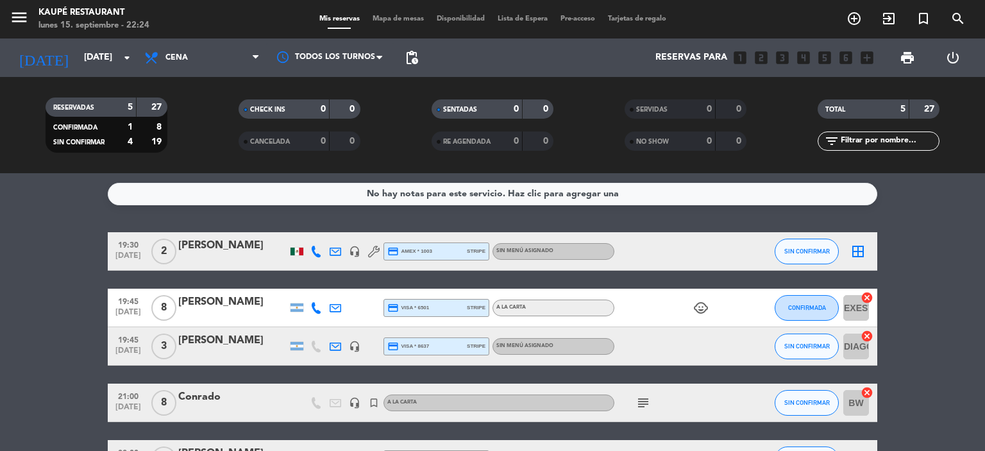
click at [458, 19] on span "Disponibilidad" at bounding box center [460, 18] width 61 height 7
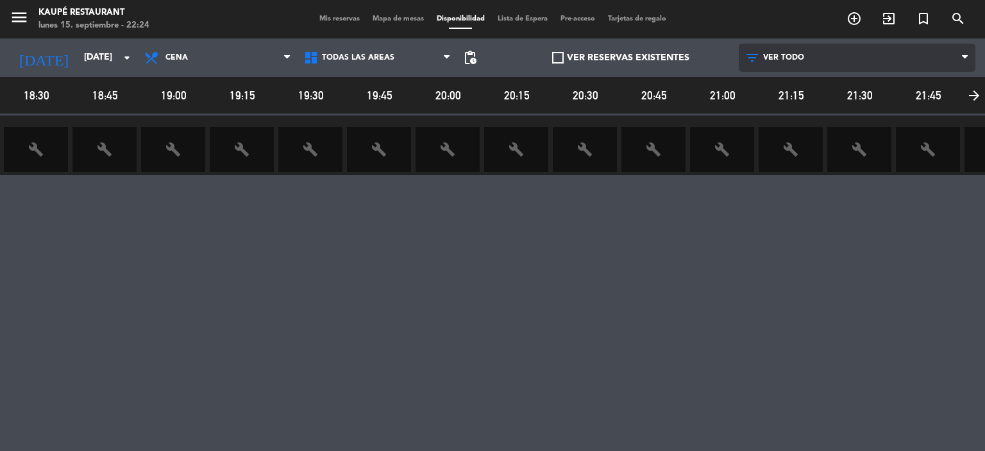
click at [774, 56] on span "VER TODO" at bounding box center [783, 57] width 41 height 9
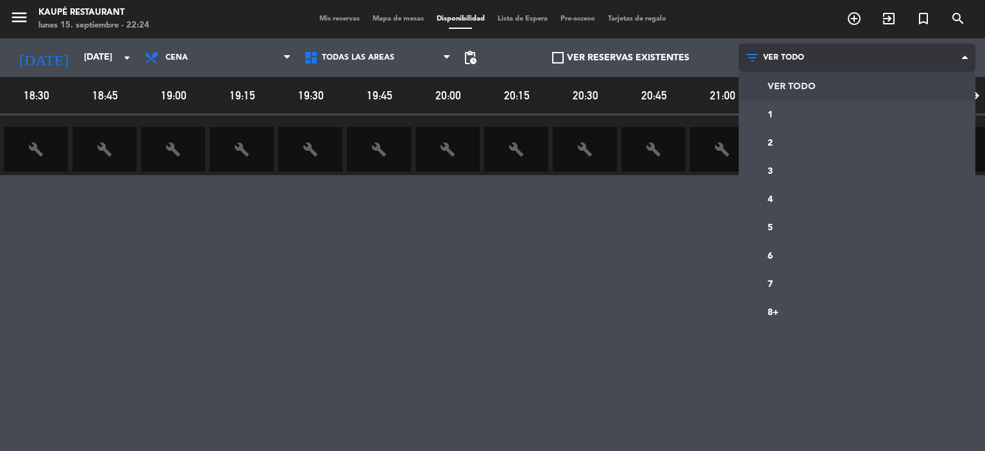
click at [774, 56] on span "VER TODO" at bounding box center [783, 57] width 41 height 9
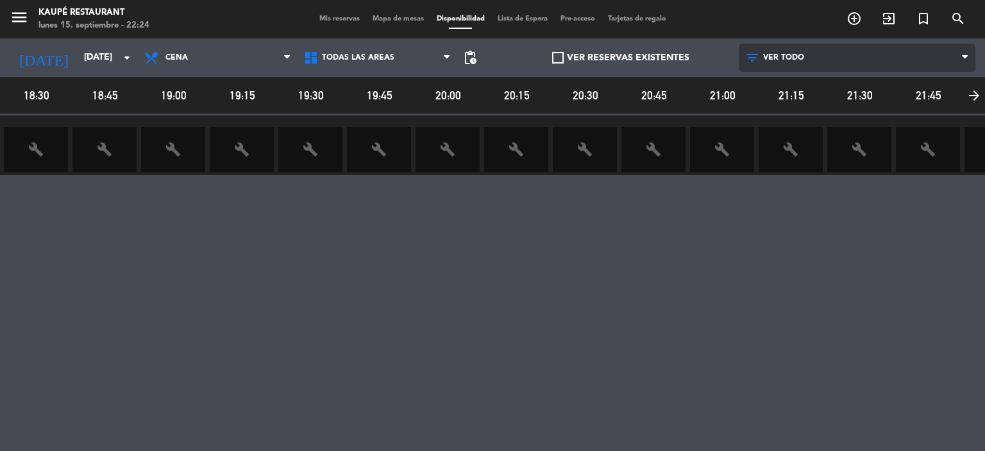
click at [774, 56] on span "VER TODO" at bounding box center [783, 57] width 41 height 9
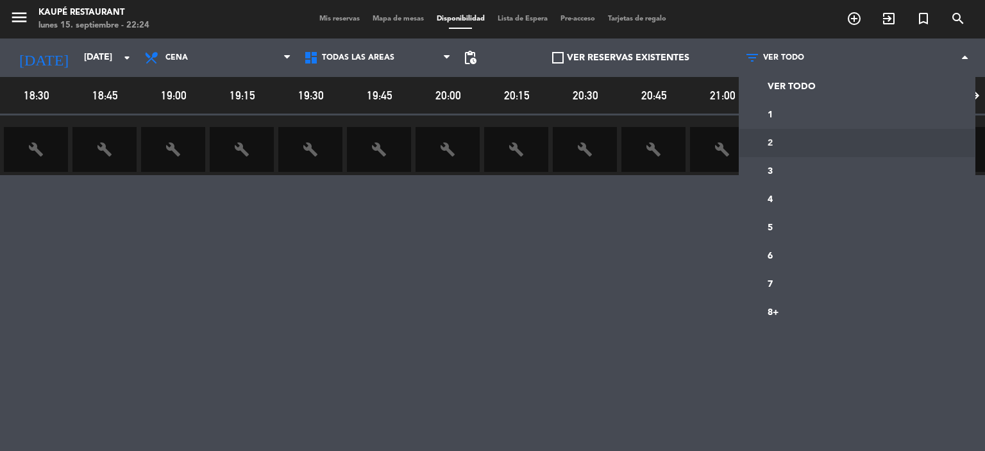
click at [447, 317] on div "18:30 18:45 19:00 19:15 19:30 19:45 20:00 20:15 20:30 20:45 21:00 21:15 21:30 2…" at bounding box center [492, 269] width 985 height 385
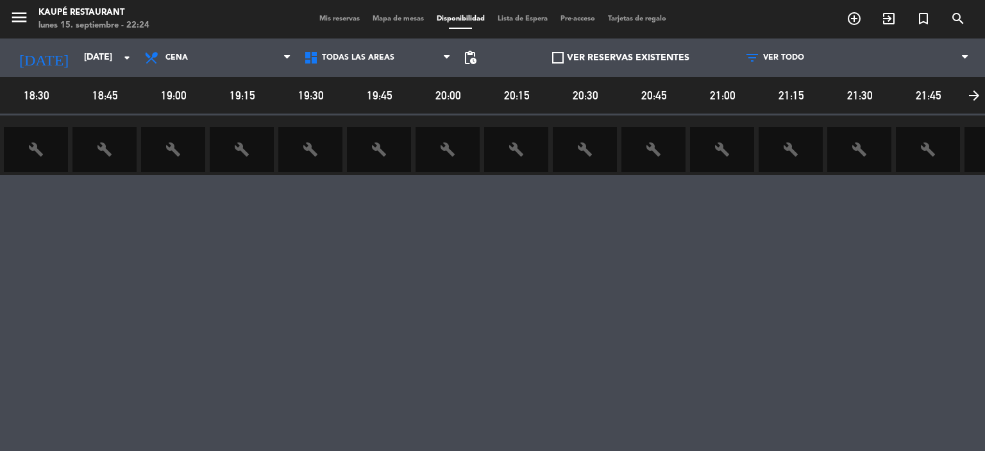
click at [243, 151] on icon "build" at bounding box center [241, 149] width 15 height 15
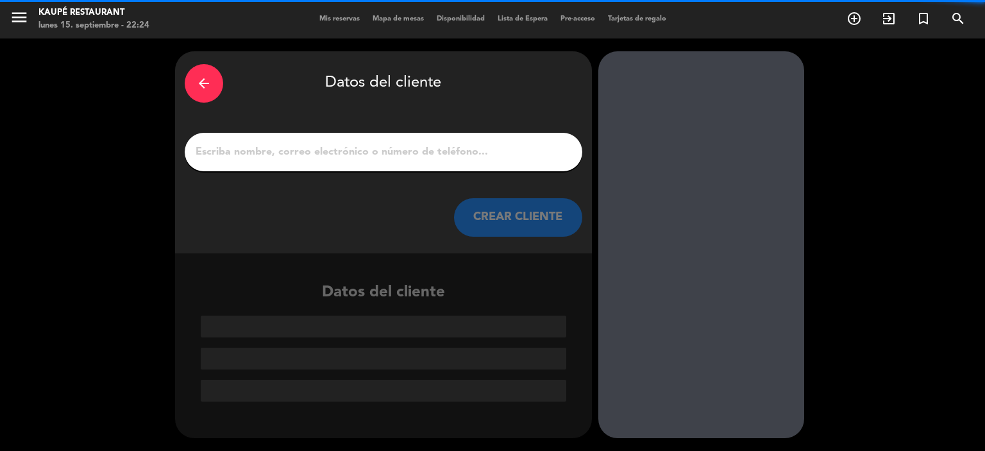
click at [194, 72] on div "arrow_back" at bounding box center [204, 83] width 38 height 38
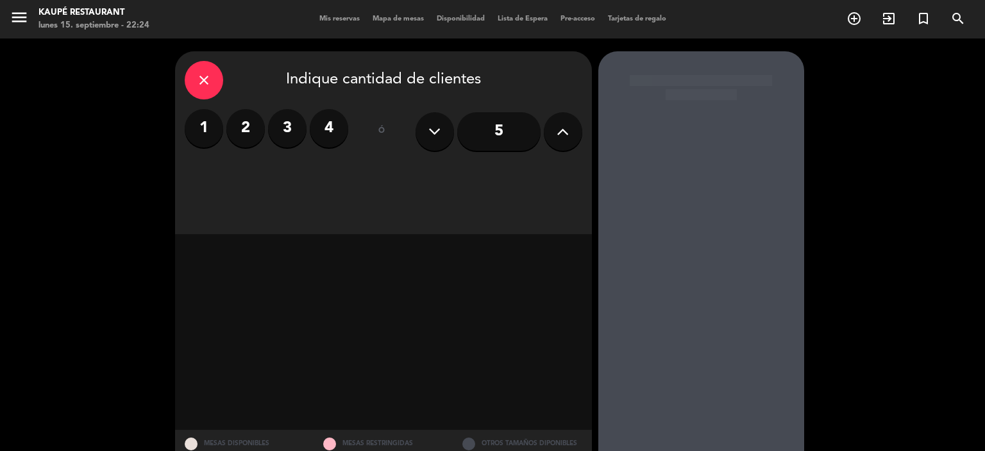
click at [205, 80] on icon "close" at bounding box center [203, 79] width 15 height 15
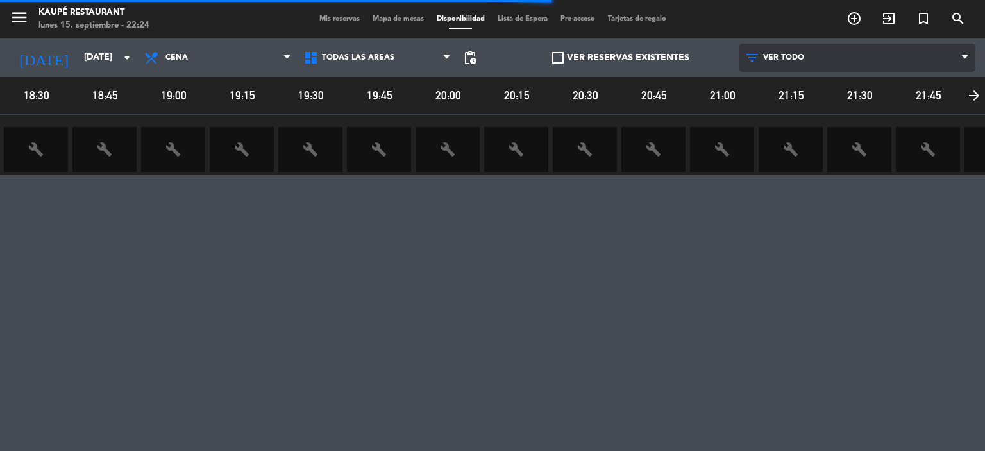
click at [887, 56] on span "VER TODO" at bounding box center [857, 58] width 237 height 28
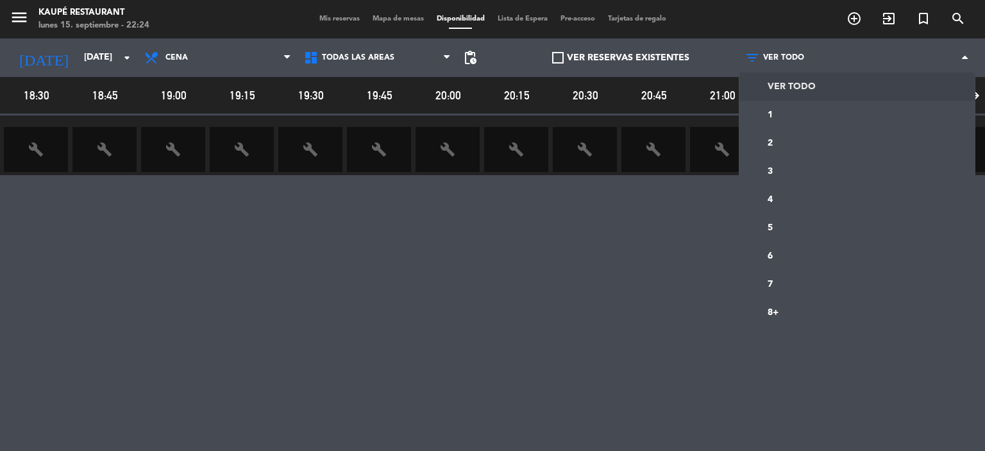
click at [698, 60] on div "VER RESERVAS EXISTENTES" at bounding box center [620, 57] width 237 height 38
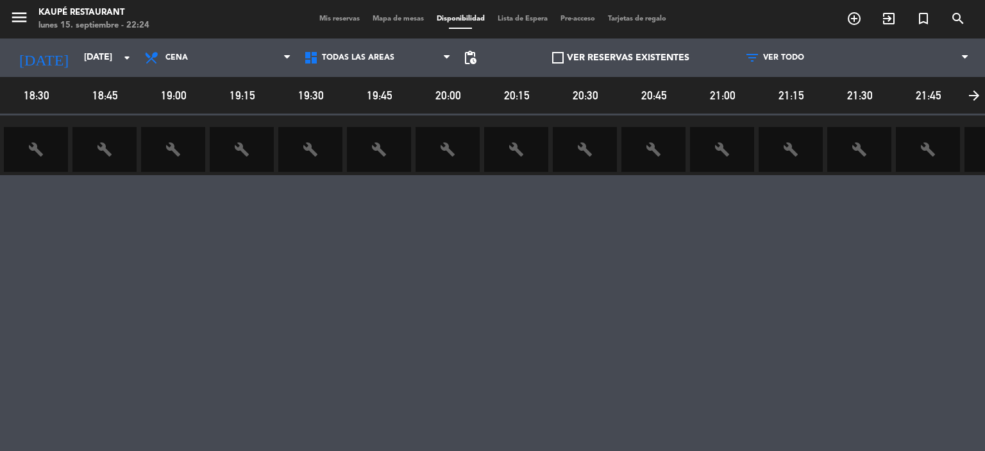
click at [636, 63] on label "VER RESERVAS EXISTENTES" at bounding box center [620, 58] width 137 height 15
click at [621, 58] on input "VER RESERVAS EXISTENTES" at bounding box center [621, 58] width 0 height 0
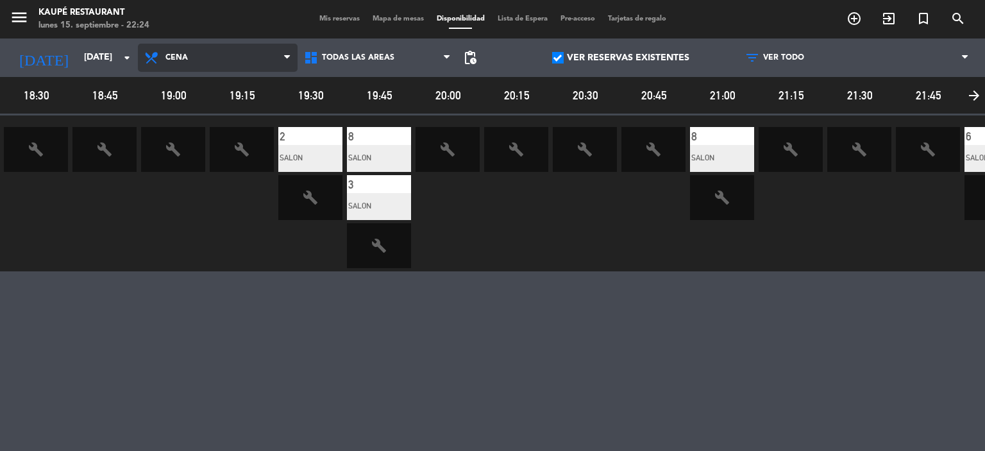
click at [287, 63] on span at bounding box center [290, 58] width 13 height 12
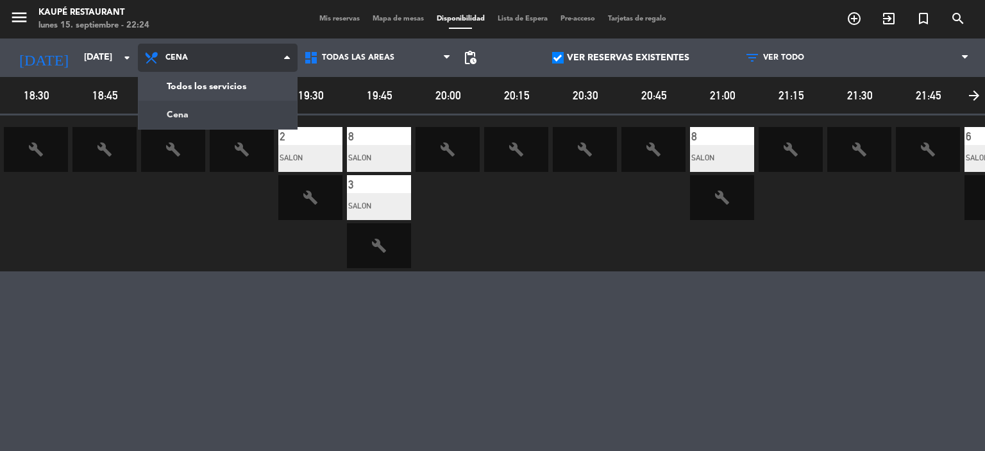
click at [287, 63] on span at bounding box center [290, 58] width 13 height 12
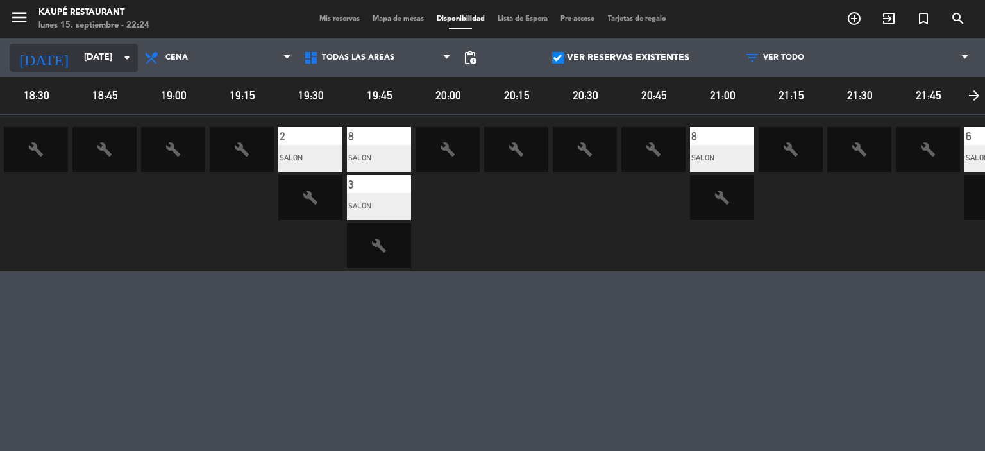
click at [125, 60] on icon "arrow_drop_down" at bounding box center [126, 57] width 15 height 15
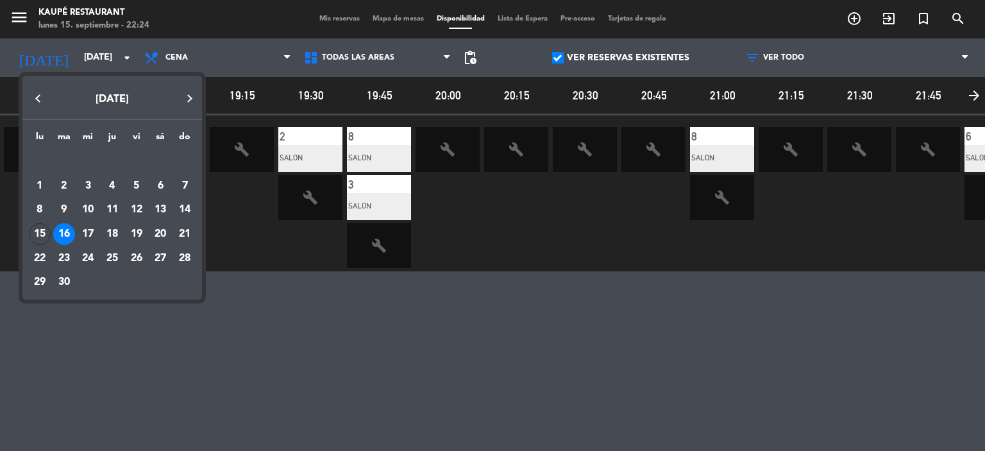
click at [446, 61] on div at bounding box center [492, 225] width 985 height 451
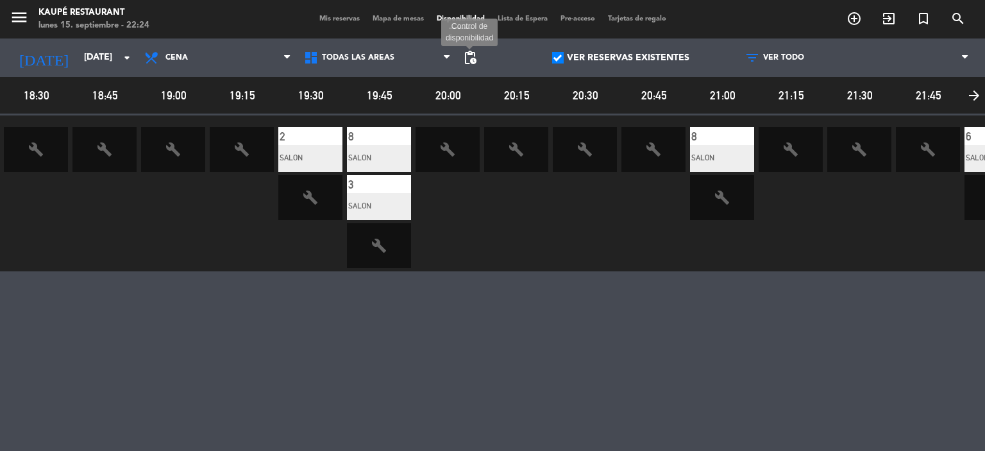
click at [469, 61] on span "pending_actions" at bounding box center [469, 57] width 15 height 15
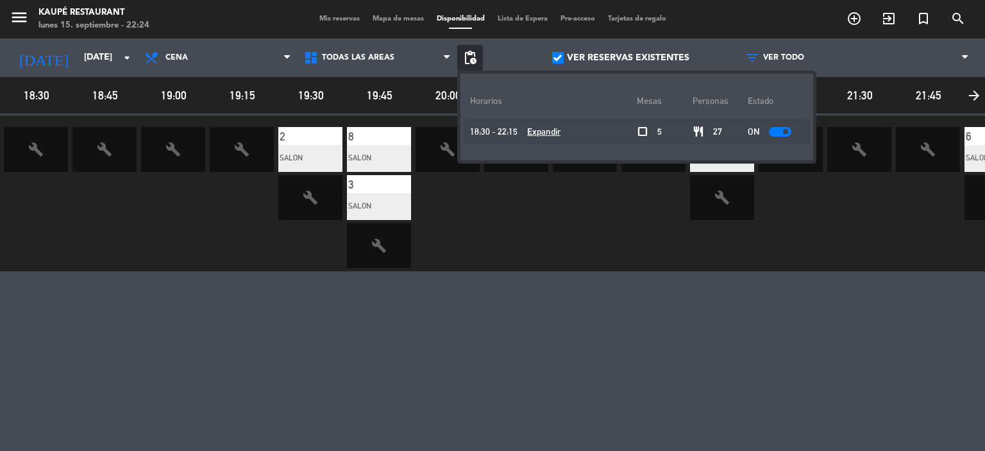
click at [778, 133] on div at bounding box center [780, 132] width 22 height 10
click at [777, 130] on div at bounding box center [784, 132] width 22 height 10
click at [776, 131] on span at bounding box center [778, 131] width 5 height 5
click at [776, 128] on div at bounding box center [780, 132] width 22 height 10
click at [541, 130] on u "Expandir" at bounding box center [543, 131] width 33 height 10
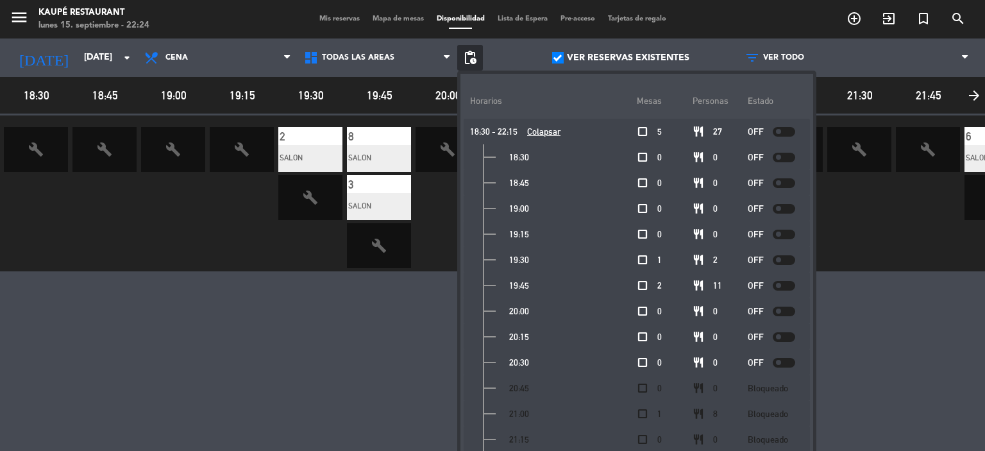
click at [776, 131] on span at bounding box center [778, 131] width 5 height 5
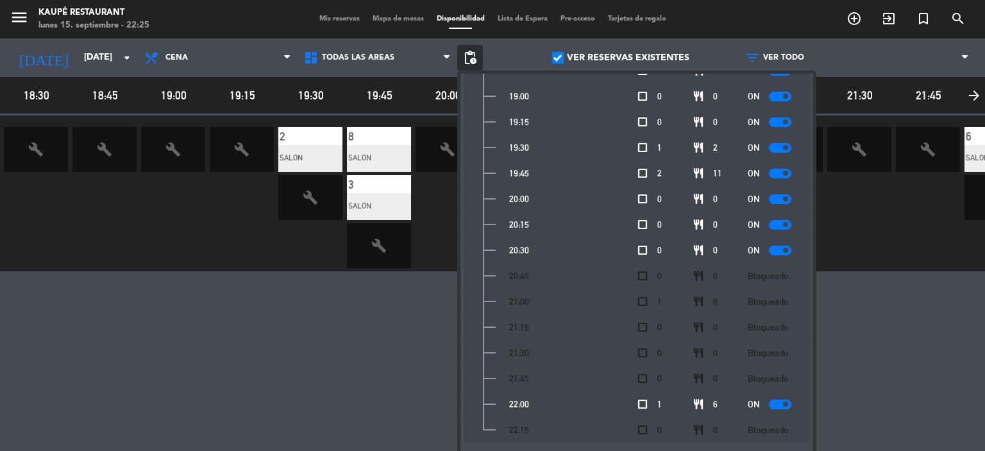
click at [858, 341] on div "18:30 18:45 19:00 19:15 19:30 19:45 20:00 20:15 20:30 20:45 21:00 21:15 21:30 2…" at bounding box center [492, 269] width 985 height 385
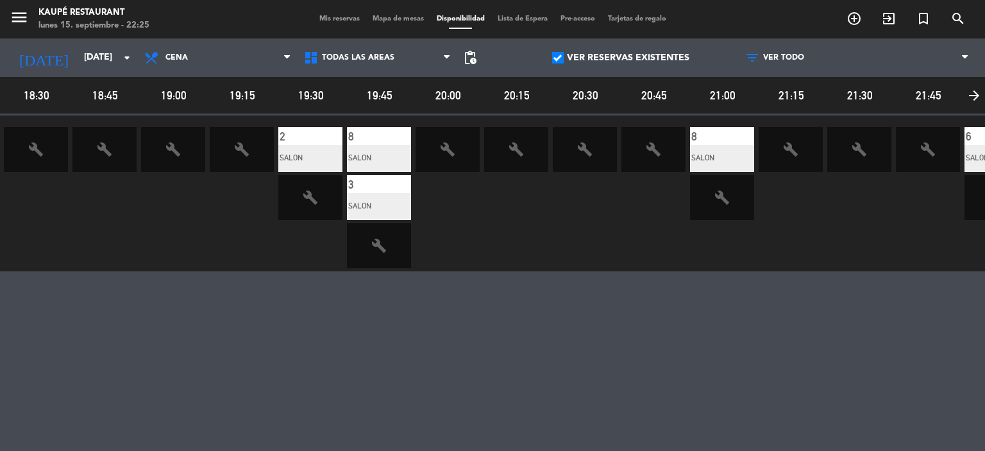
click at [450, 154] on icon "build" at bounding box center [447, 149] width 15 height 15
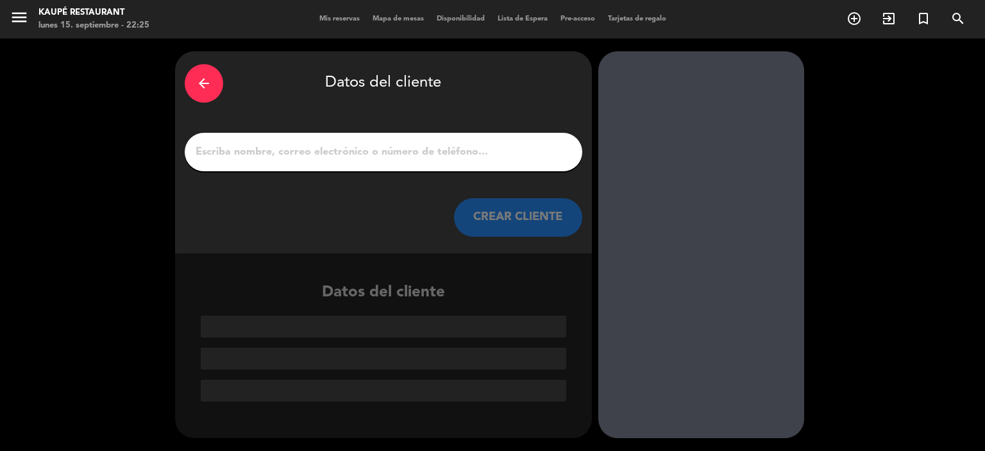
click at [214, 87] on div "arrow_back" at bounding box center [204, 83] width 38 height 38
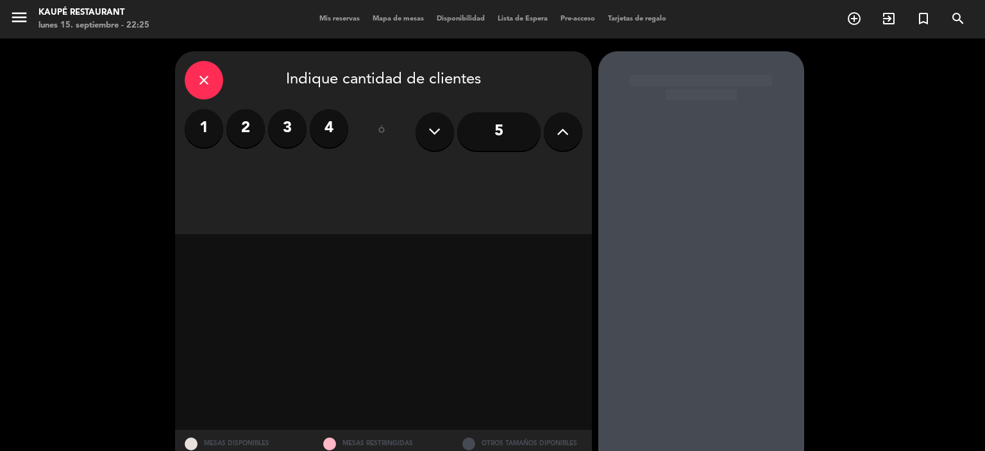
click at [210, 83] on icon "close" at bounding box center [203, 79] width 15 height 15
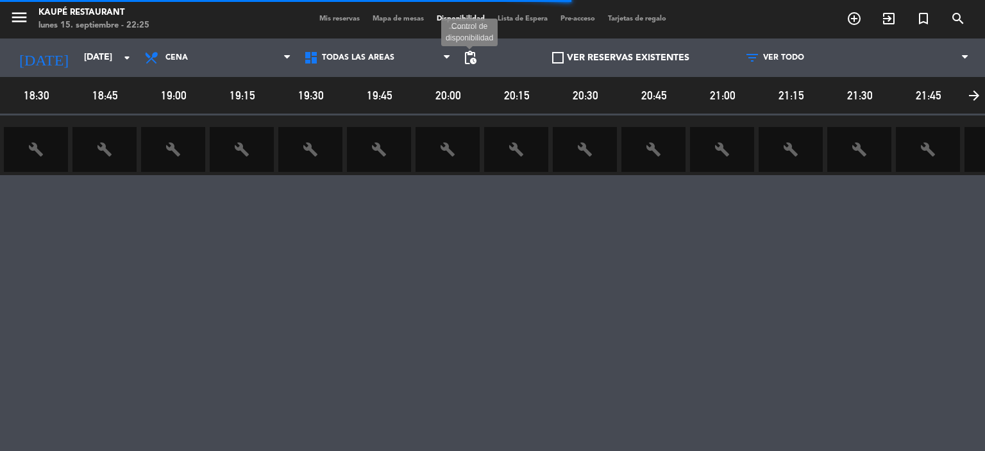
click at [462, 54] on span "pending_actions" at bounding box center [469, 57] width 15 height 15
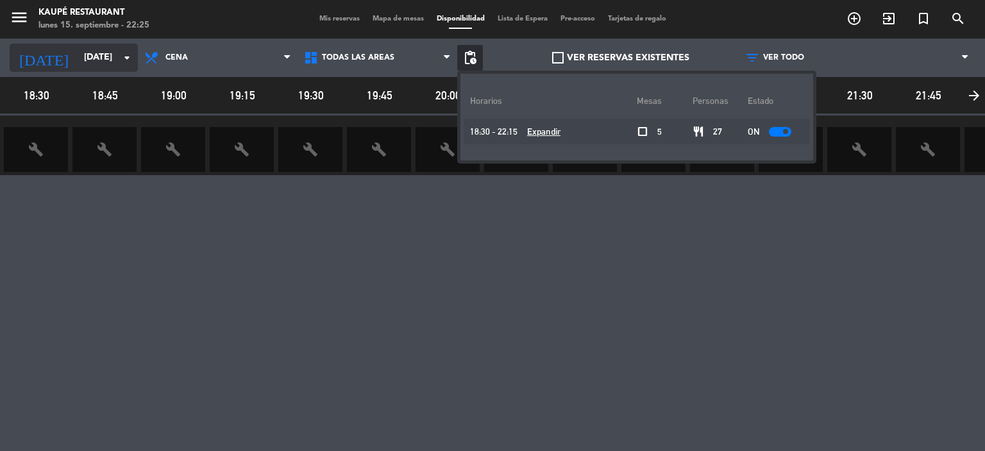
click at [108, 53] on input "[DATE]" at bounding box center [139, 57] width 122 height 23
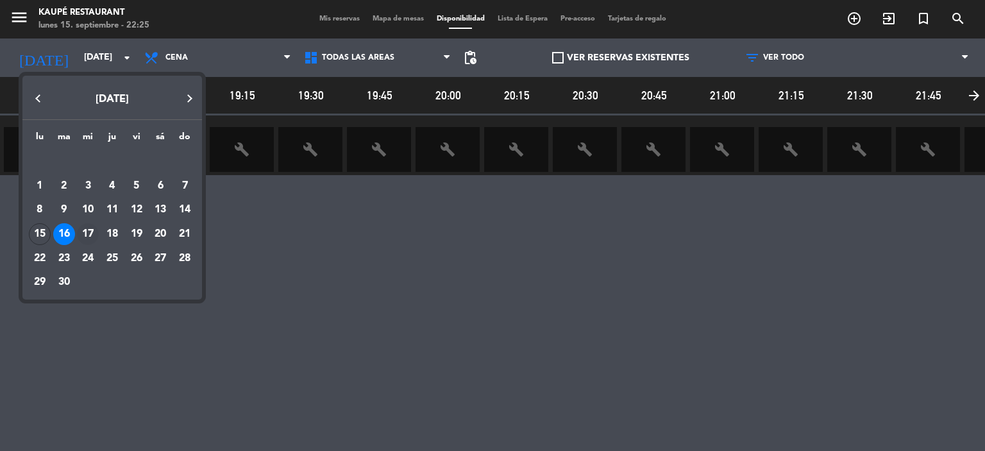
click at [90, 233] on div "17" at bounding box center [88, 234] width 22 height 22
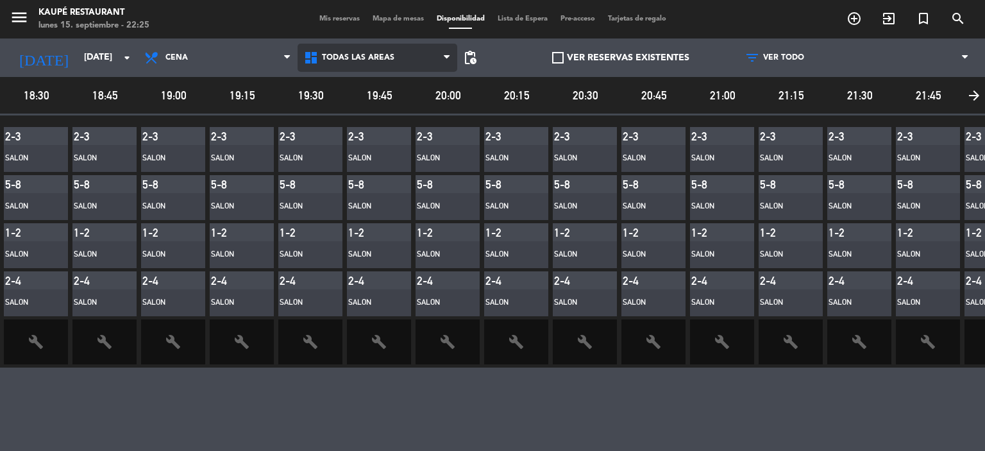
click at [431, 57] on span "Todas las áreas" at bounding box center [377, 58] width 160 height 28
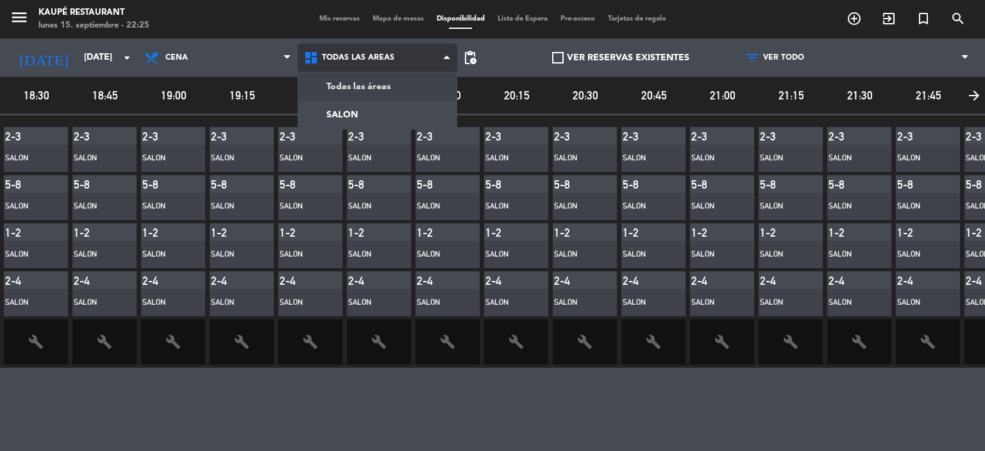
click at [431, 57] on span "Todas las áreas" at bounding box center [377, 58] width 160 height 28
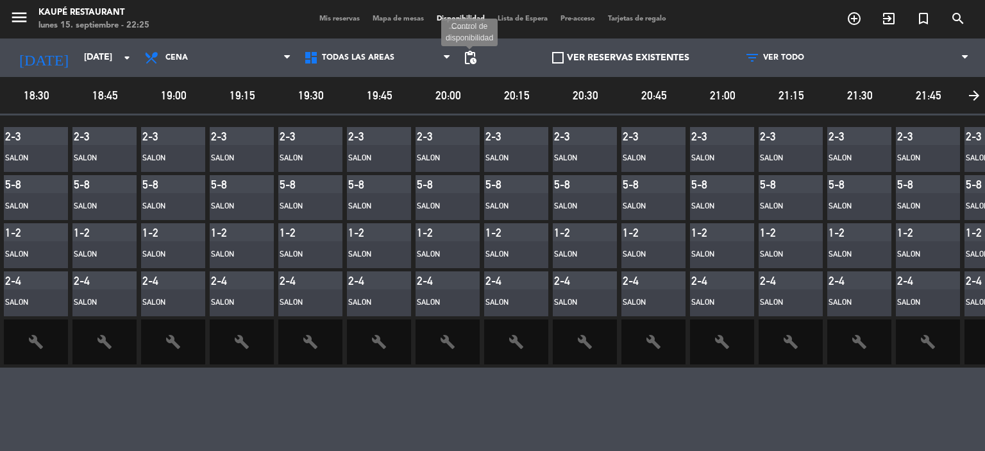
click at [471, 56] on span "pending_actions" at bounding box center [469, 57] width 15 height 15
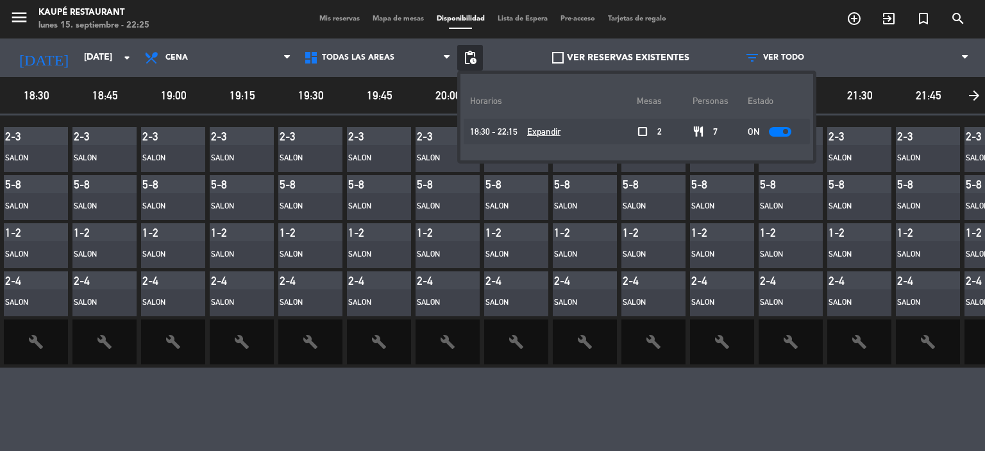
click at [549, 130] on u "Expandir" at bounding box center [543, 131] width 33 height 10
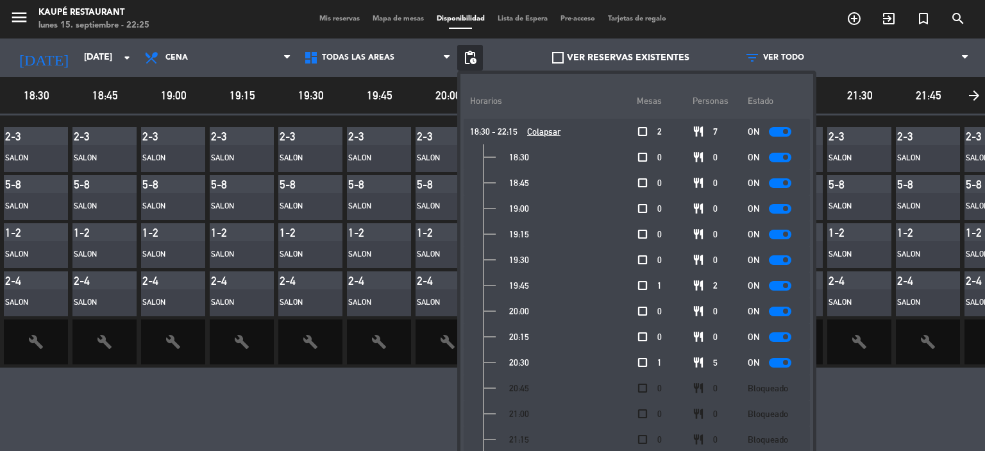
click at [828, 78] on div "18:30 18:45 19:00 19:15 19:30 19:45 20:00 20:15 20:30 20:45 21:00 21:15 21:30 2…" at bounding box center [549, 96] width 1098 height 38
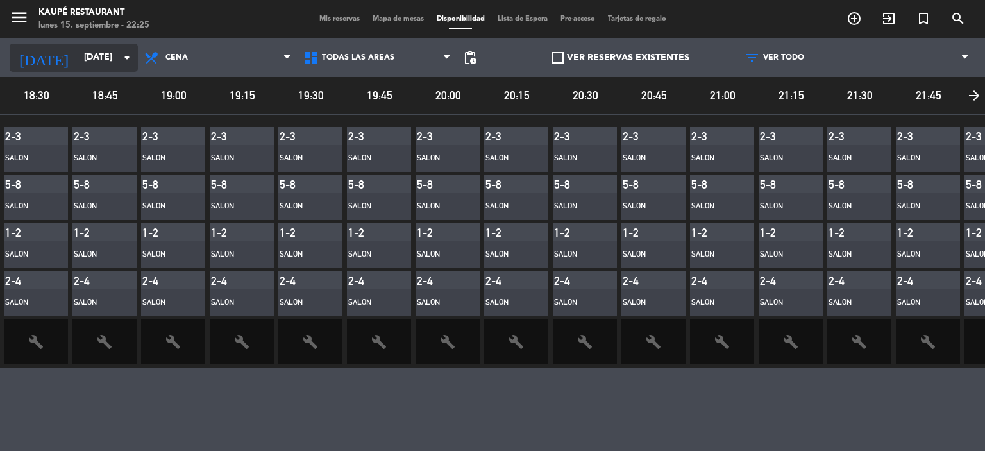
click at [92, 58] on input "[DATE]" at bounding box center [139, 57] width 122 height 23
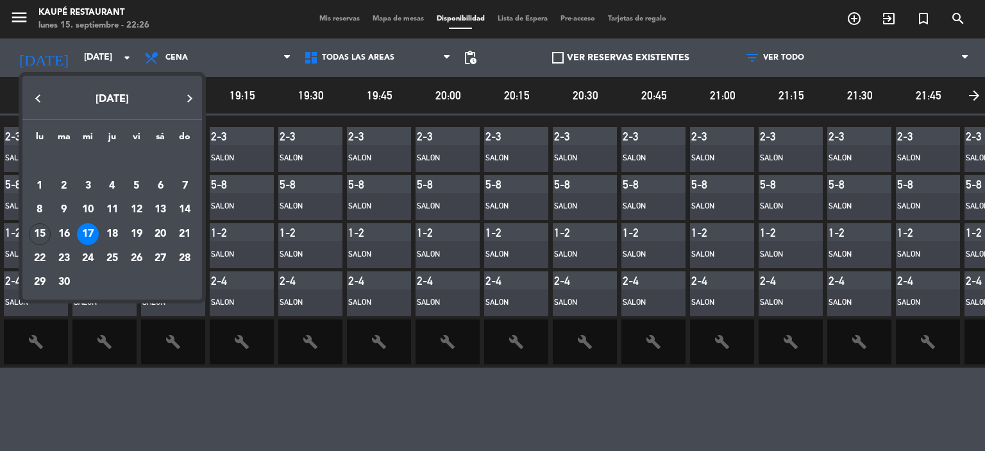
click at [67, 230] on div "16" at bounding box center [64, 234] width 22 height 22
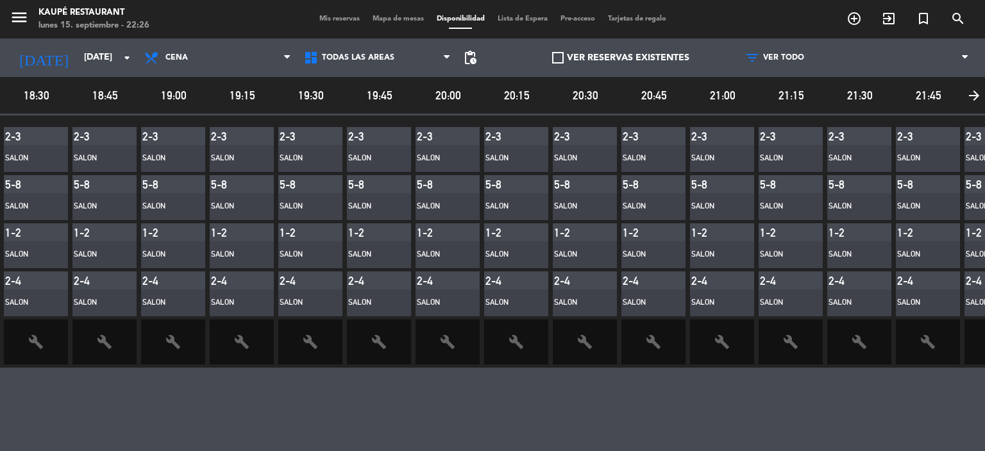
type input "[DATE]"
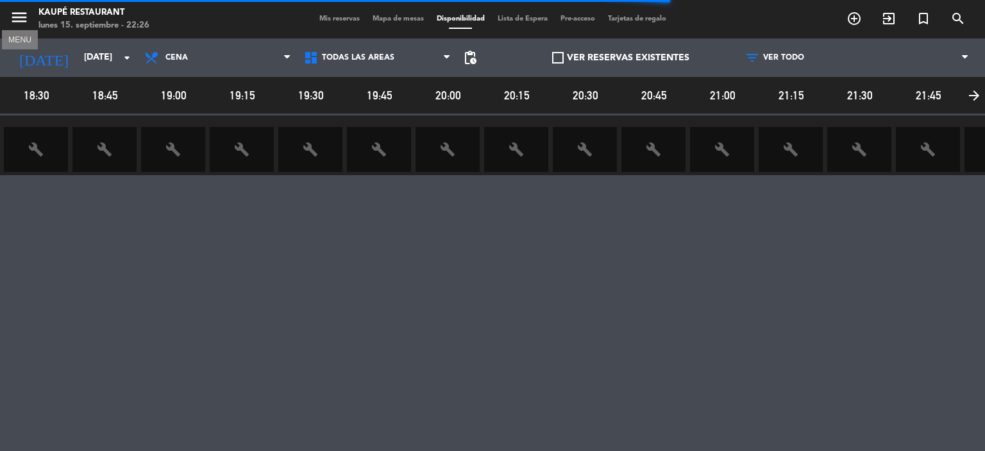
click at [26, 17] on icon "menu" at bounding box center [19, 17] width 19 height 19
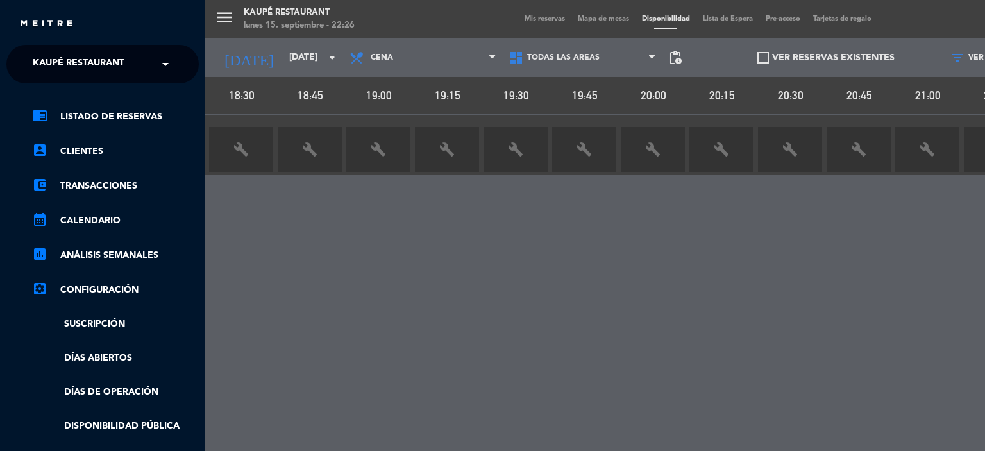
click at [392, 13] on div "menu Kaupé Restaurant lunes 15. septiembre - 22:26 Mis reservas Mapa de mesas D…" at bounding box center [697, 225] width 985 height 451
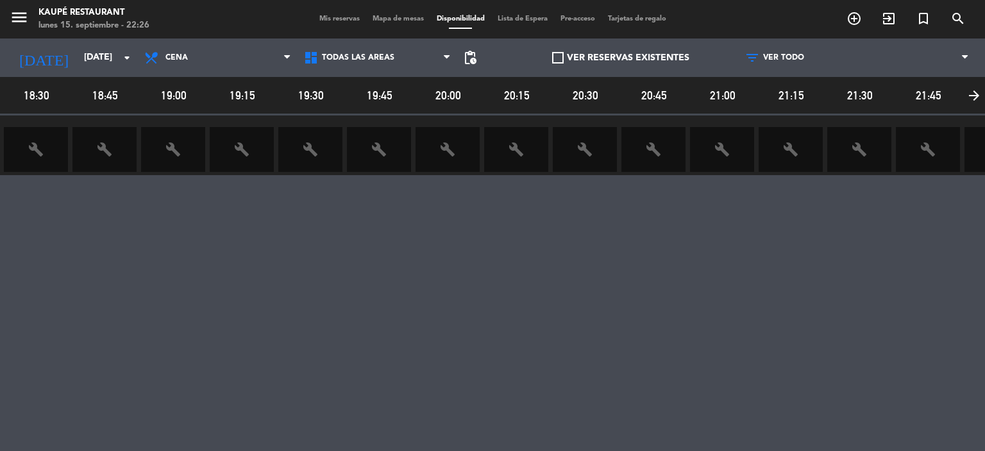
click at [387, 20] on span "Mapa de mesas" at bounding box center [398, 18] width 64 height 7
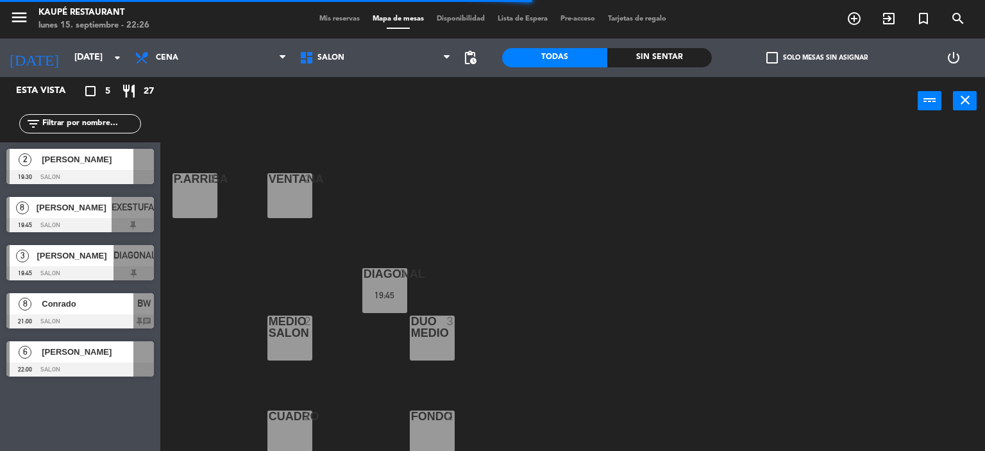
scroll to position [264, 0]
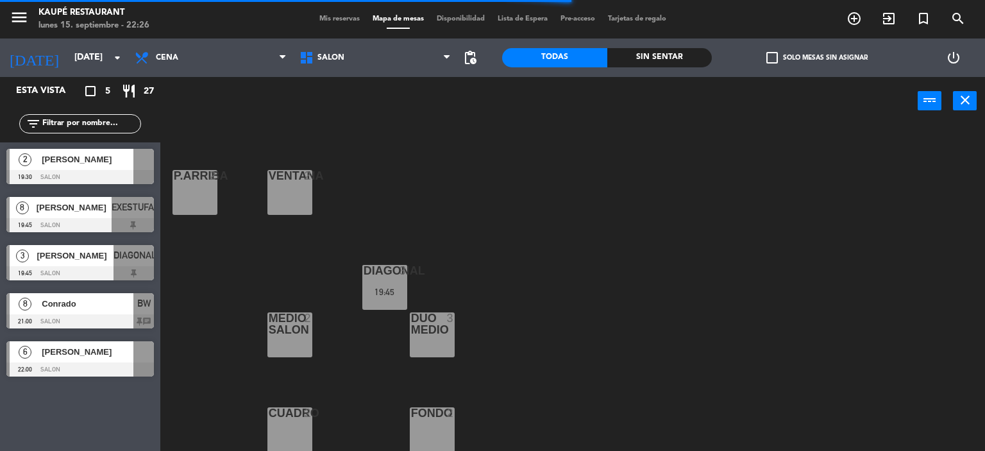
click at [436, 330] on div at bounding box center [431, 323] width 21 height 23
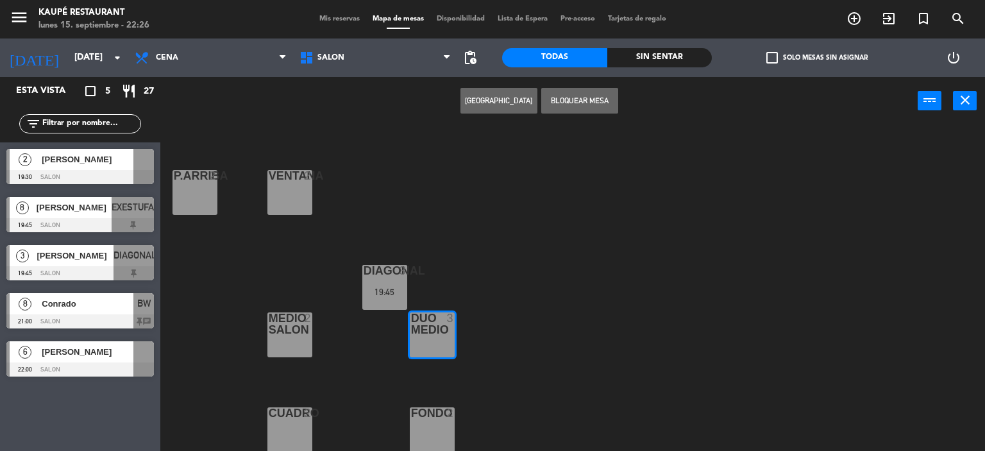
drag, startPoint x: 434, startPoint y: 333, endPoint x: 513, endPoint y: 365, distance: 84.9
click at [524, 366] on div "EXESTUFA 8 19:45 VENTANA AB 8 19:45 CHIMENEA 2 P.ABAJO 2 REDONDA 4 BW 8 21:00 P…" at bounding box center [577, 289] width 815 height 326
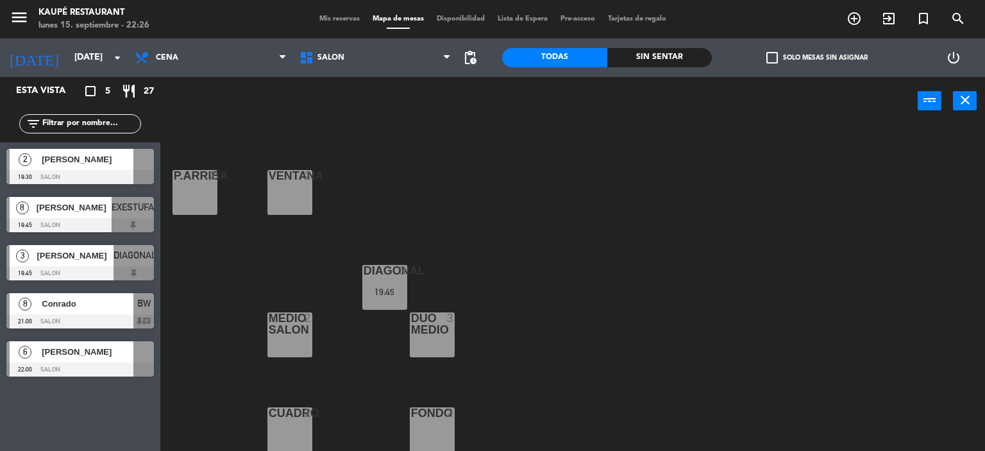
click at [441, 338] on div "DUO MEDIO 3" at bounding box center [432, 334] width 45 height 45
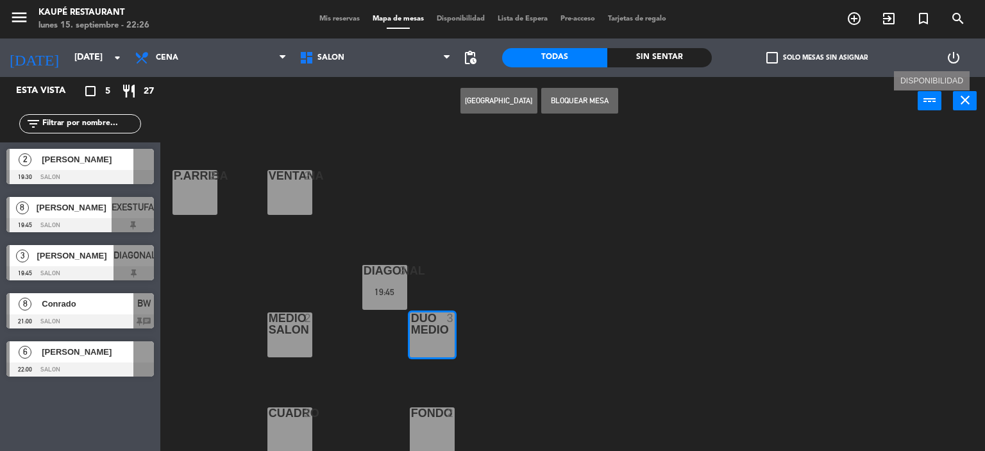
click at [927, 103] on icon "power_input" at bounding box center [929, 99] width 15 height 15
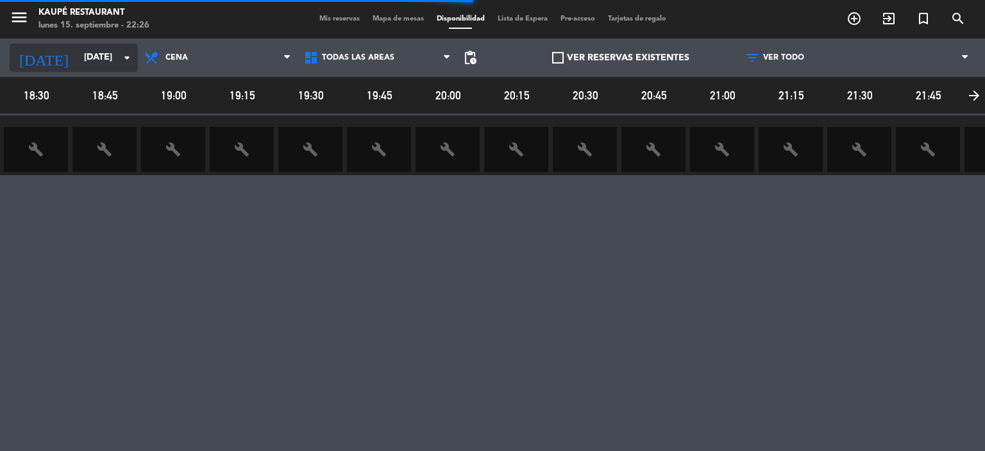
click at [78, 59] on input "[DATE]" at bounding box center [139, 57] width 122 height 23
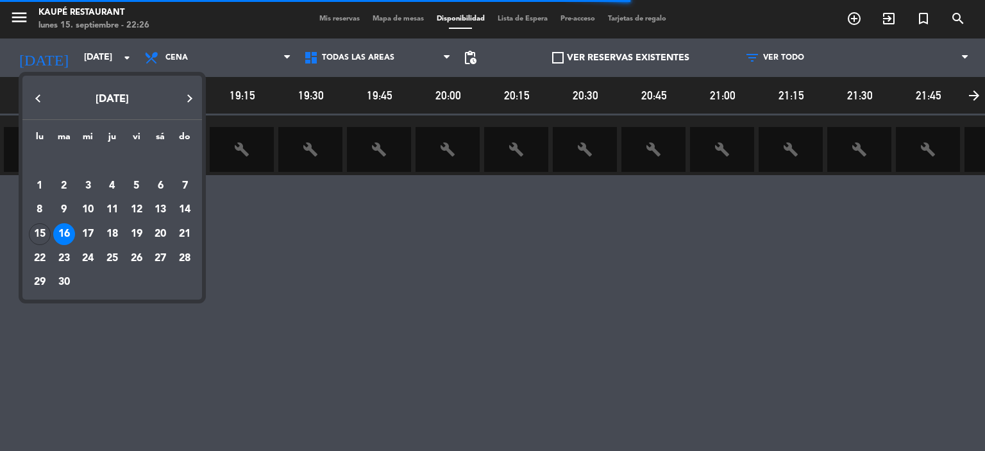
click at [92, 61] on div at bounding box center [492, 225] width 985 height 451
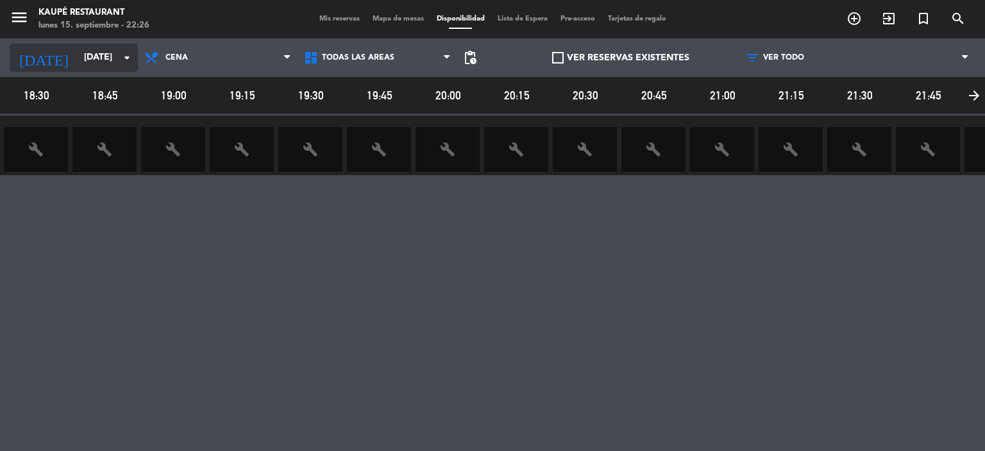
click at [90, 54] on input "[DATE]" at bounding box center [139, 57] width 122 height 23
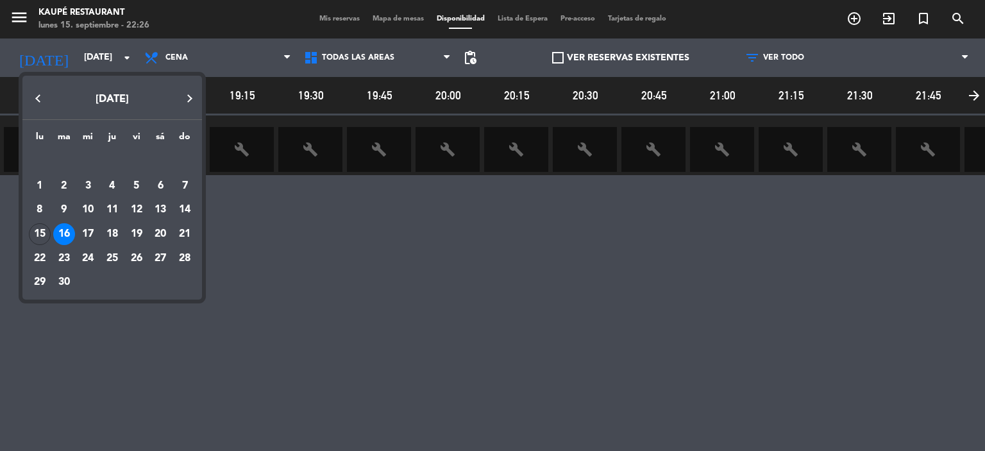
click at [26, 54] on div at bounding box center [492, 225] width 985 height 451
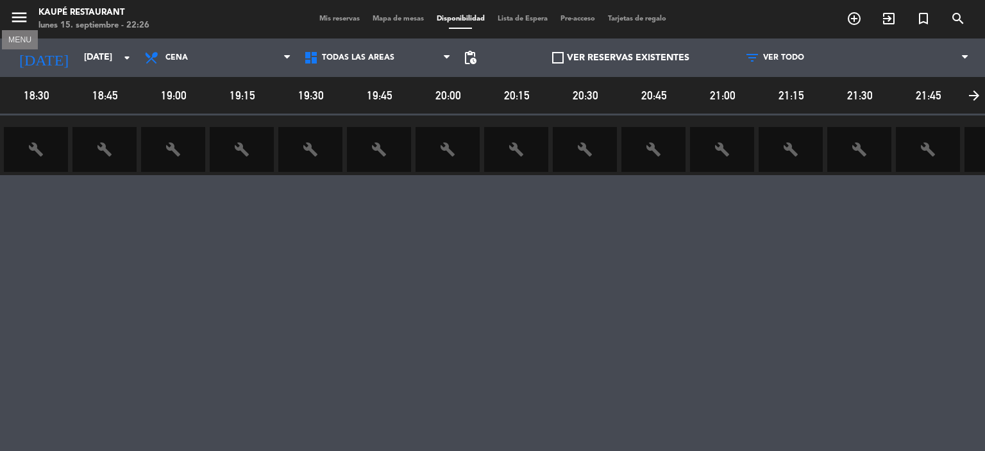
click at [24, 15] on icon "menu" at bounding box center [19, 17] width 19 height 19
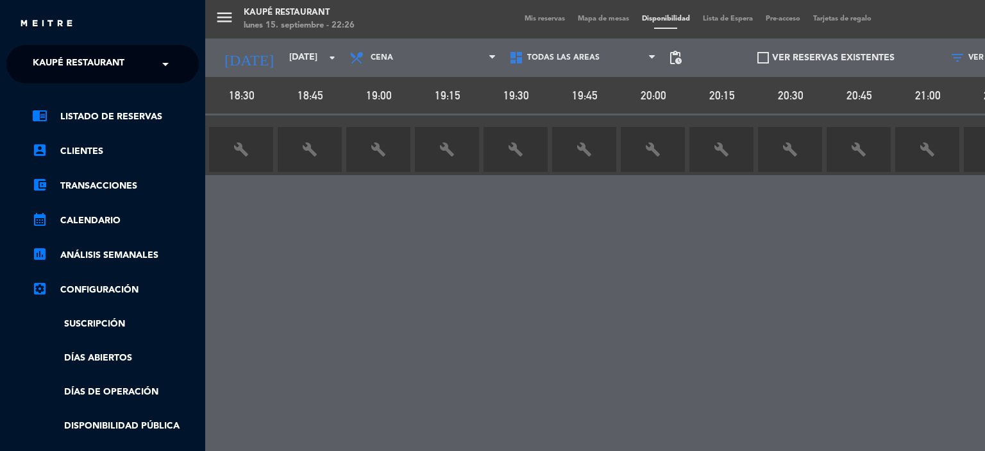
click at [103, 113] on link "chrome_reader_mode Listado de Reservas" at bounding box center [115, 116] width 167 height 15
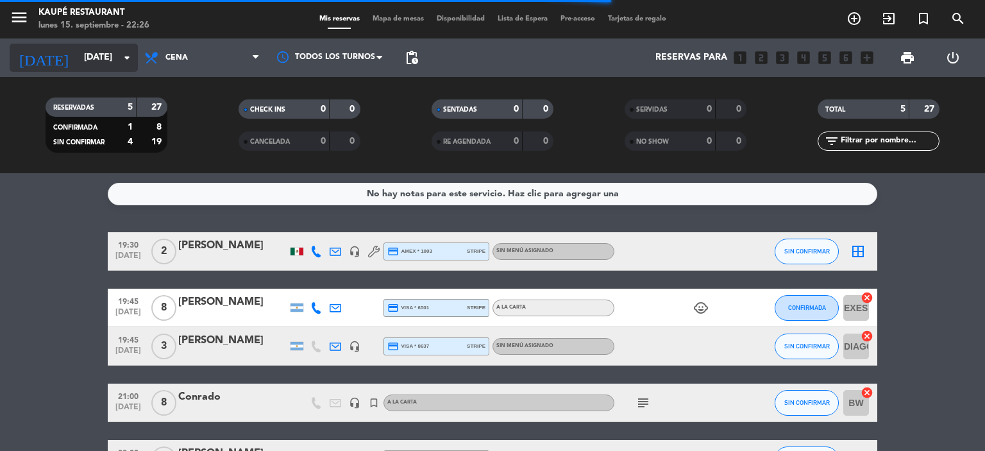
click at [83, 64] on input "[DATE]" at bounding box center [139, 57] width 122 height 23
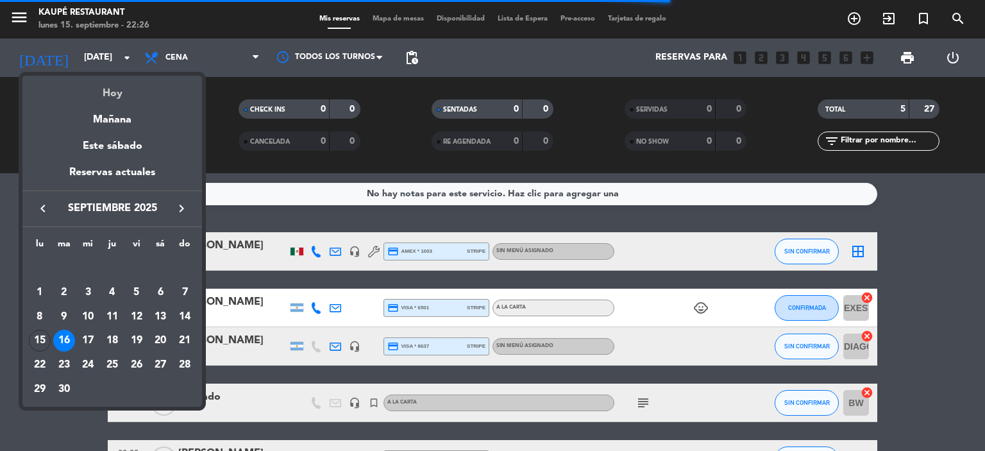
click at [95, 89] on div "Hoy" at bounding box center [112, 89] width 180 height 26
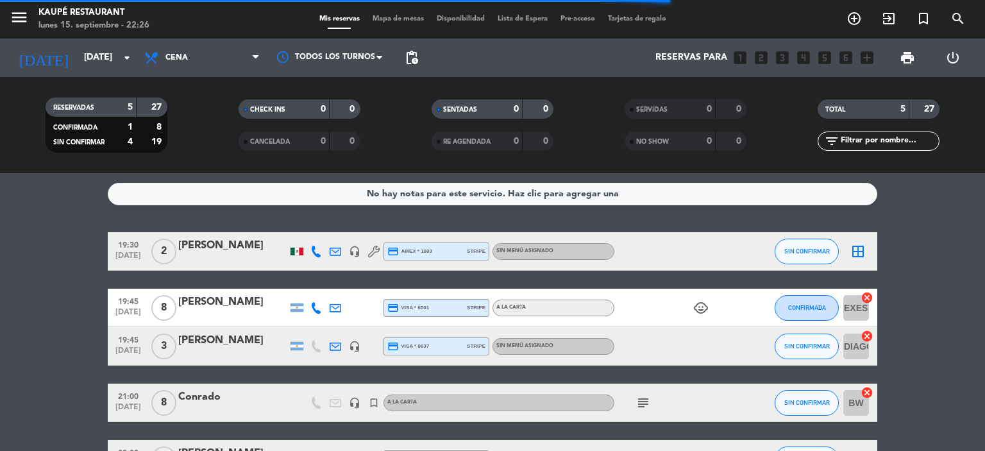
type input "[DATE]"
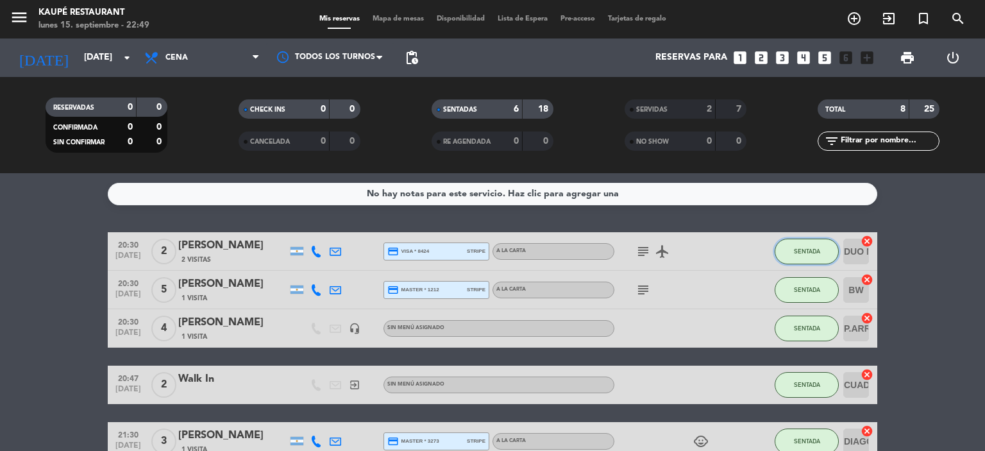
click at [796, 247] on span "SENTADA" at bounding box center [807, 250] width 26 height 7
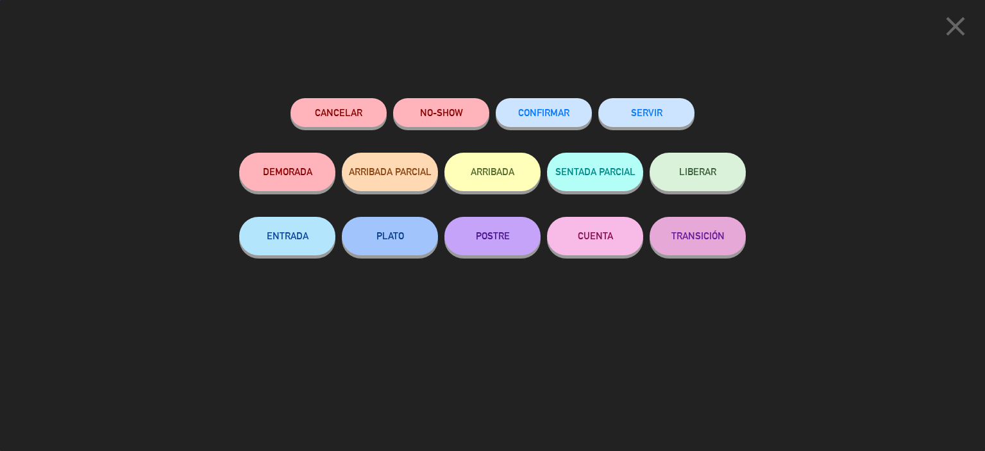
click at [659, 112] on button "SERVIR" at bounding box center [646, 112] width 96 height 29
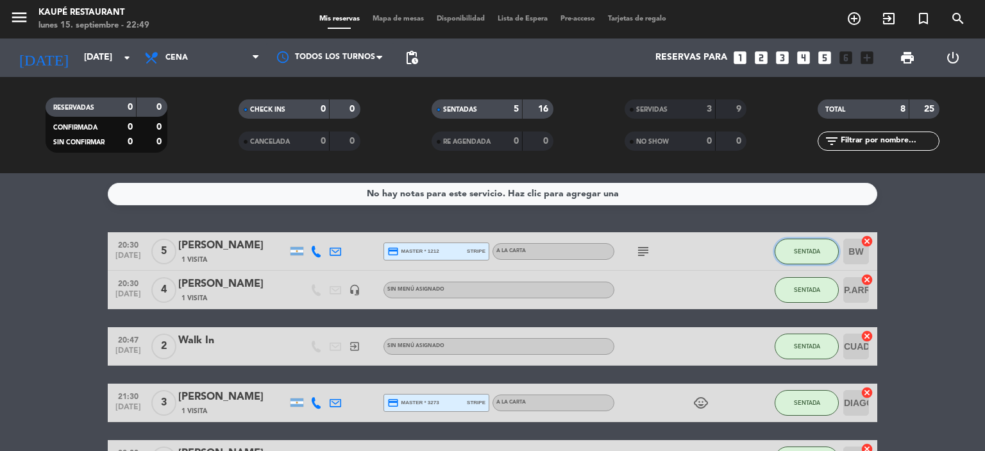
click at [803, 251] on span "SENTADA" at bounding box center [807, 250] width 26 height 7
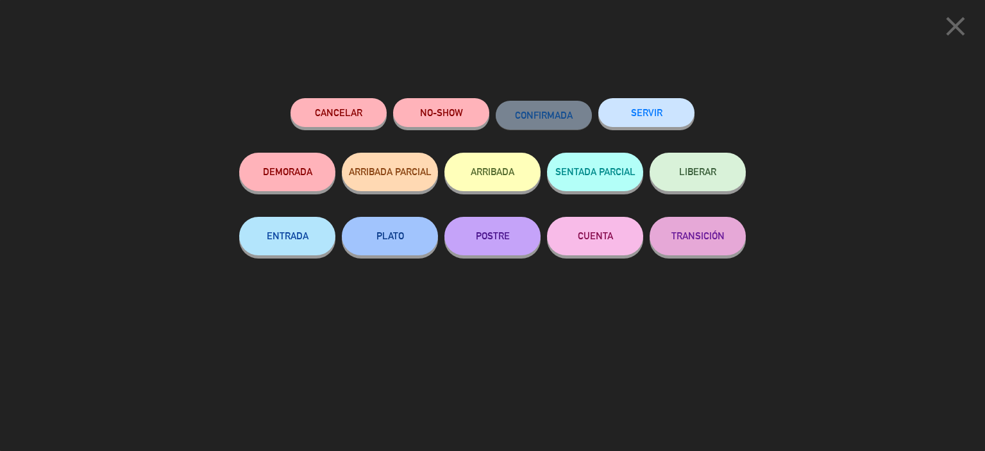
click at [658, 117] on button "SERVIR" at bounding box center [646, 112] width 96 height 29
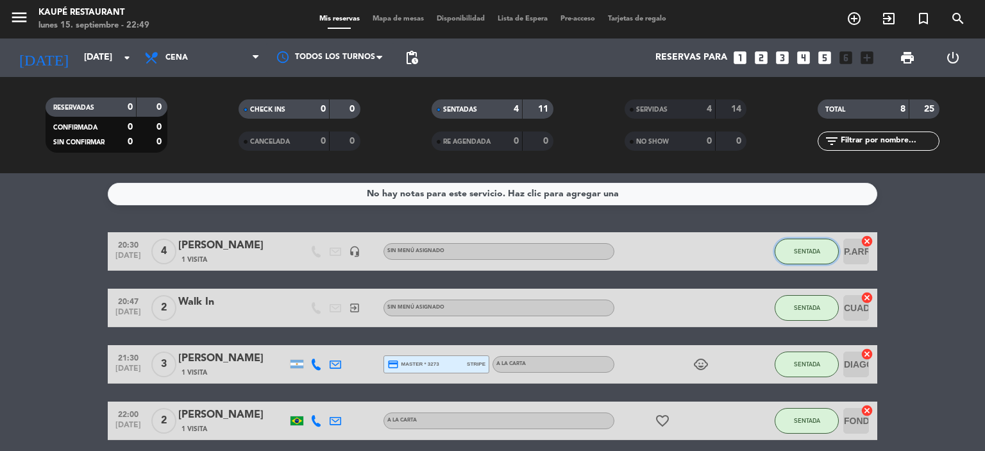
click at [820, 250] on button "SENTADA" at bounding box center [806, 252] width 64 height 26
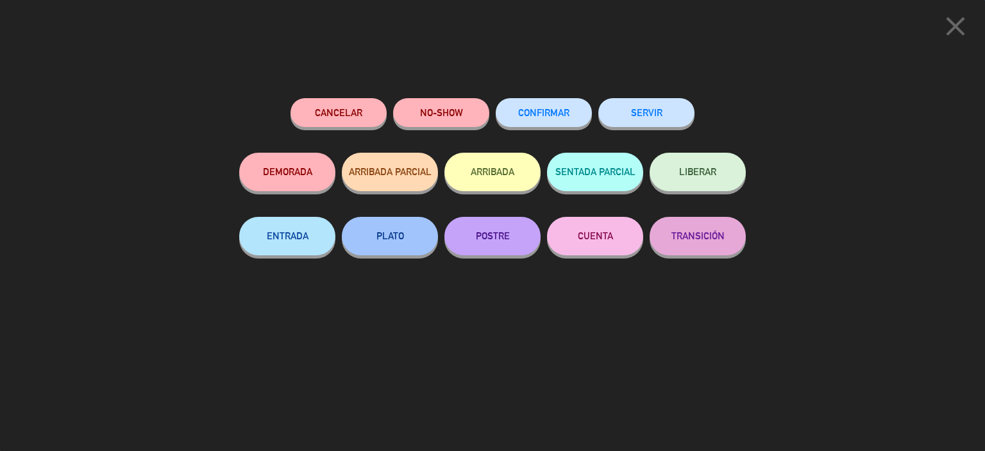
click at [667, 118] on button "SERVIR" at bounding box center [646, 112] width 96 height 29
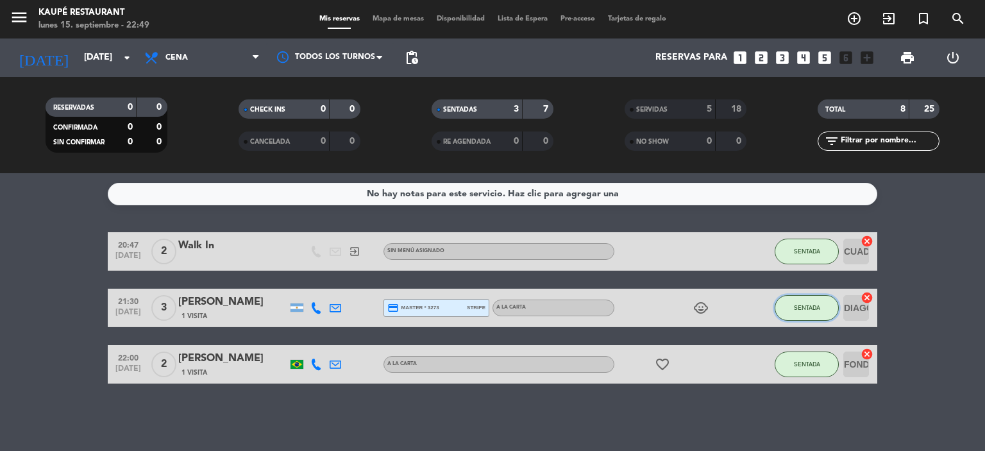
click at [805, 304] on span "SENTADA" at bounding box center [807, 307] width 26 height 7
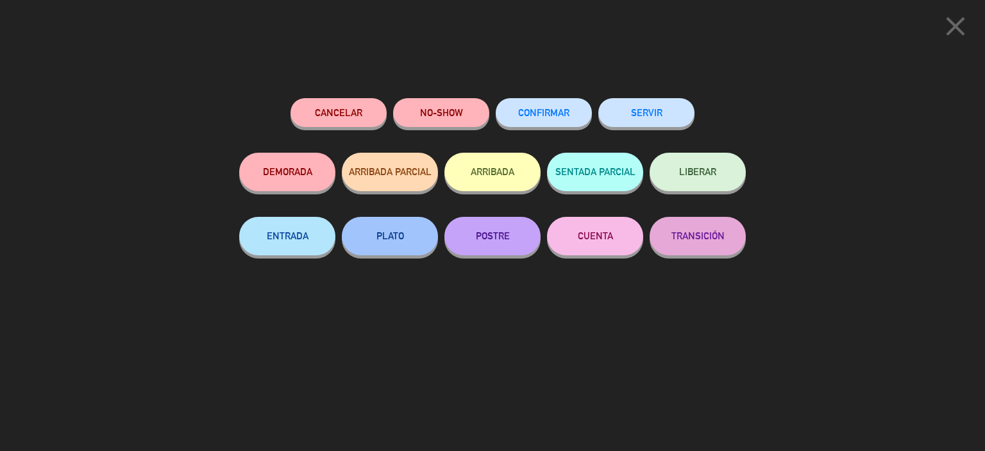
click at [653, 117] on button "SERVIR" at bounding box center [646, 112] width 96 height 29
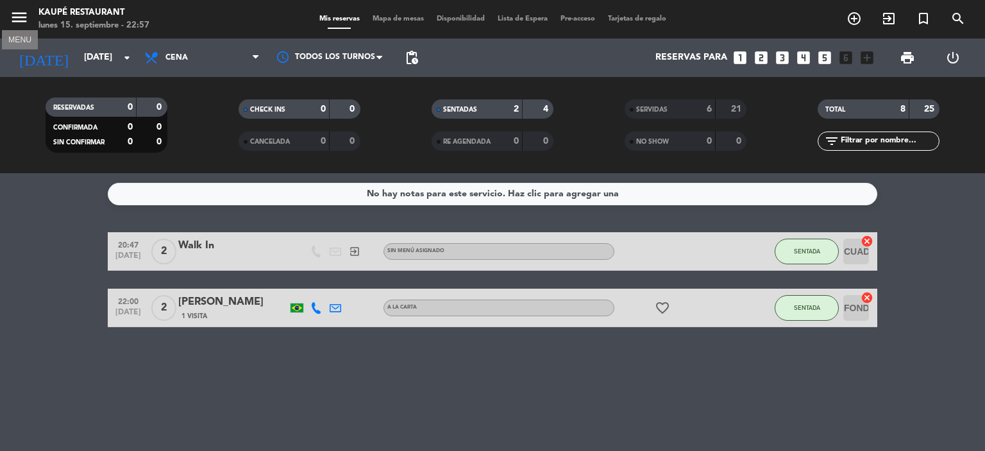
click at [20, 17] on icon "menu" at bounding box center [19, 17] width 19 height 19
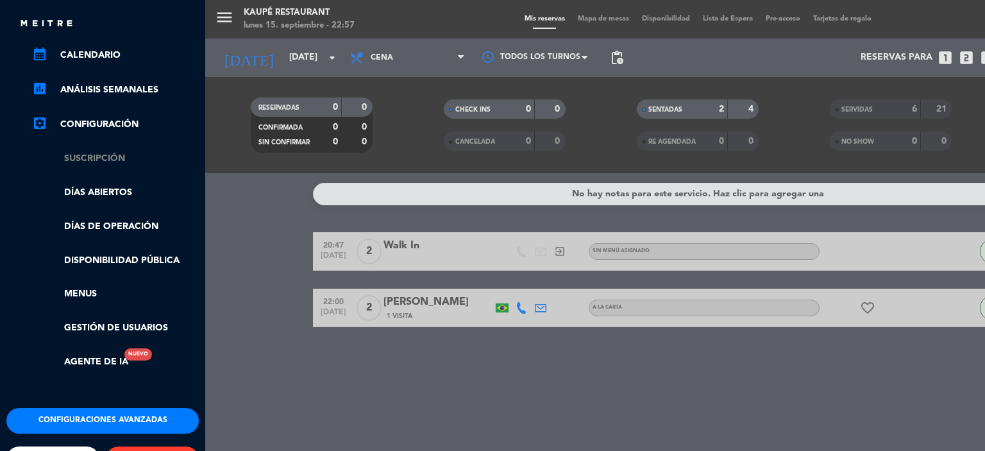
scroll to position [192, 0]
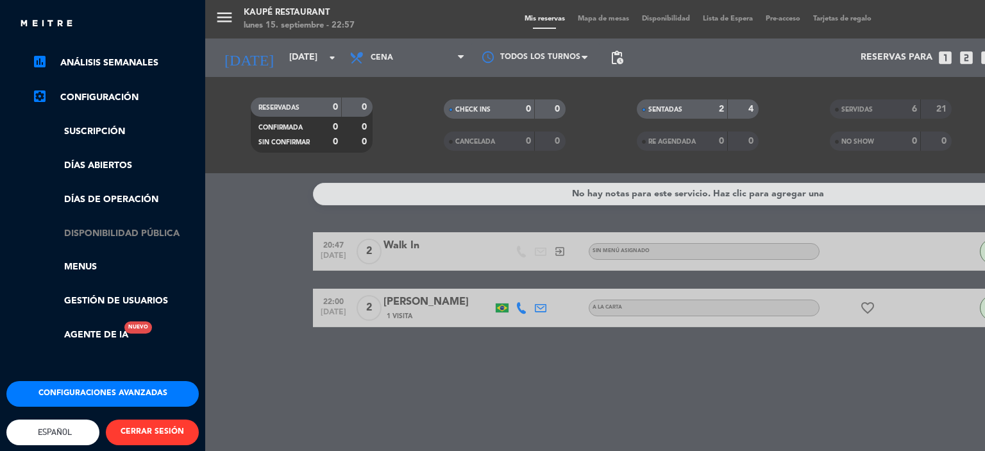
click at [118, 233] on link "Disponibilidad pública" at bounding box center [115, 233] width 167 height 15
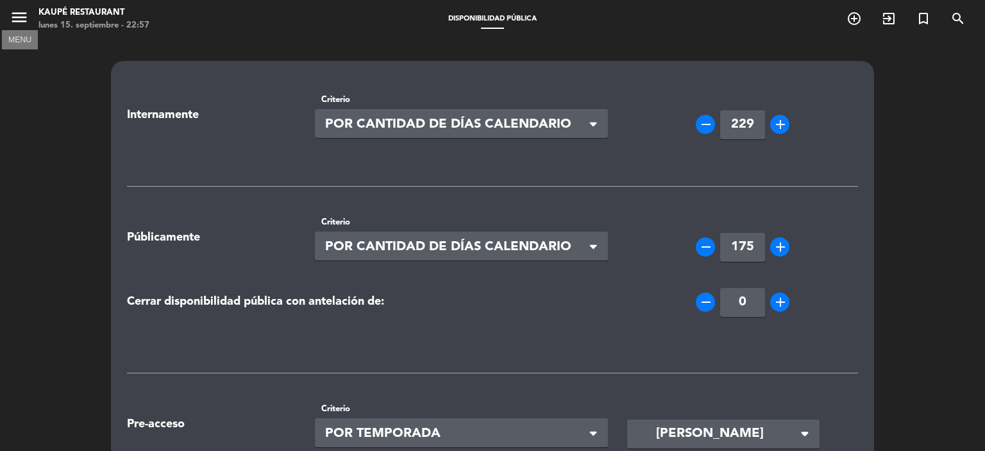
click at [21, 21] on icon "menu" at bounding box center [19, 17] width 19 height 19
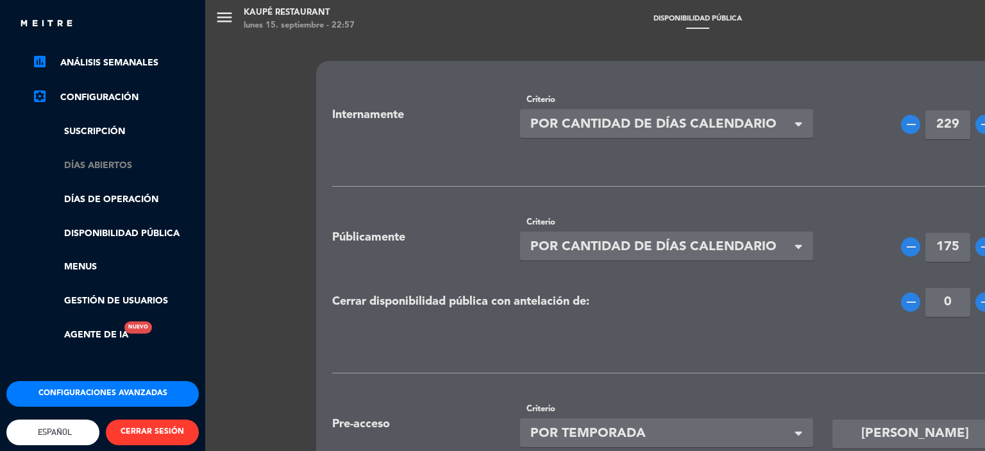
click at [113, 168] on link "Días abiertos" at bounding box center [115, 165] width 167 height 15
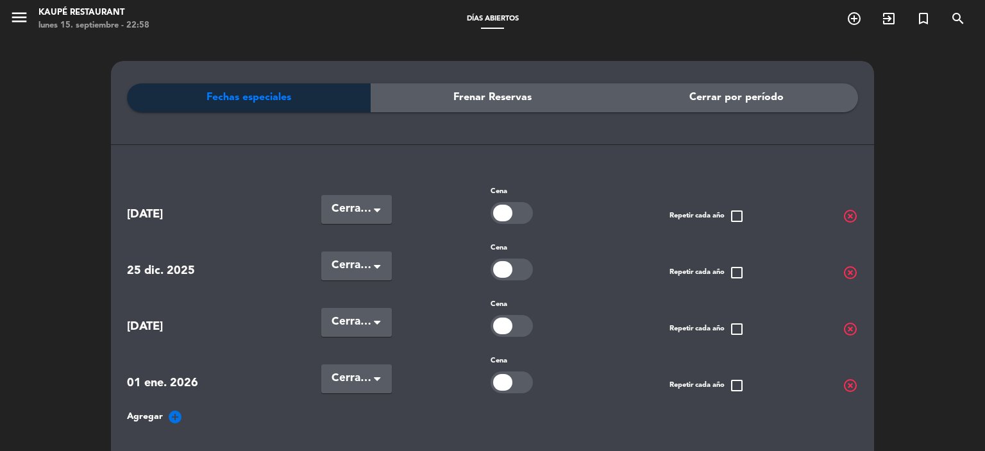
click at [491, 99] on span "Frenar Reservas" at bounding box center [492, 97] width 78 height 17
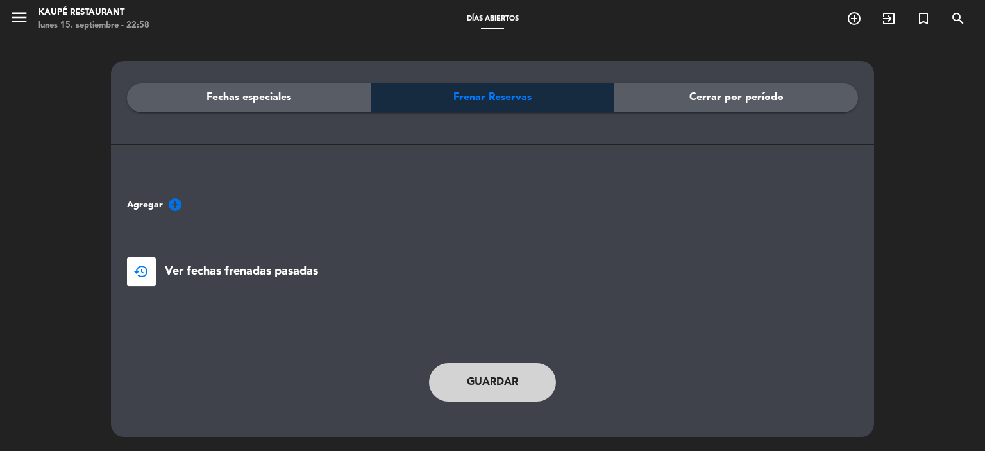
click at [209, 271] on span "Ver fechas frenadas pasadas" at bounding box center [241, 271] width 153 height 19
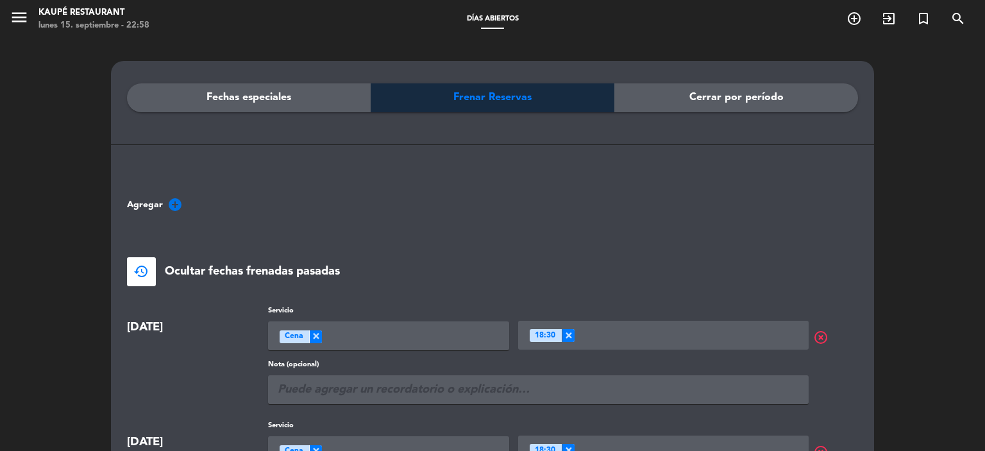
click at [737, 94] on span "Cerrar por período" at bounding box center [736, 97] width 94 height 17
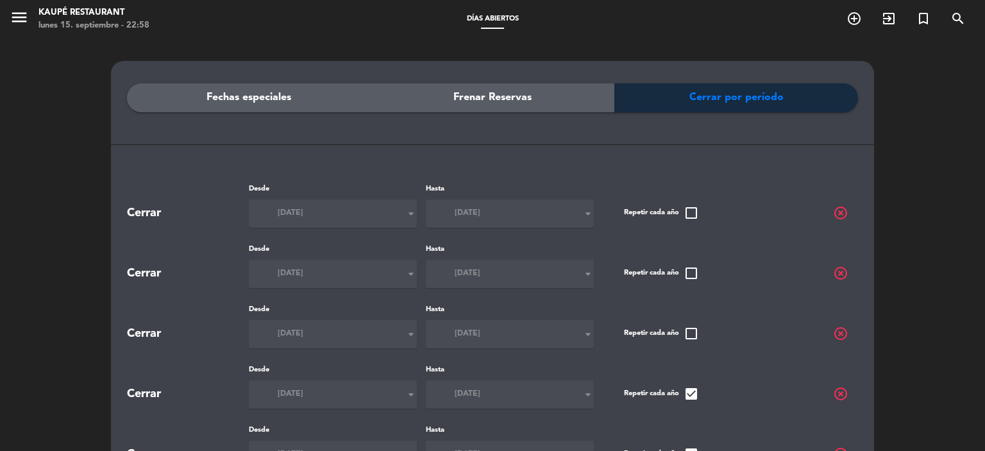
click at [231, 112] on div "Fechas especiales Frenar Reservas Cerrar por período" at bounding box center [492, 133] width 731 height 100
click at [232, 102] on span "Fechas especiales" at bounding box center [248, 97] width 85 height 17
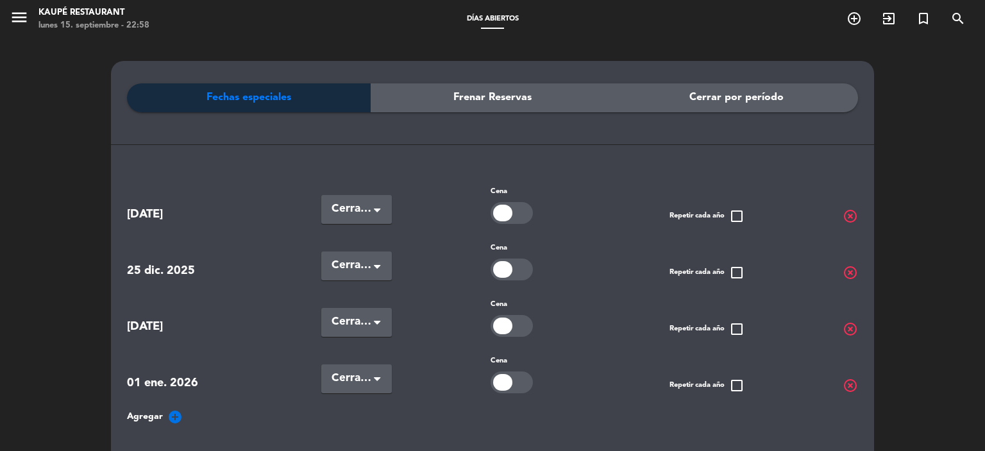
click at [33, 17] on span "menu" at bounding box center [24, 19] width 29 height 30
click at [13, 19] on icon "menu" at bounding box center [19, 17] width 19 height 19
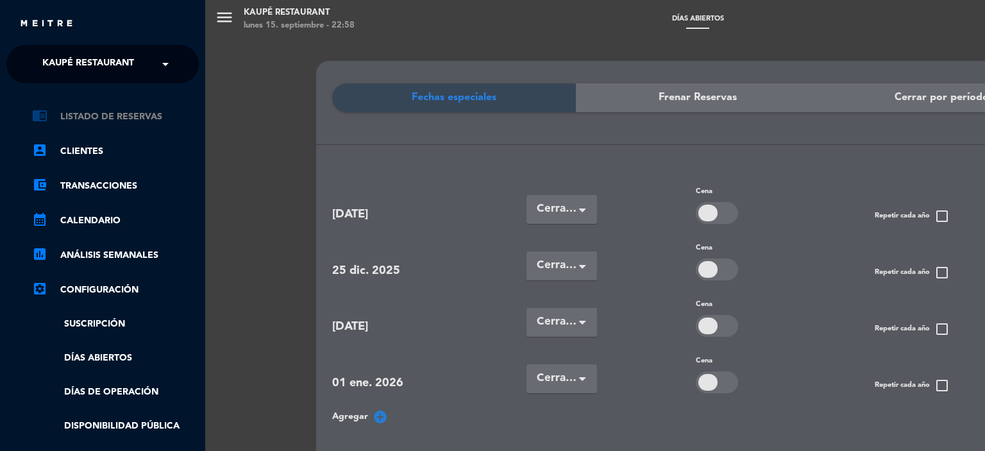
click at [108, 112] on link "chrome_reader_mode Listado de Reservas" at bounding box center [115, 116] width 167 height 15
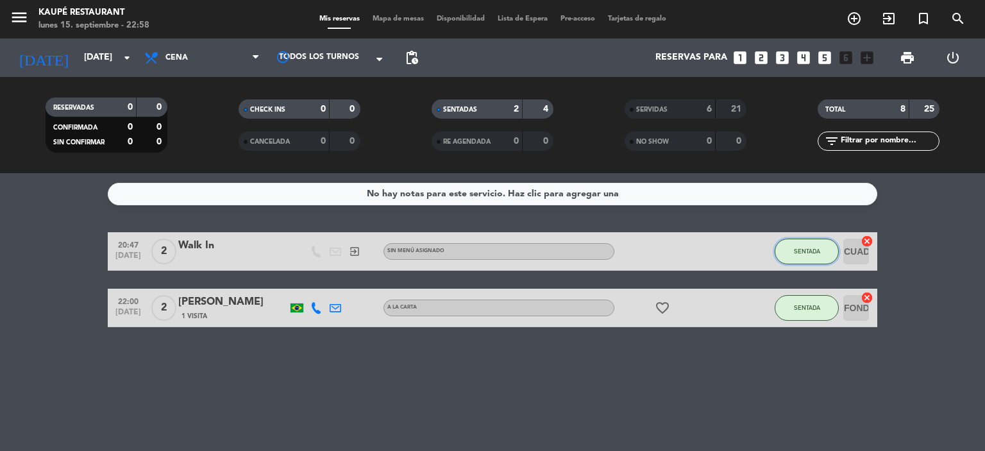
click at [804, 251] on span "SENTADA" at bounding box center [807, 250] width 26 height 7
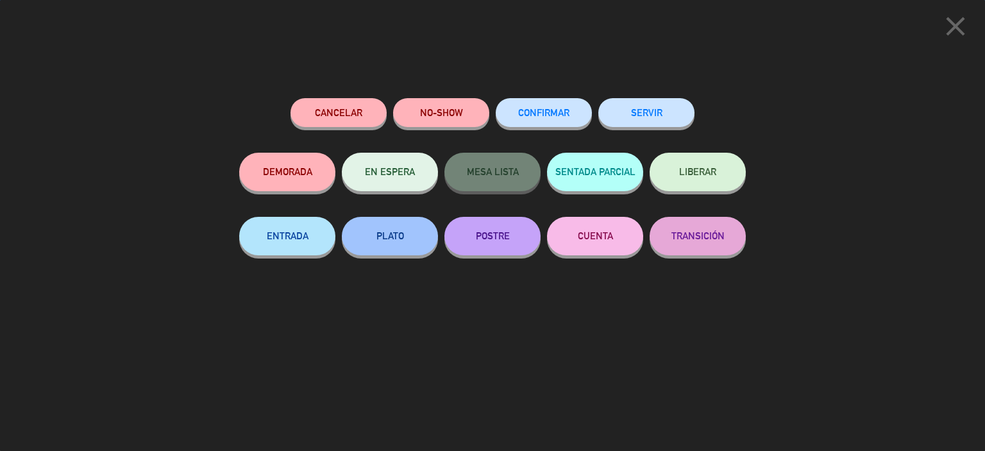
click at [648, 117] on button "SERVIR" at bounding box center [646, 112] width 96 height 29
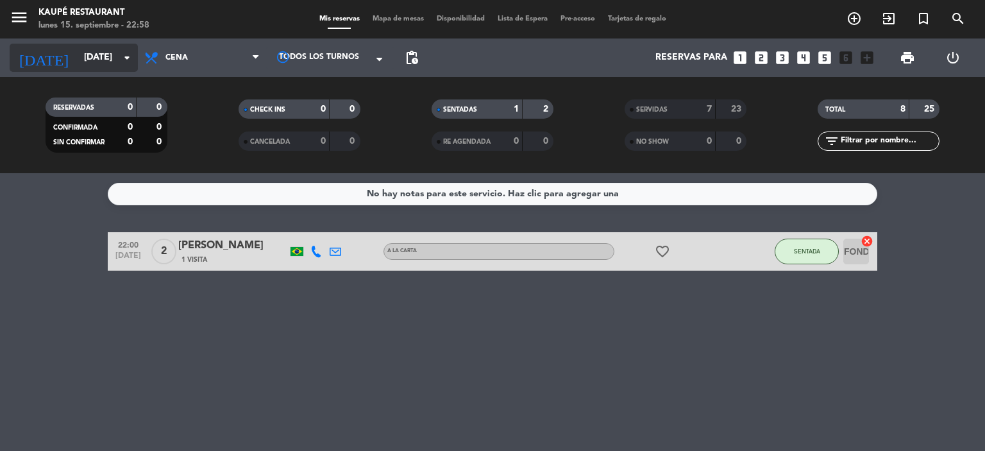
click at [100, 51] on input "[DATE]" at bounding box center [139, 57] width 122 height 23
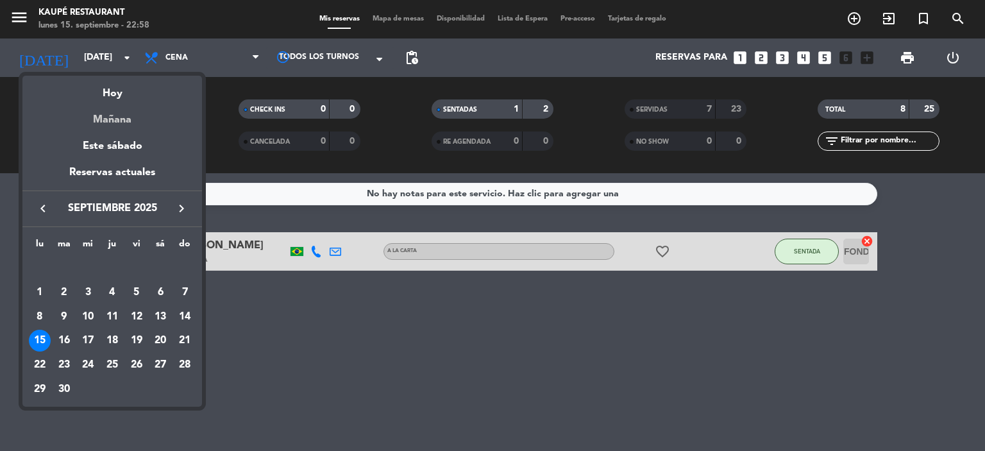
click at [126, 120] on div "Mañana" at bounding box center [112, 115] width 180 height 26
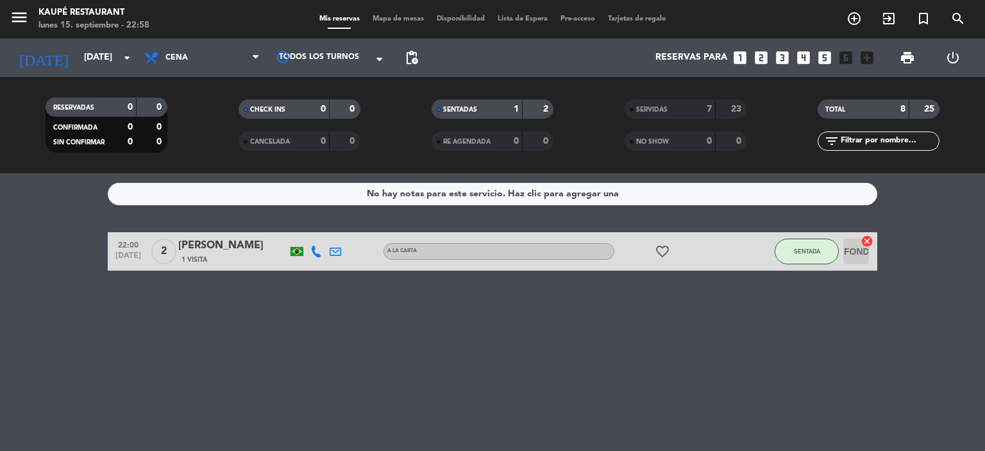
type input "[DATE]"
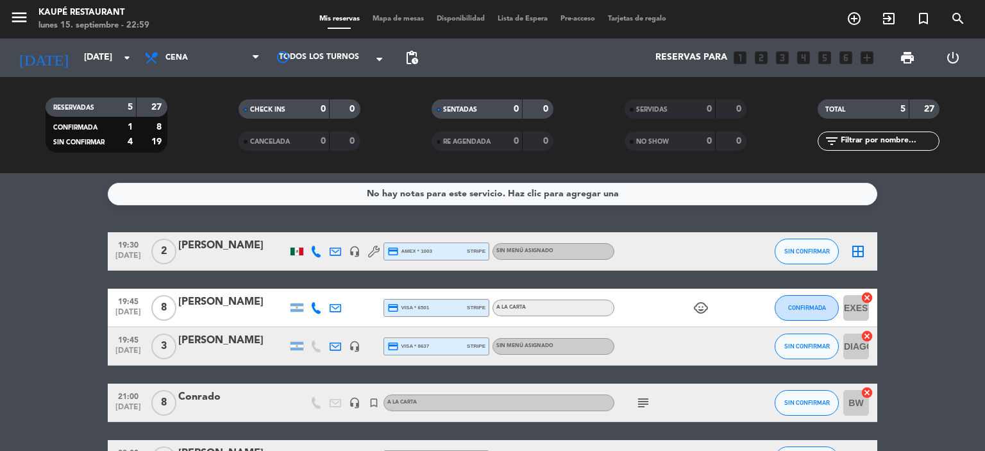
click at [860, 251] on icon "border_all" at bounding box center [857, 251] width 15 height 15
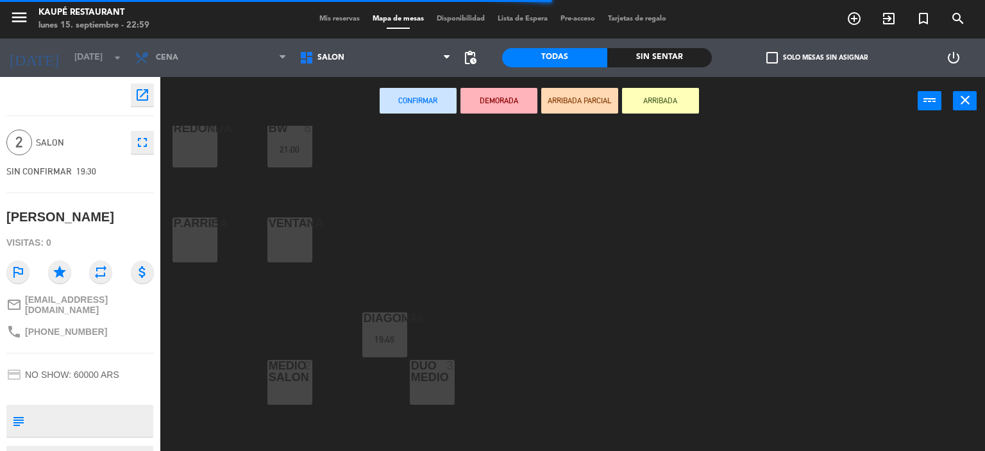
scroll to position [264, 0]
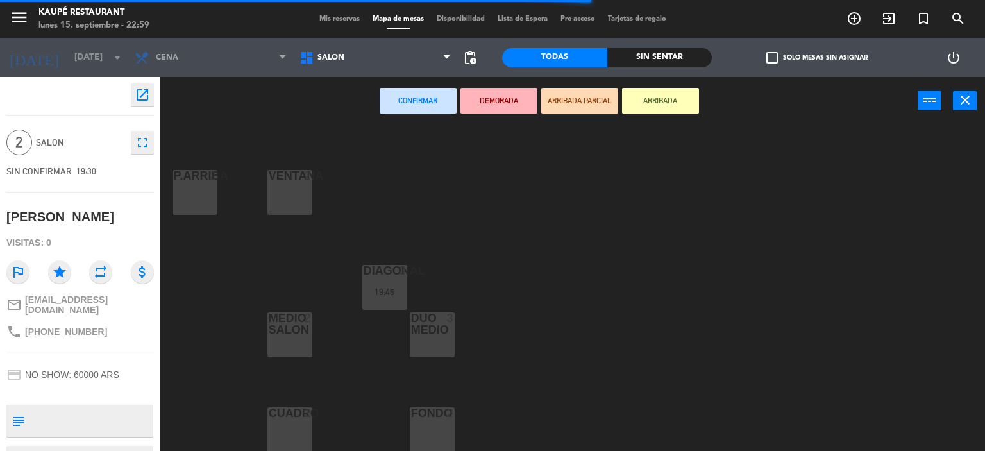
click at [438, 419] on div "FONDO 2" at bounding box center [432, 413] width 45 height 13
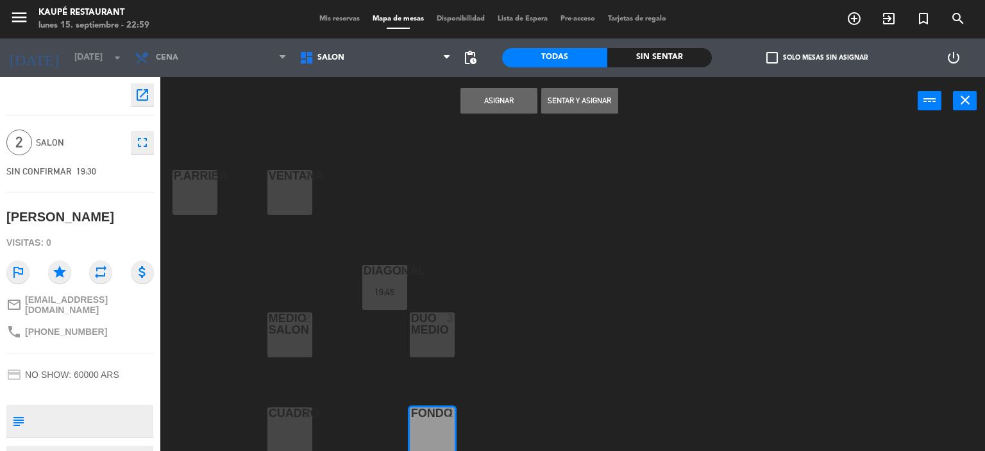
click at [508, 93] on button "Asignar" at bounding box center [498, 101] width 77 height 26
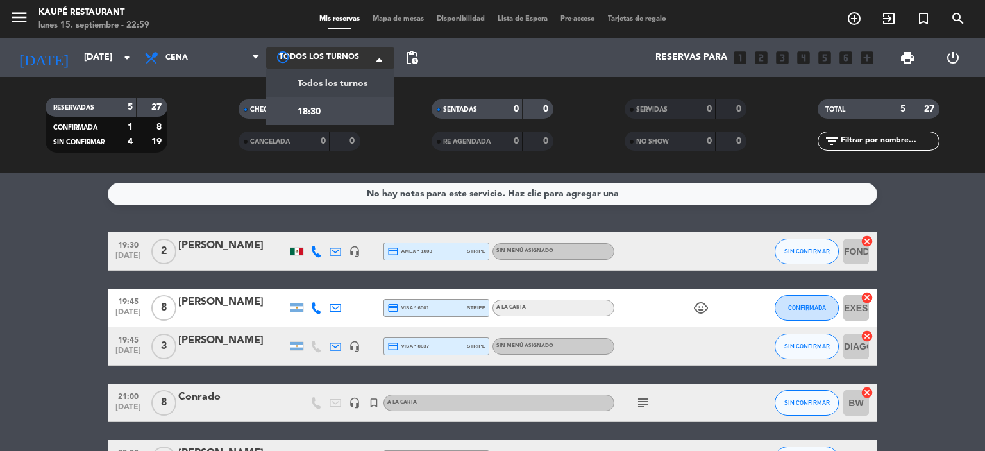
click at [345, 56] on div at bounding box center [330, 57] width 128 height 21
click at [340, 78] on span "Todos los turnos" at bounding box center [332, 83] width 70 height 15
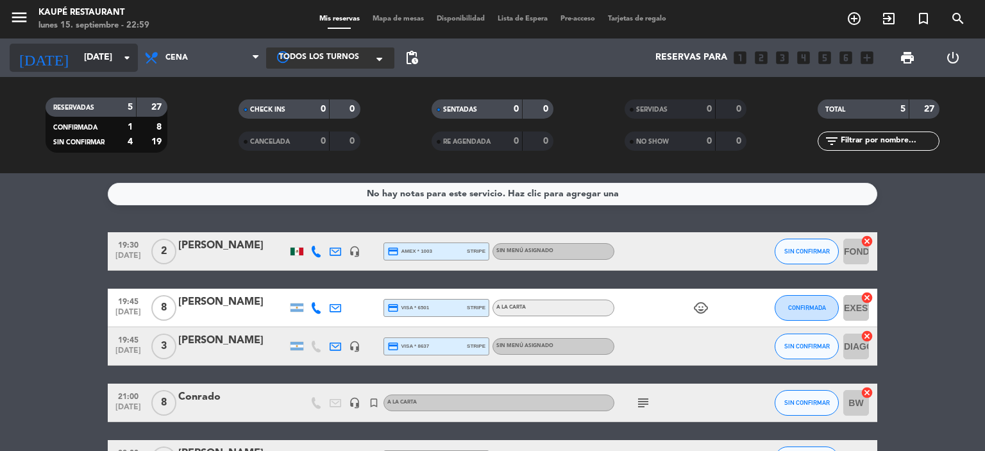
click at [78, 58] on input "[DATE]" at bounding box center [139, 57] width 122 height 23
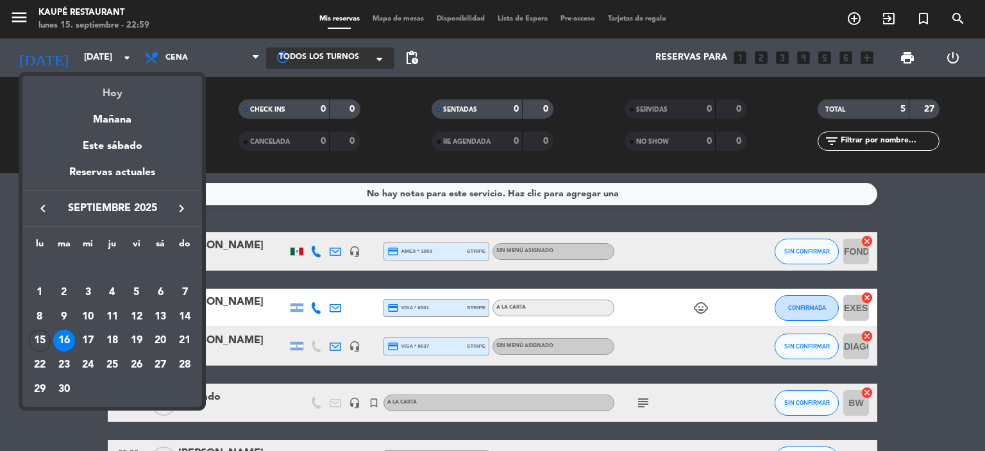
click at [103, 92] on div "Hoy" at bounding box center [112, 89] width 180 height 26
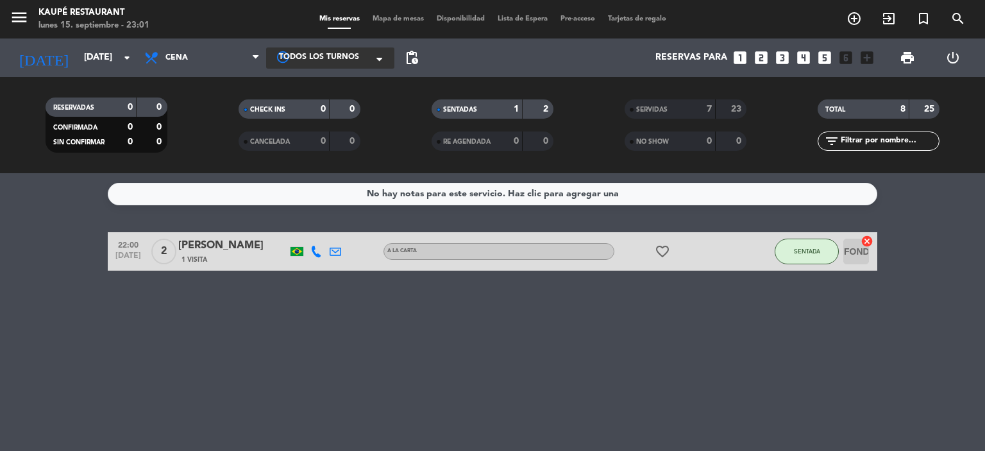
click at [41, 313] on div "No hay notas para este servicio. Haz clic para agregar una 22:00 [DATE] 2 [PERS…" at bounding box center [492, 312] width 985 height 278
click at [821, 254] on button "SENTADA" at bounding box center [806, 252] width 64 height 26
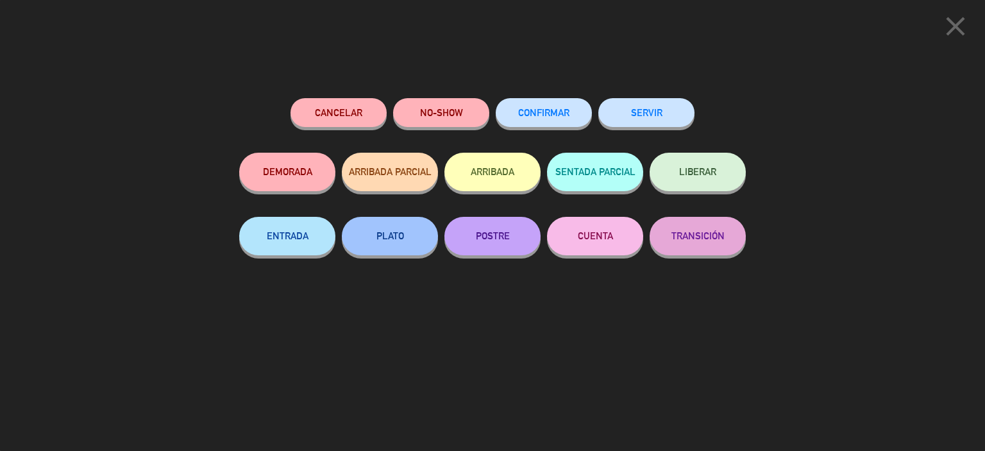
click at [658, 108] on button "SERVIR" at bounding box center [646, 112] width 96 height 29
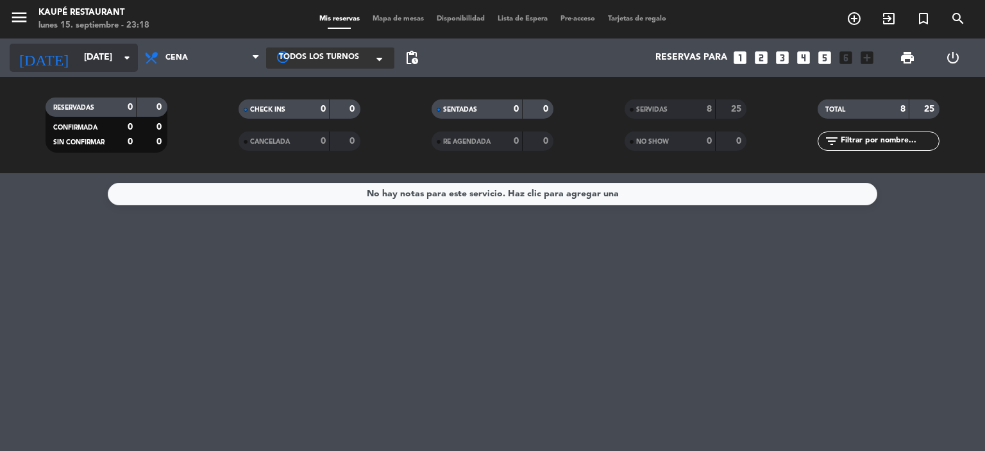
click at [78, 55] on input "[DATE]" at bounding box center [139, 57] width 122 height 23
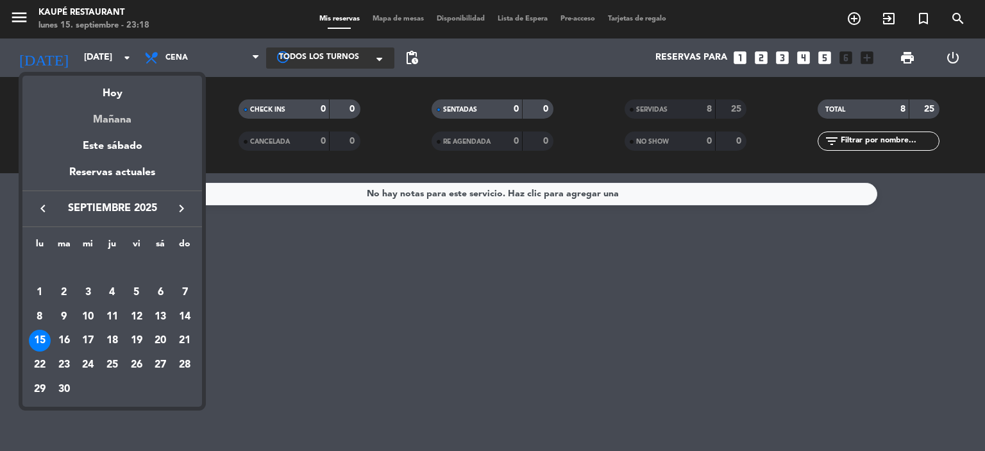
click at [121, 118] on div "Mañana" at bounding box center [112, 115] width 180 height 26
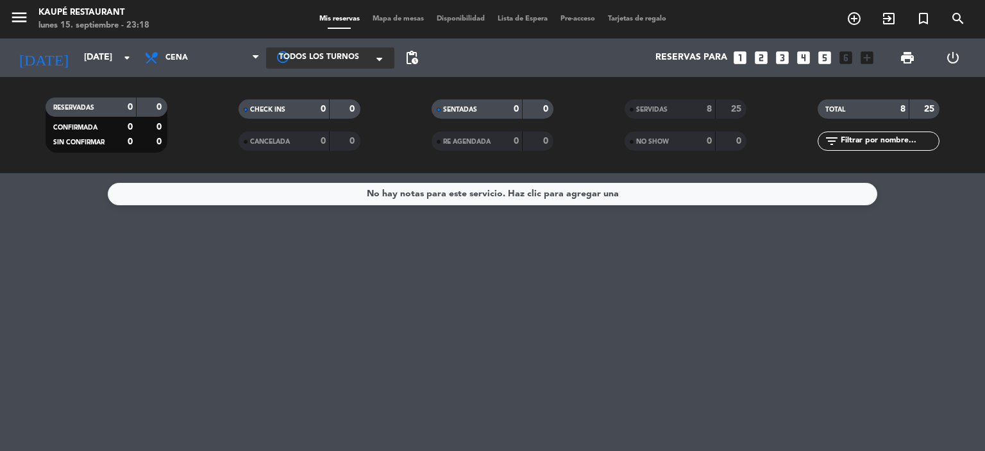
type input "[DATE]"
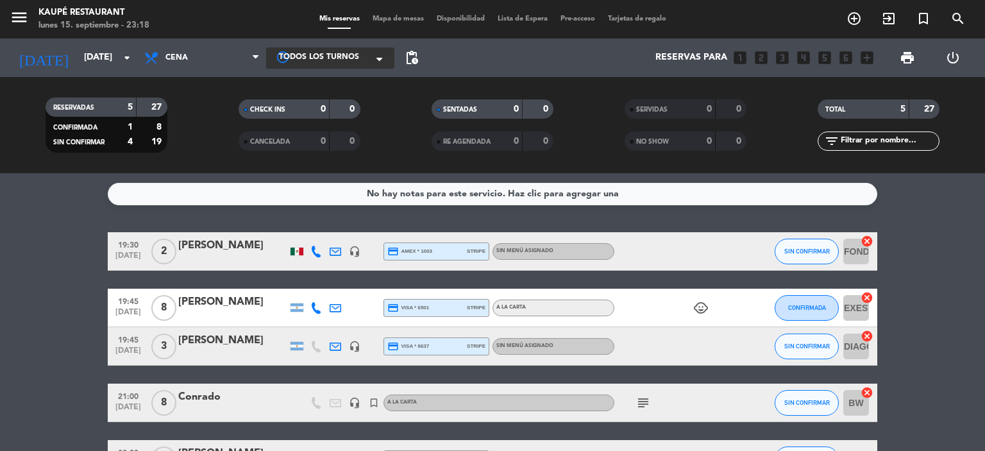
click at [392, 18] on span "Mapa de mesas" at bounding box center [398, 18] width 64 height 7
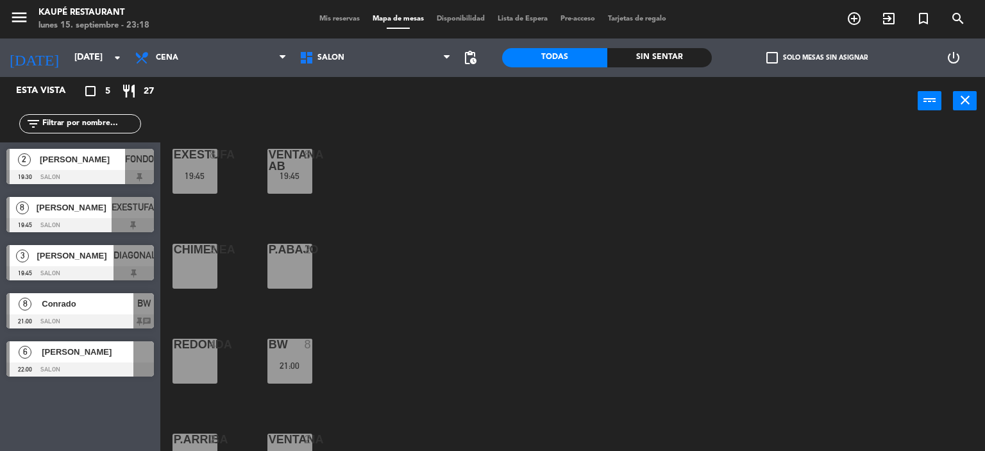
click at [336, 21] on span "Mis reservas" at bounding box center [339, 18] width 53 height 7
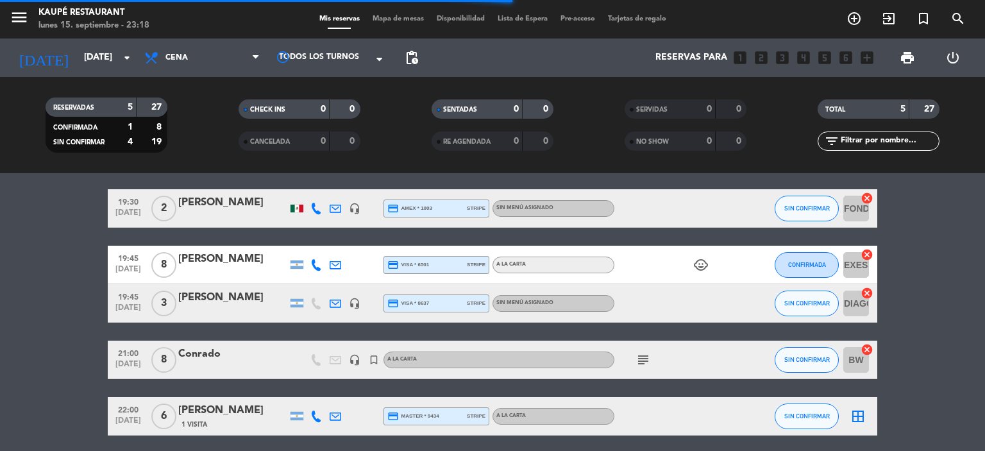
scroll to position [91, 0]
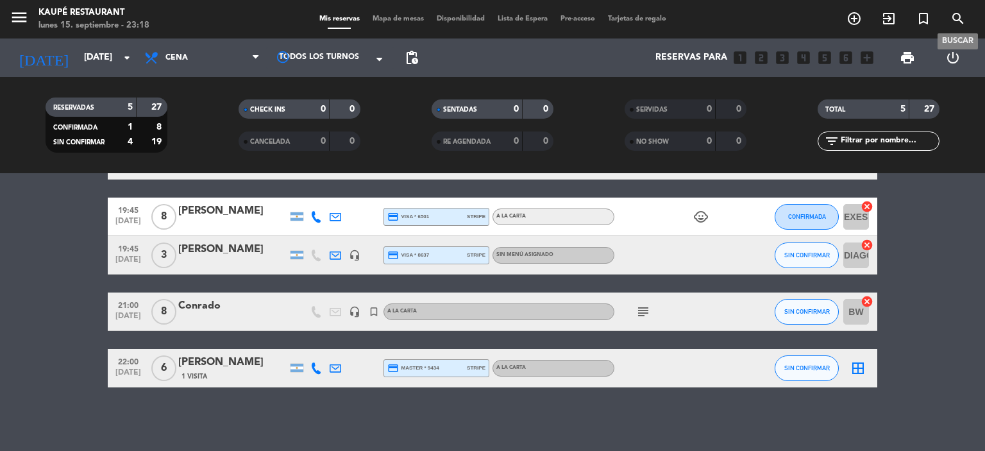
click at [957, 20] on icon "search" at bounding box center [957, 18] width 15 height 15
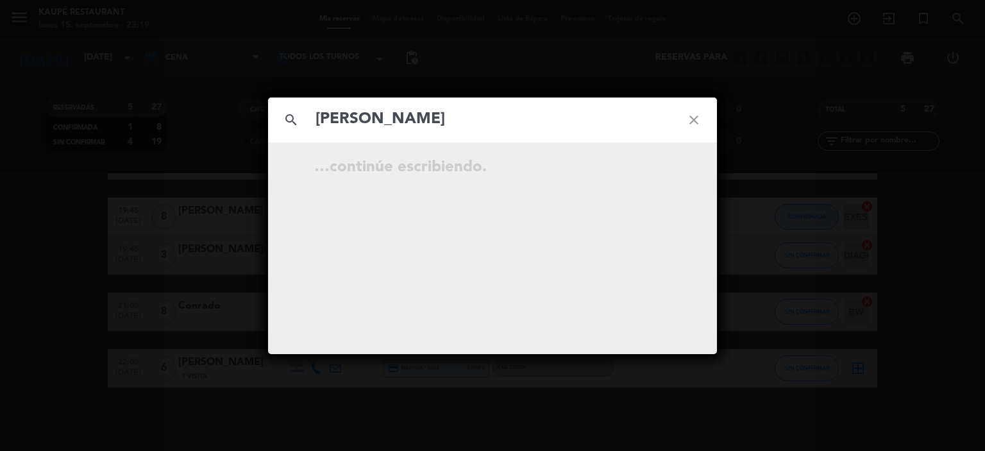
type input "[PERSON_NAME]"
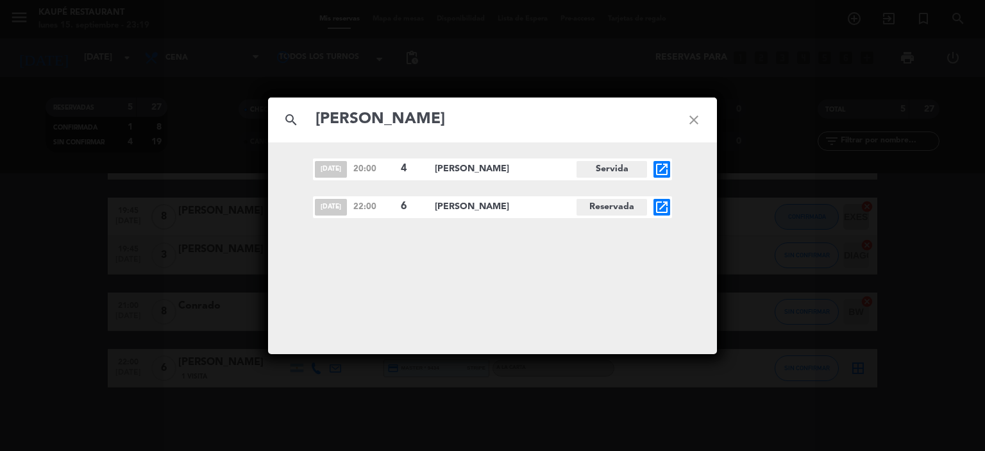
click at [691, 120] on icon "close" at bounding box center [694, 120] width 46 height 46
click at [698, 117] on icon "close" at bounding box center [694, 120] width 46 height 46
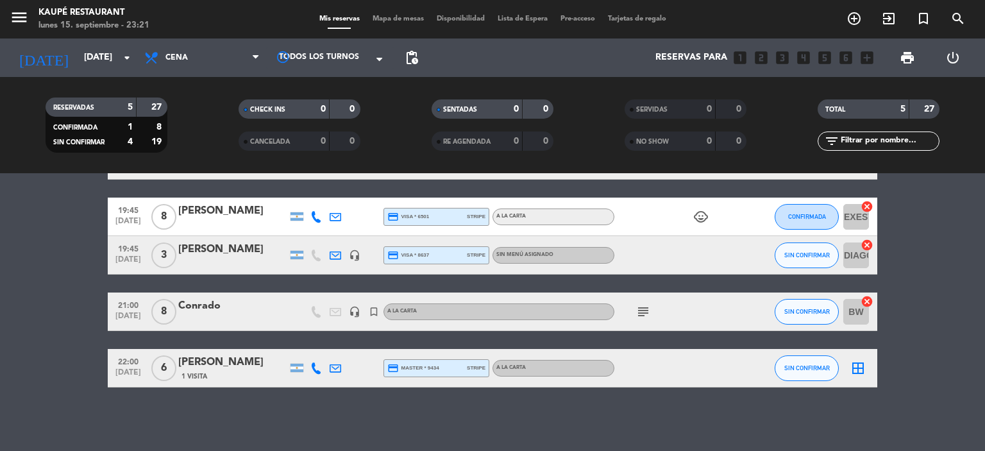
scroll to position [0, 0]
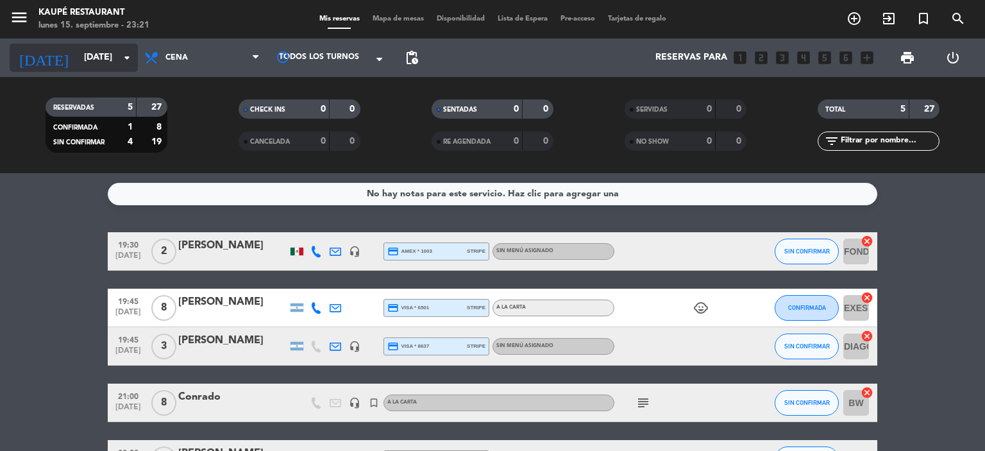
click at [81, 59] on input "[DATE]" at bounding box center [139, 57] width 122 height 23
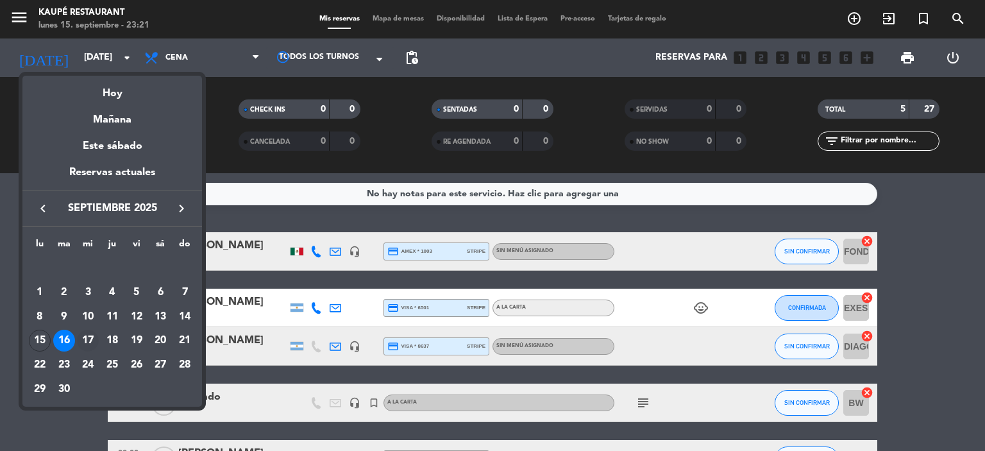
click at [91, 341] on div "17" at bounding box center [88, 341] width 22 height 22
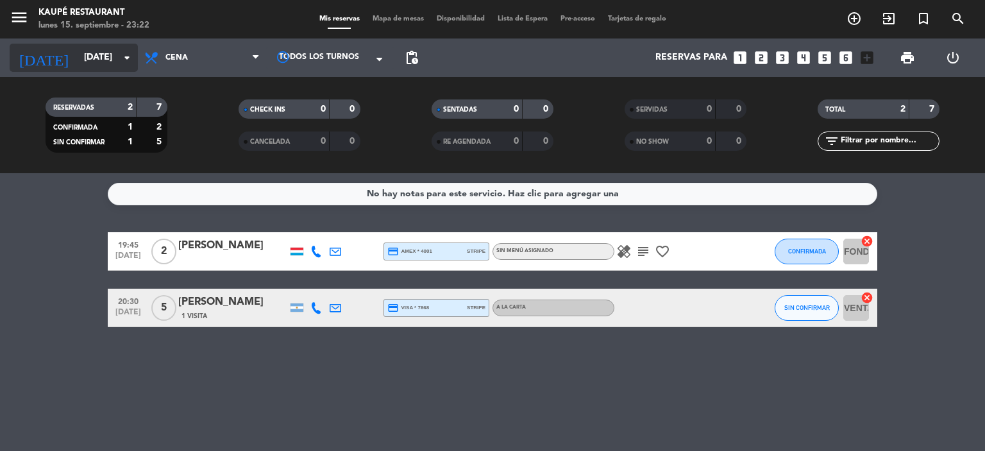
click at [79, 63] on input "[DATE]" at bounding box center [139, 57] width 122 height 23
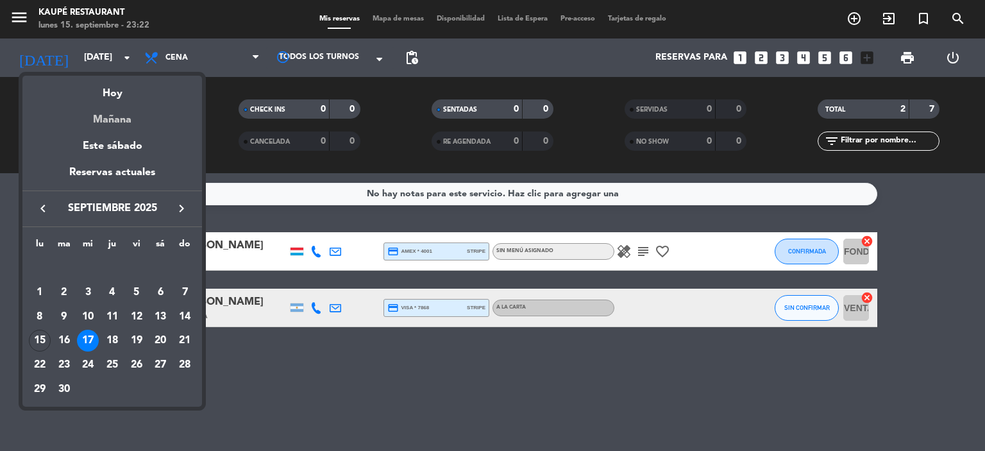
click at [107, 117] on div "Mañana" at bounding box center [112, 115] width 180 height 26
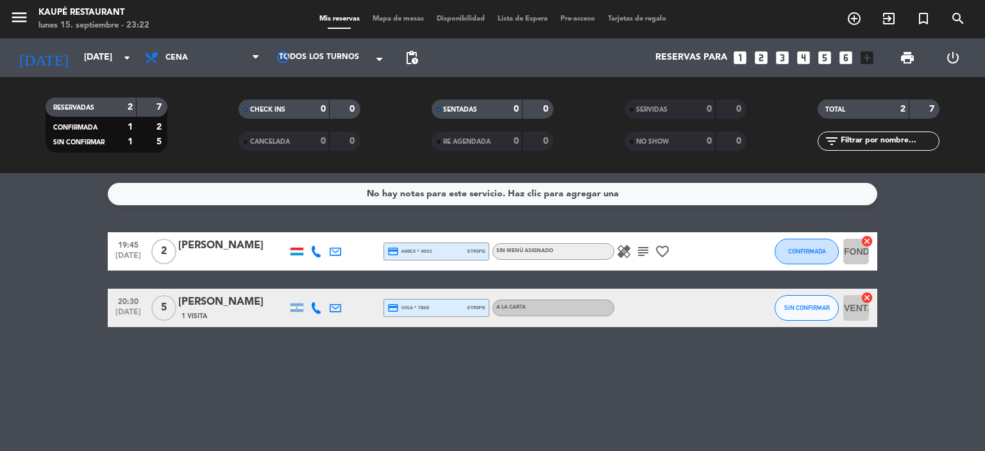
type input "[DATE]"
